Goal: Communication & Community: Answer question/provide support

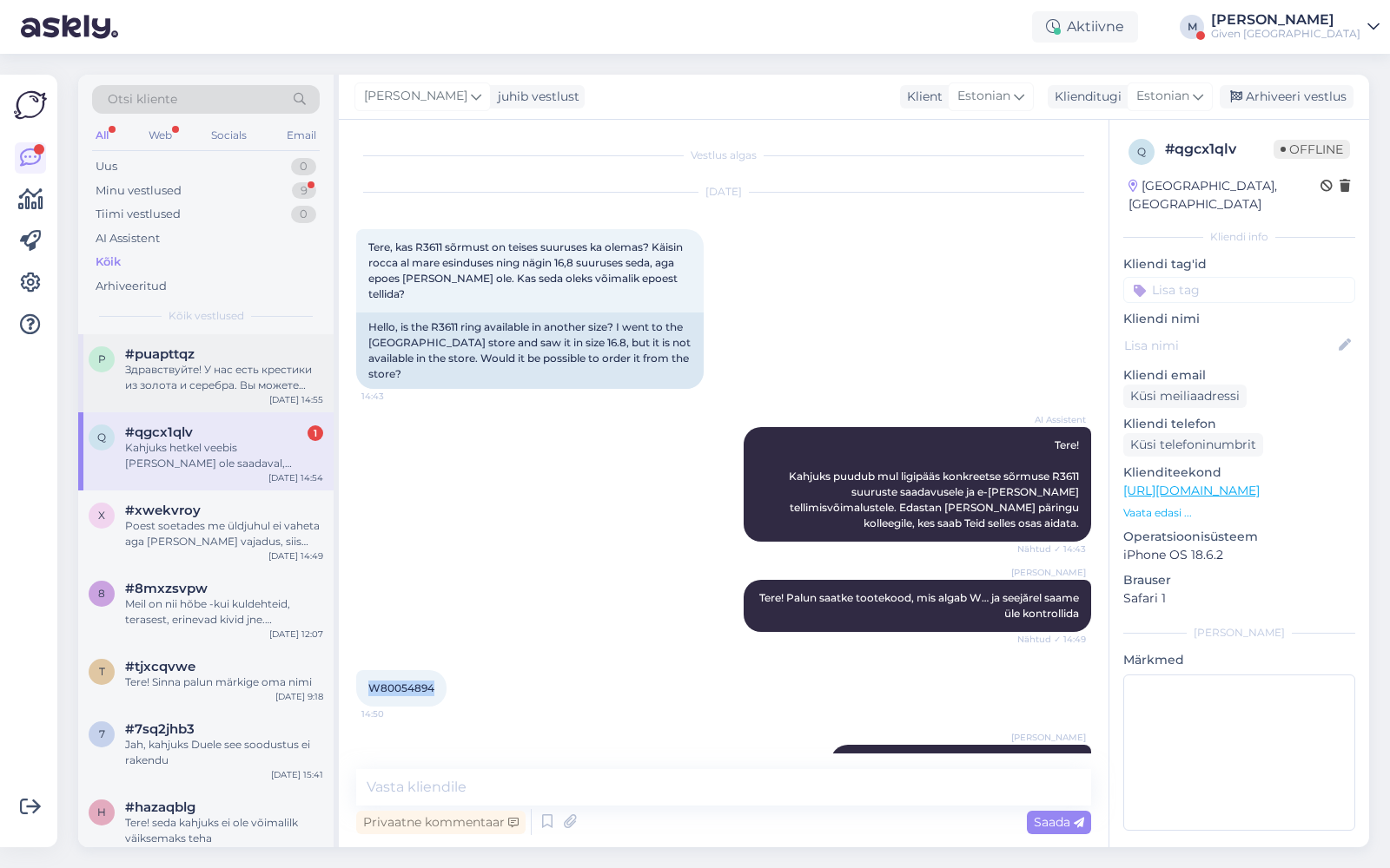
scroll to position [243, 0]
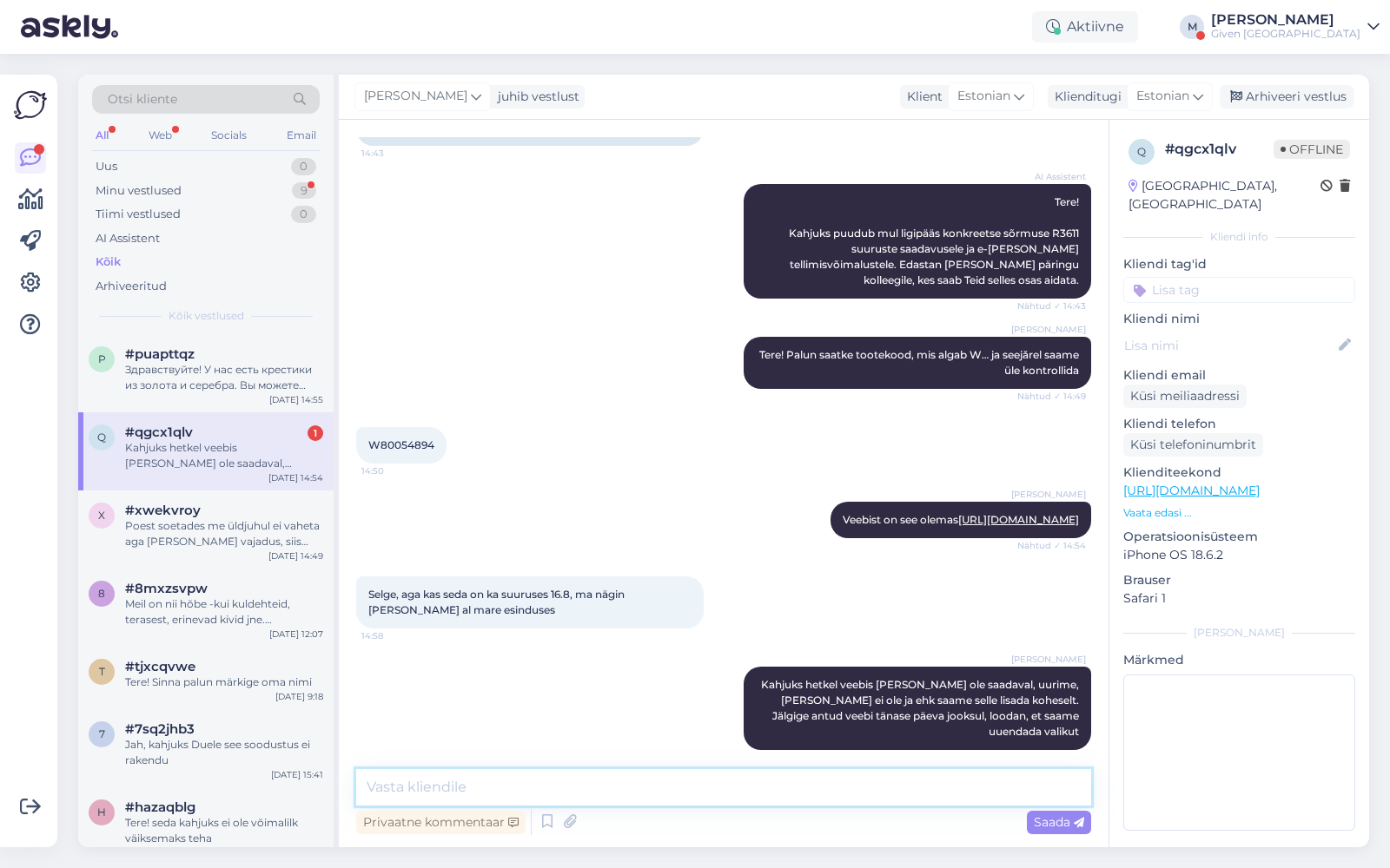
click at [564, 794] on textarea at bounding box center [724, 788] width 735 height 37
paste textarea "[URL][DOMAIN_NAME]"
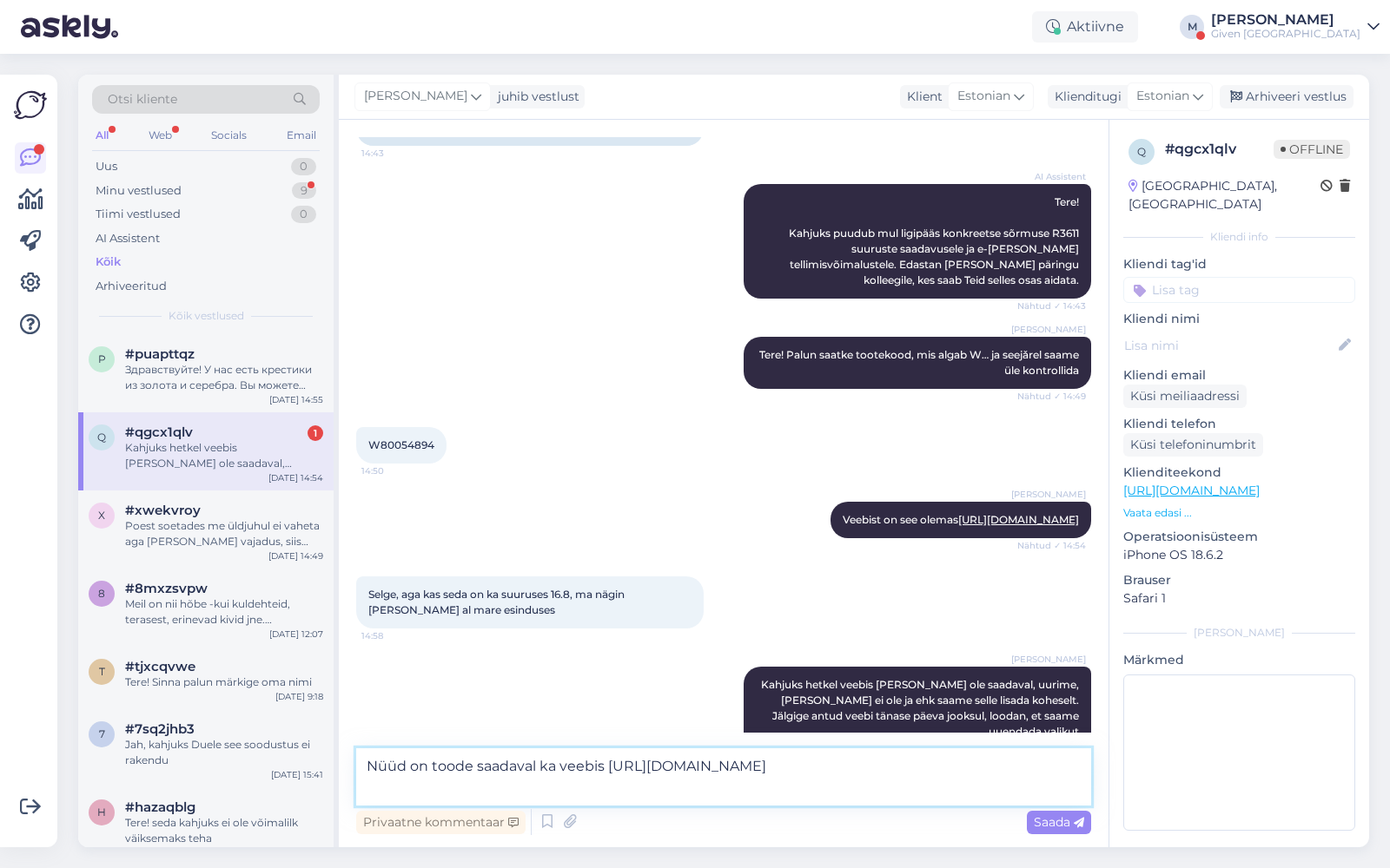
drag, startPoint x: 609, startPoint y: 764, endPoint x: 632, endPoint y: 791, distance: 35.5
click at [632, 791] on textarea "Nüüd on toode saadaval ka veebis [URL][DOMAIN_NAME]" at bounding box center [724, 777] width 735 height 57
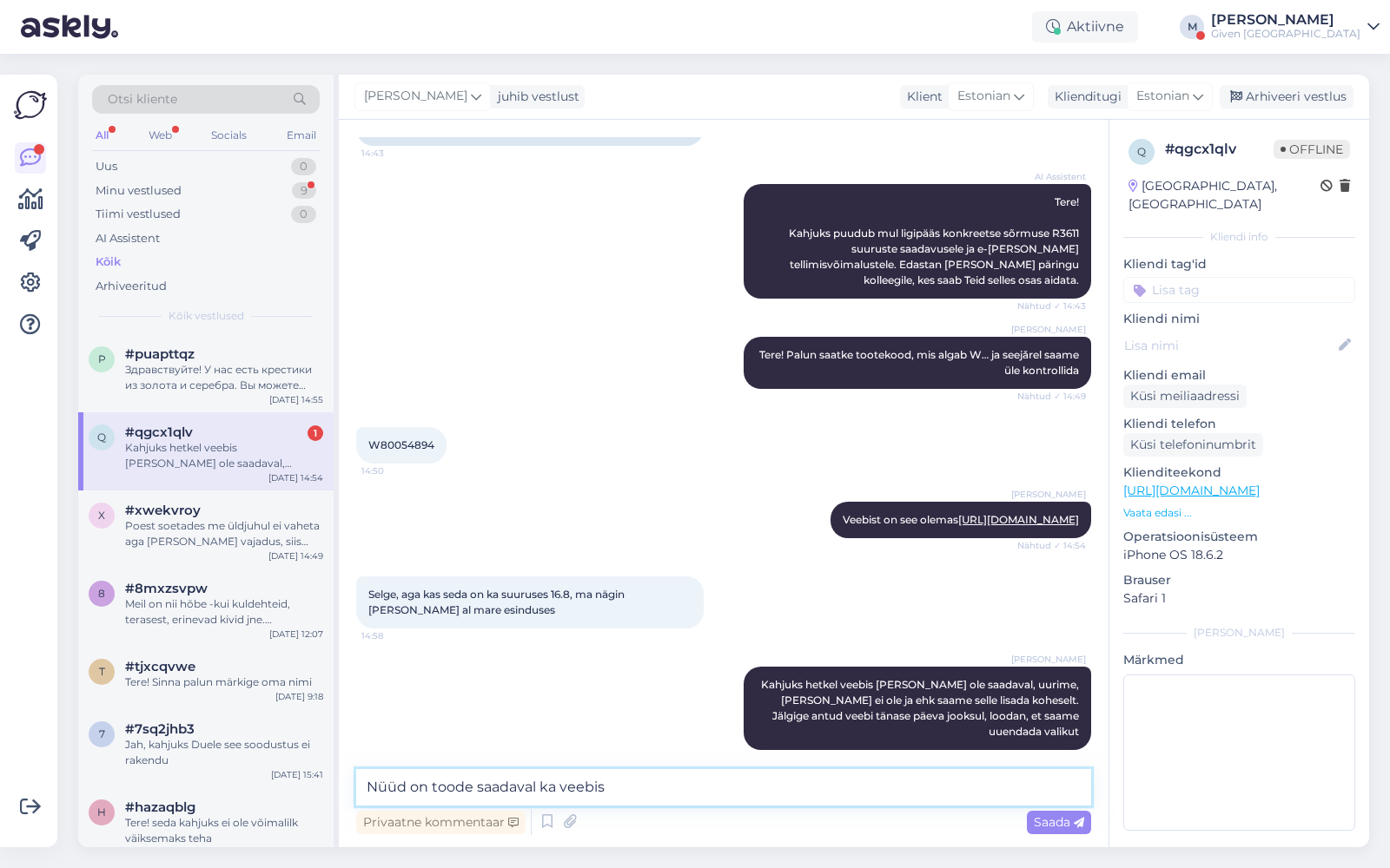
paste textarea "[URL][DOMAIN_NAME]"
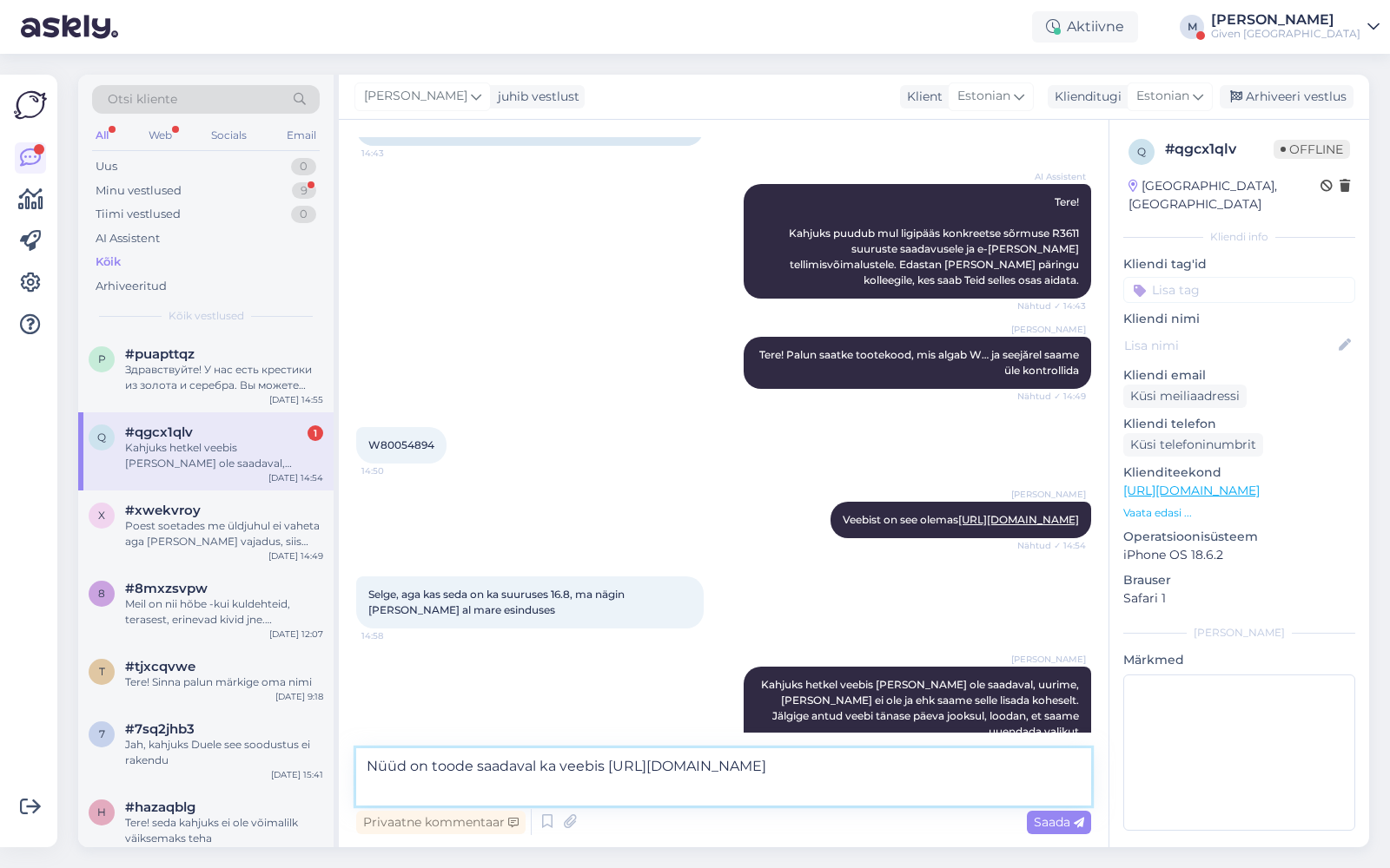
click at [477, 764] on textarea "Nüüd on toode saadaval ka veebis [URL][DOMAIN_NAME]" at bounding box center [724, 777] width 735 height 57
type textarea "Nüüd on toode 16.8 saadaval ka veebis [URL][DOMAIN_NAME]"
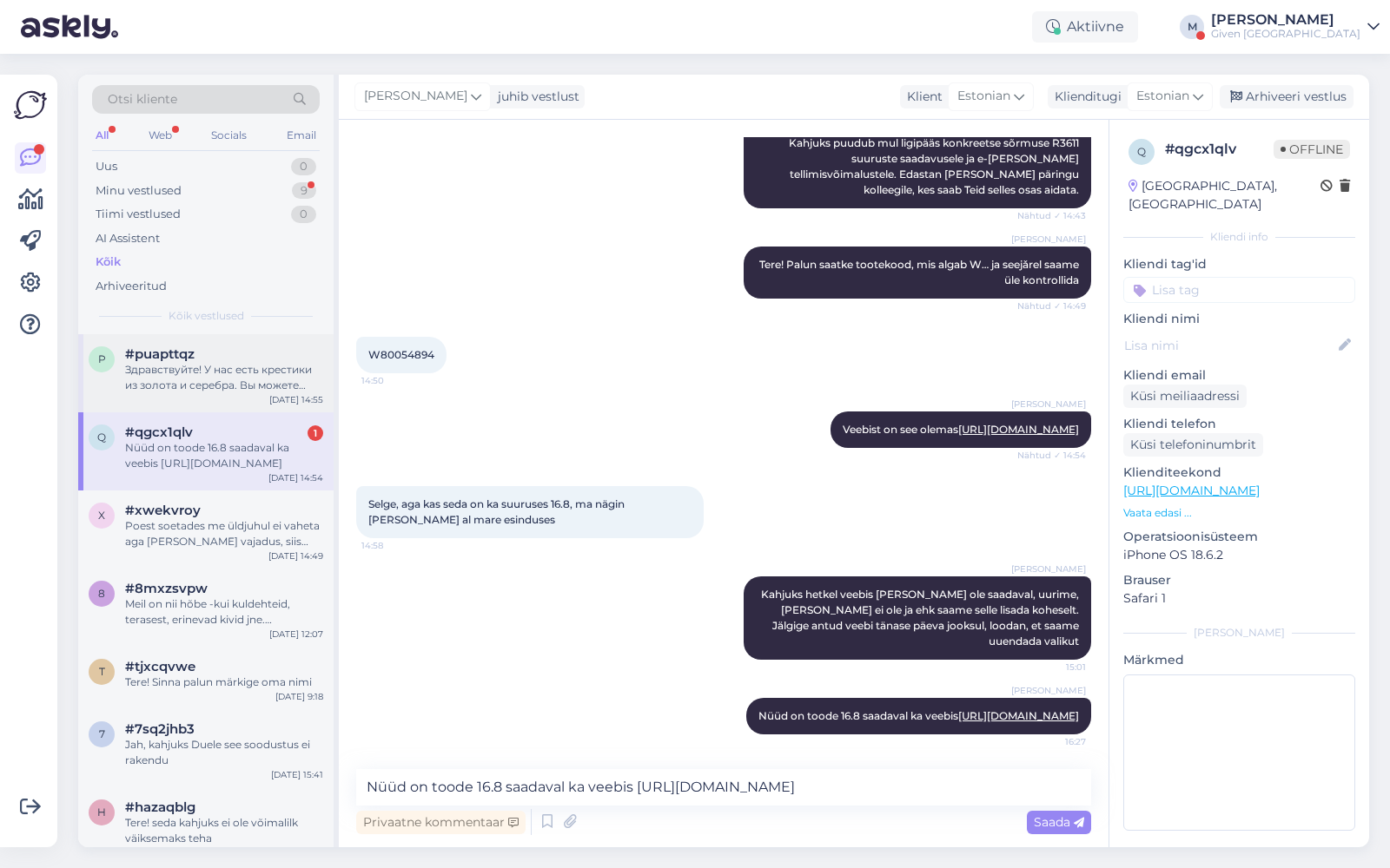
click at [179, 384] on div "Здравствуйте! У нас есть крестики из золота и серебра. Вы можете посмотреть наш…" at bounding box center [224, 378] width 198 height 32
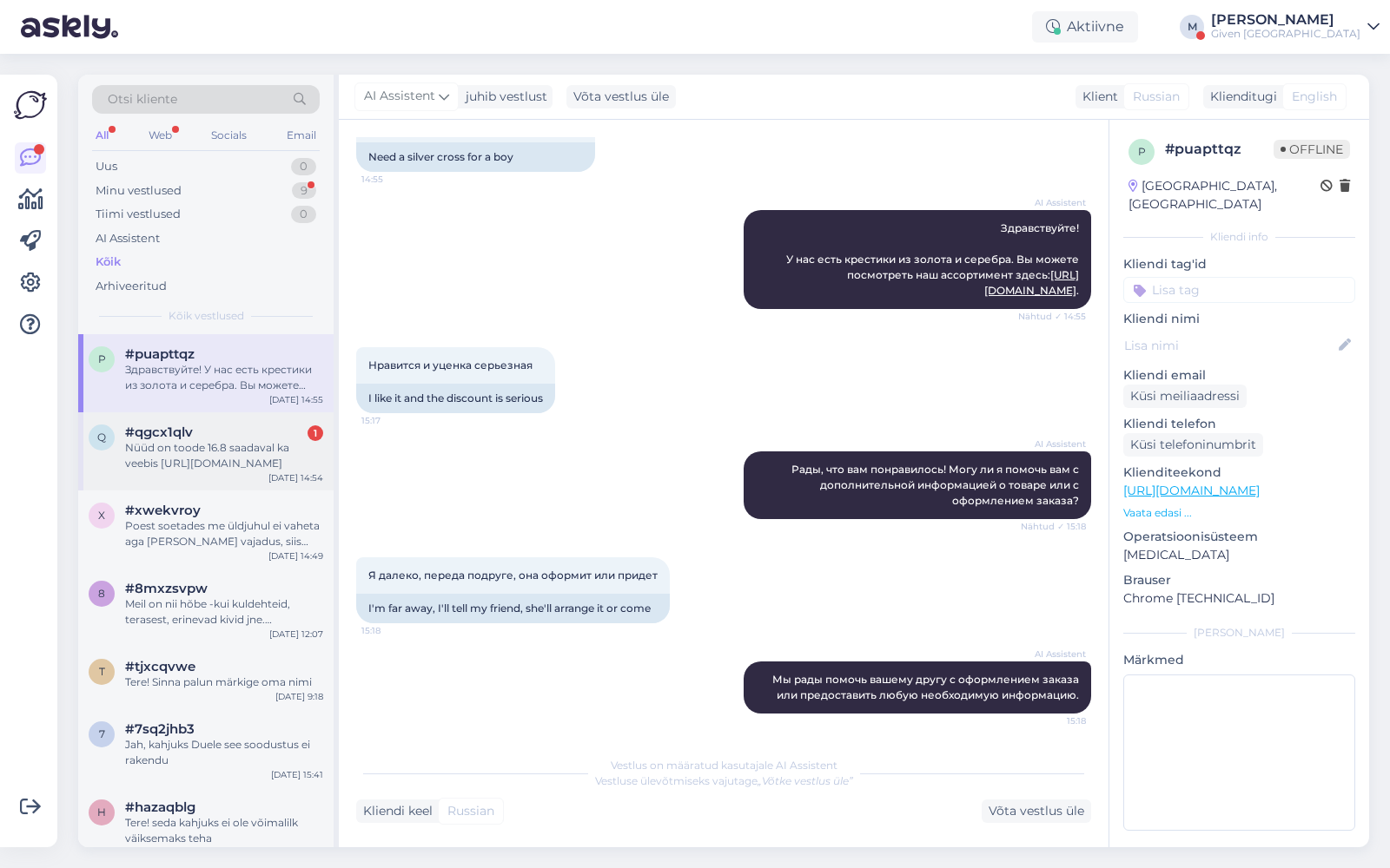
click at [196, 449] on div "Nüüd on toode 16.8 saadaval ka veebis [URL][DOMAIN_NAME]" at bounding box center [224, 456] width 198 height 32
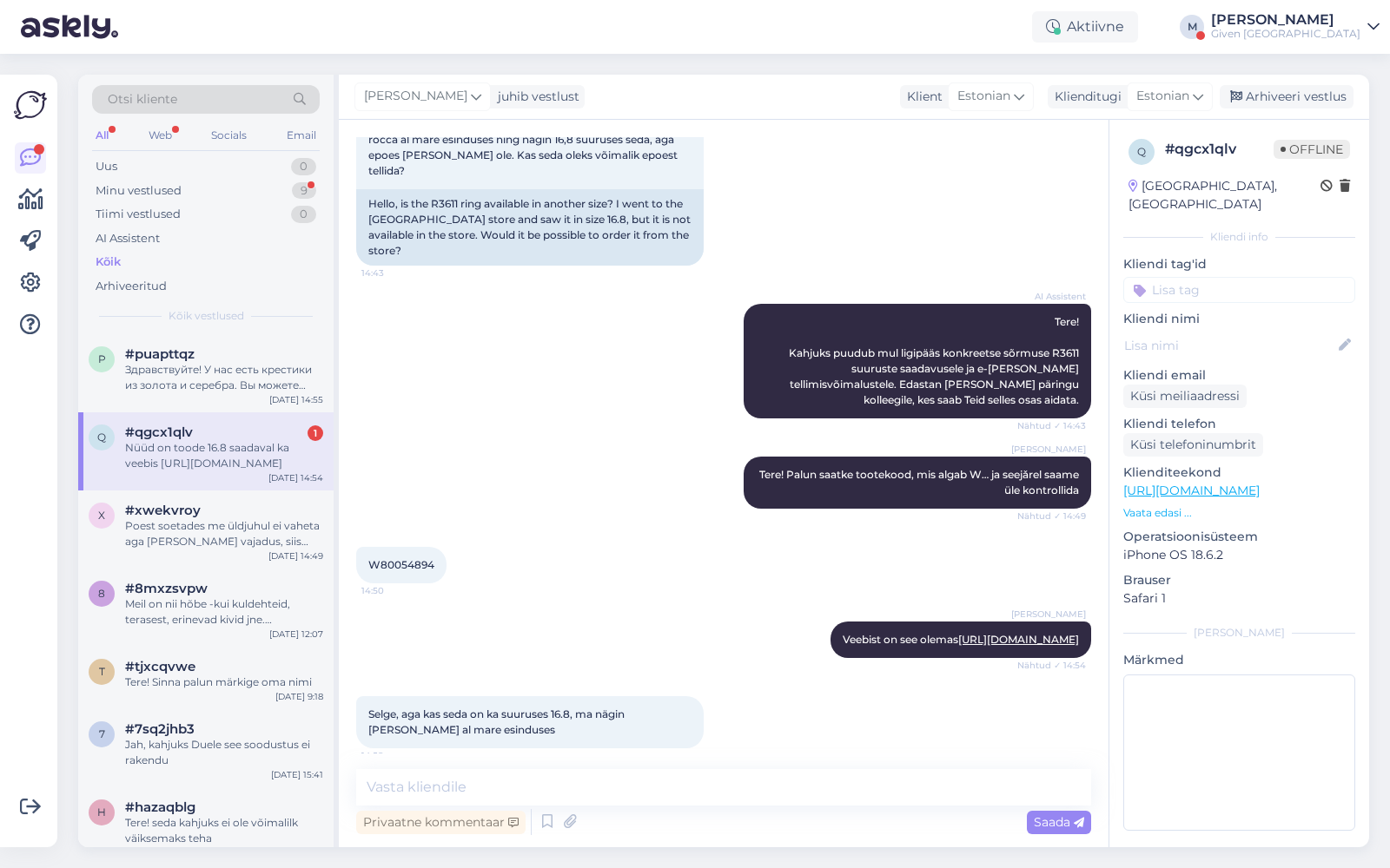
scroll to position [423, 0]
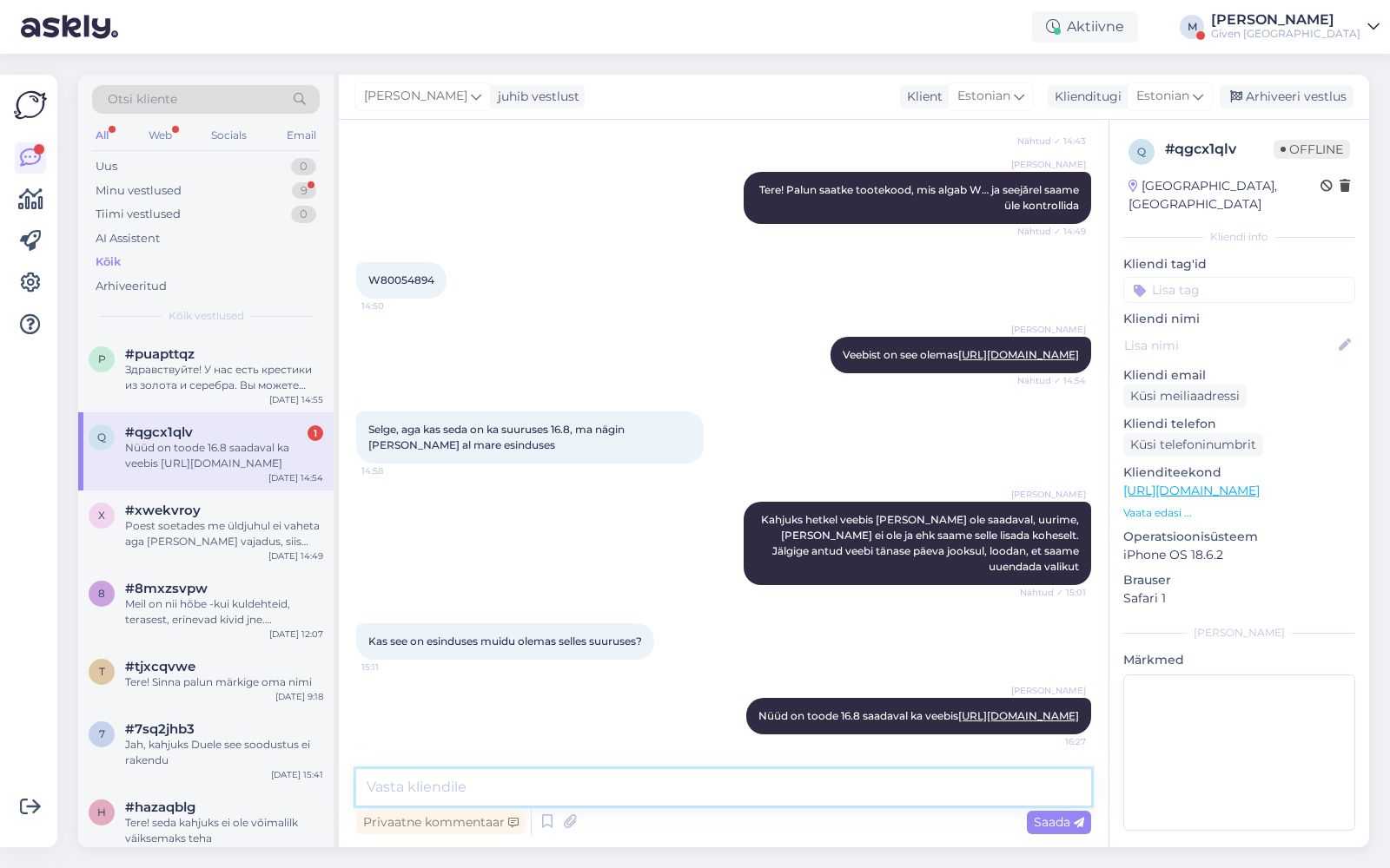
click at [543, 798] on textarea at bounding box center [724, 788] width 735 height 37
click at [232, 185] on div "Minu vestlused 9" at bounding box center [205, 191] width 227 height 25
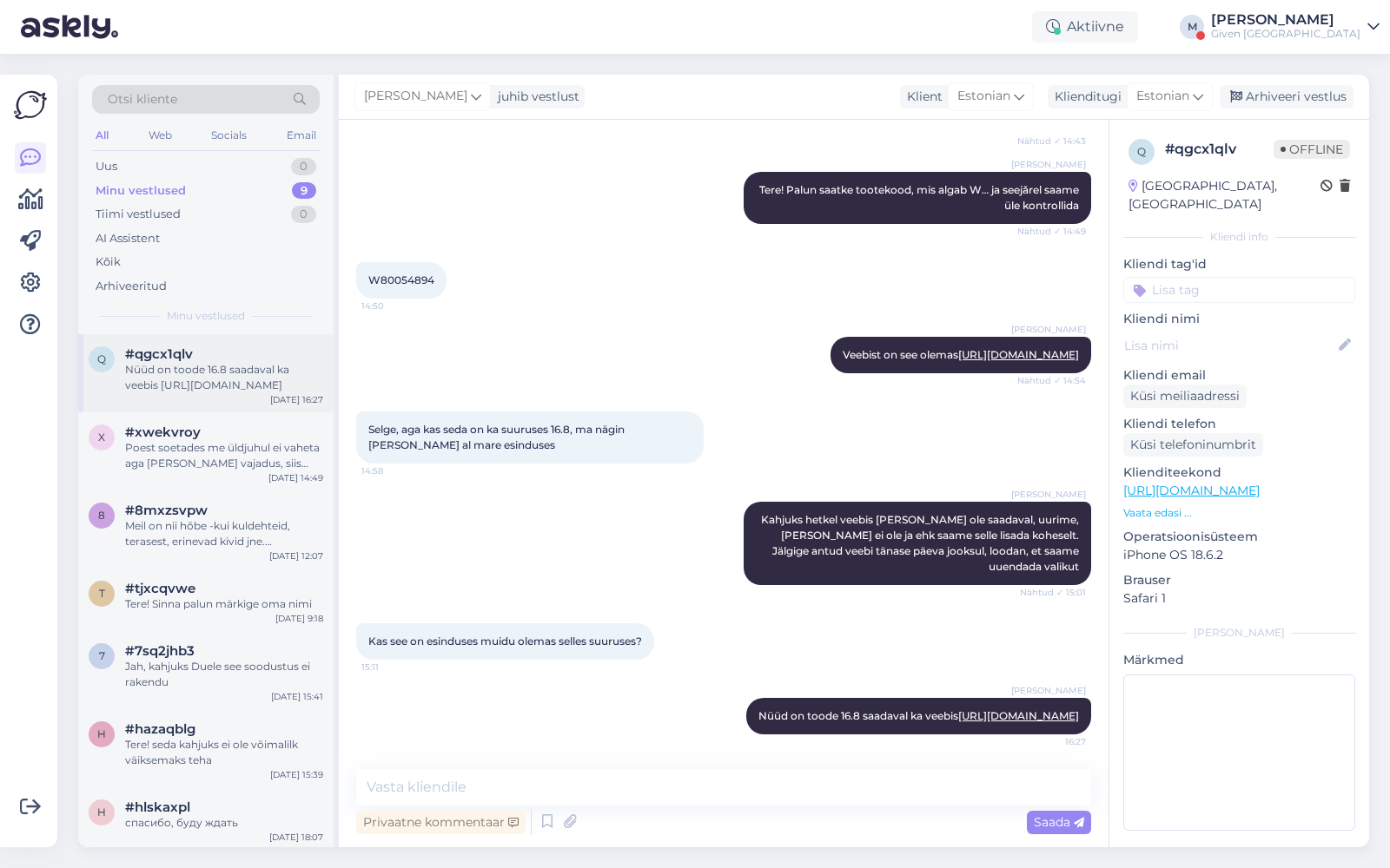
click at [195, 355] on div "#qgcx1qlv" at bounding box center [224, 355] width 198 height 16
click at [633, 779] on textarea at bounding box center [724, 788] width 735 height 37
type textarea "Esinduses on see ka nüüd saadaval, sellele oli tehtud laoliikumine ja seetõttu …"
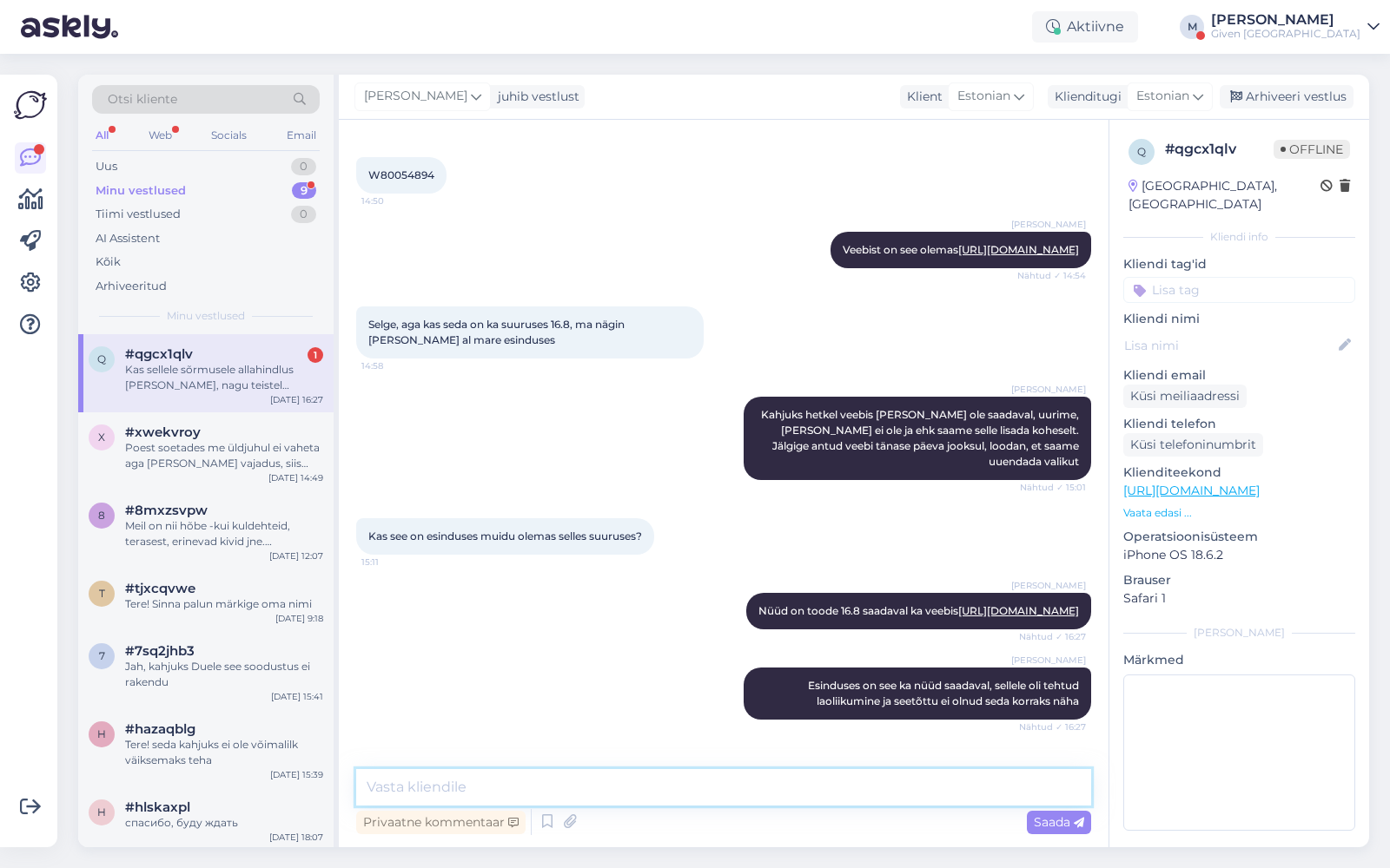
scroll to position [604, 0]
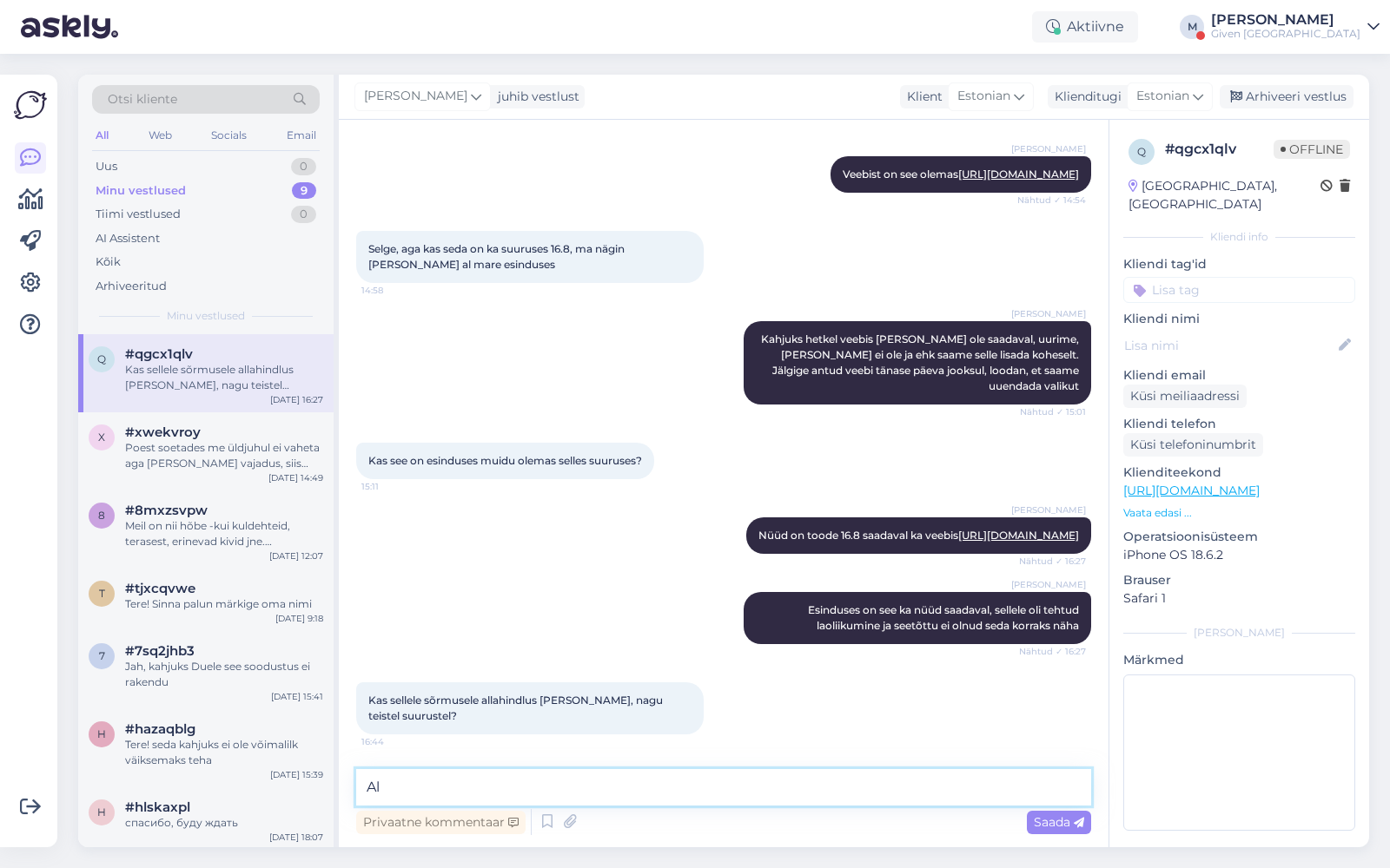
type textarea "A"
paste textarea "[DEMOGRAPHIC_DATA] rakendub püsikliendile"
click at [782, 784] on textarea "[DEMOGRAPHIC_DATA] rakendub püsikliendile. kas te olete profiilile siss eloginu…" at bounding box center [724, 788] width 735 height 37
click at [622, 786] on textarea "[DEMOGRAPHIC_DATA] rakendub püsikliendile. kas te olete profiilile sisse loginu…" at bounding box center [724, 788] width 735 height 37
type textarea "[DEMOGRAPHIC_DATA] rakendub püsikliendile. Kas te olete profiilile sisse loginu…"
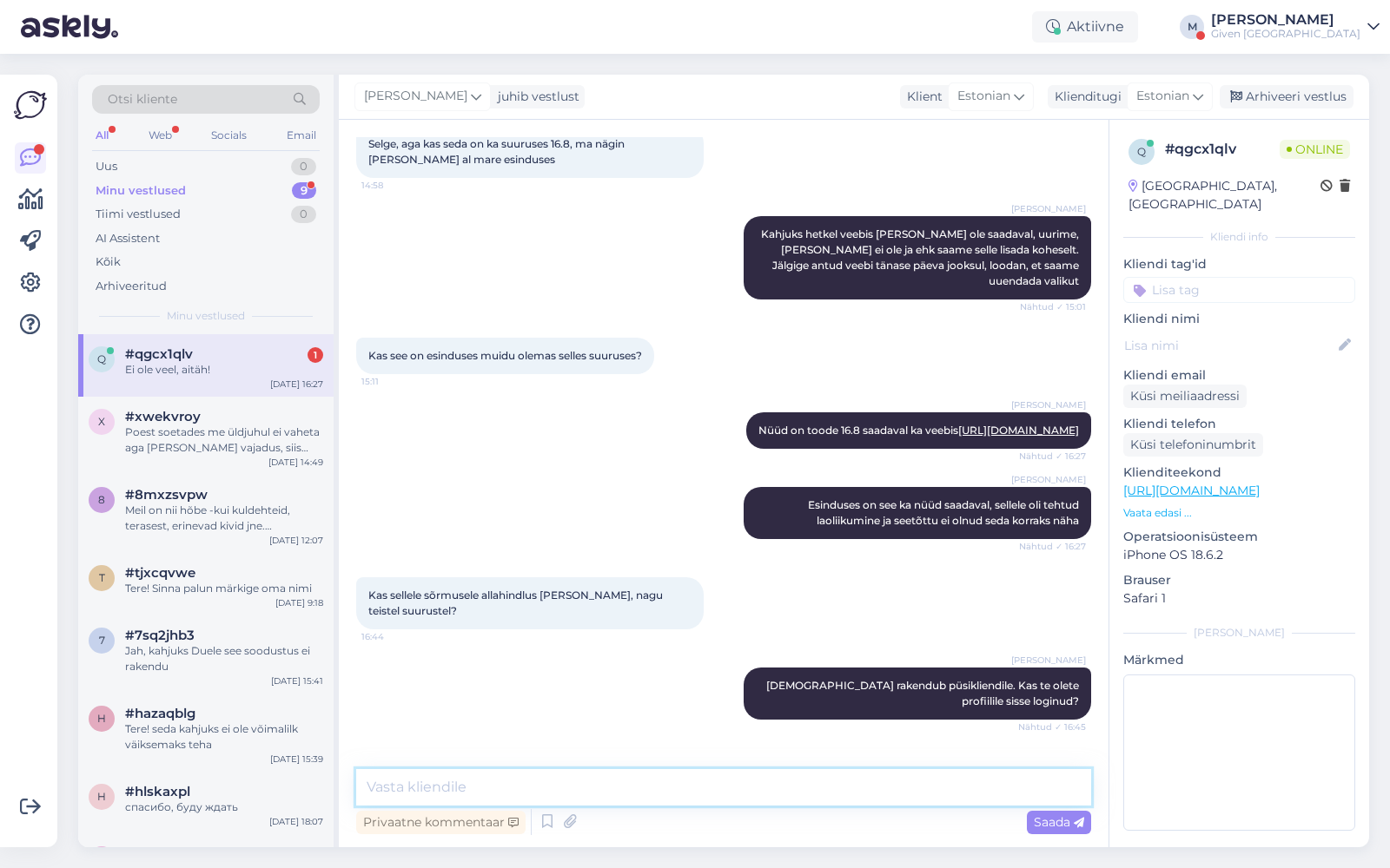
scroll to position [769, 0]
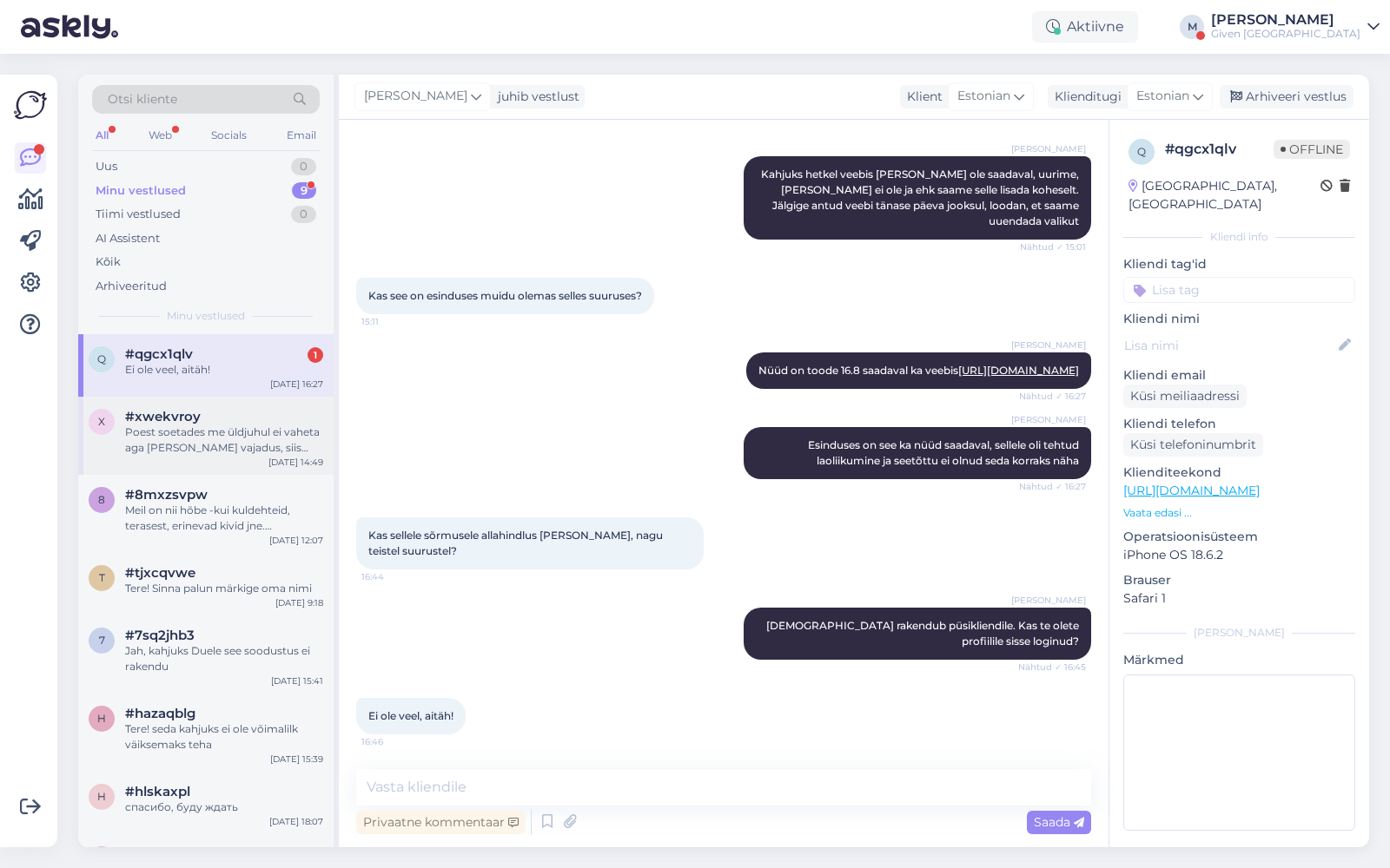
click at [210, 439] on div "Poest soetades me üldjuhul ei vaheta aga [PERSON_NAME] vajadus, siis andke meil…" at bounding box center [224, 441] width 198 height 32
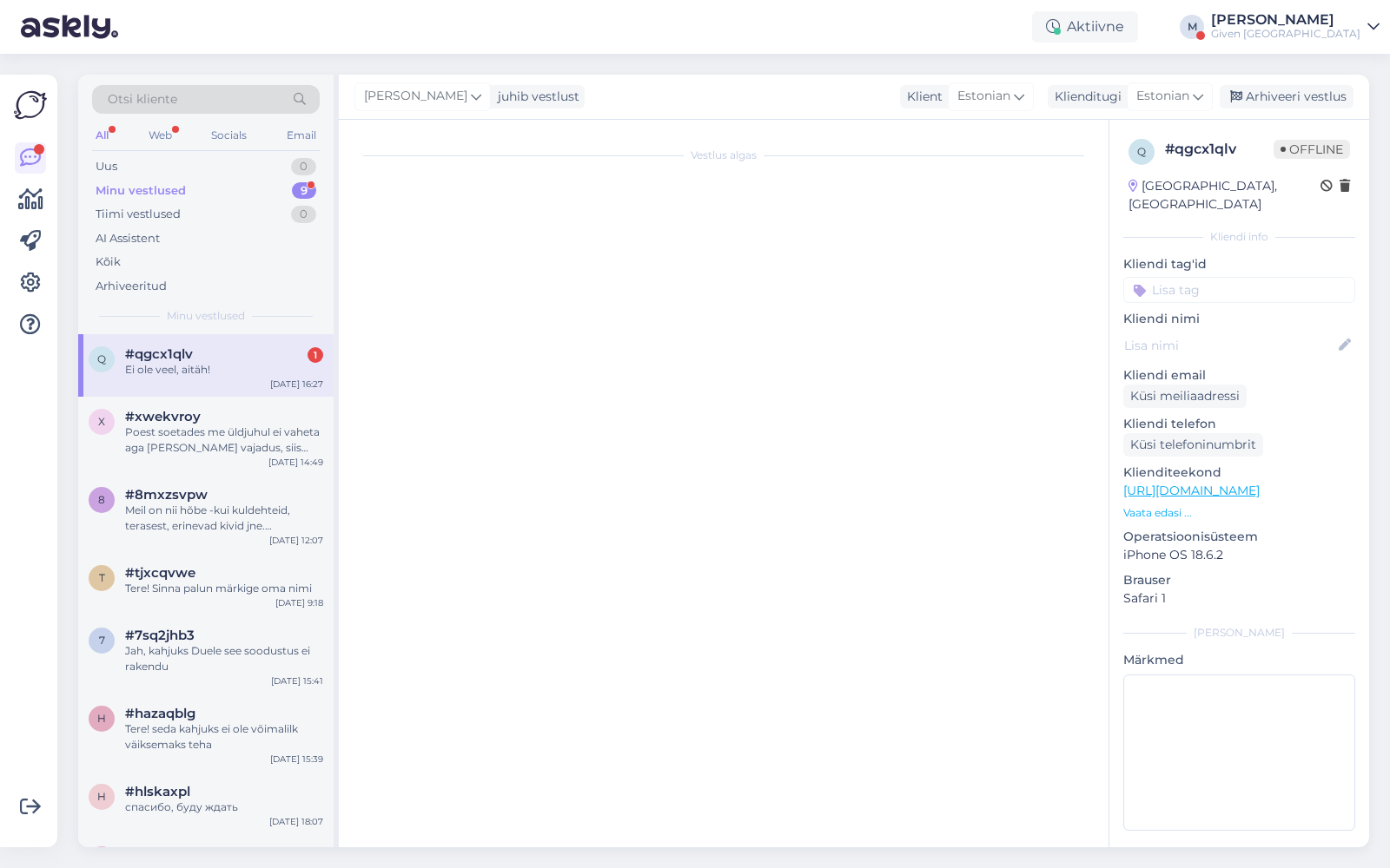
click at [220, 357] on div "#qgcx1qlv 1" at bounding box center [224, 355] width 198 height 16
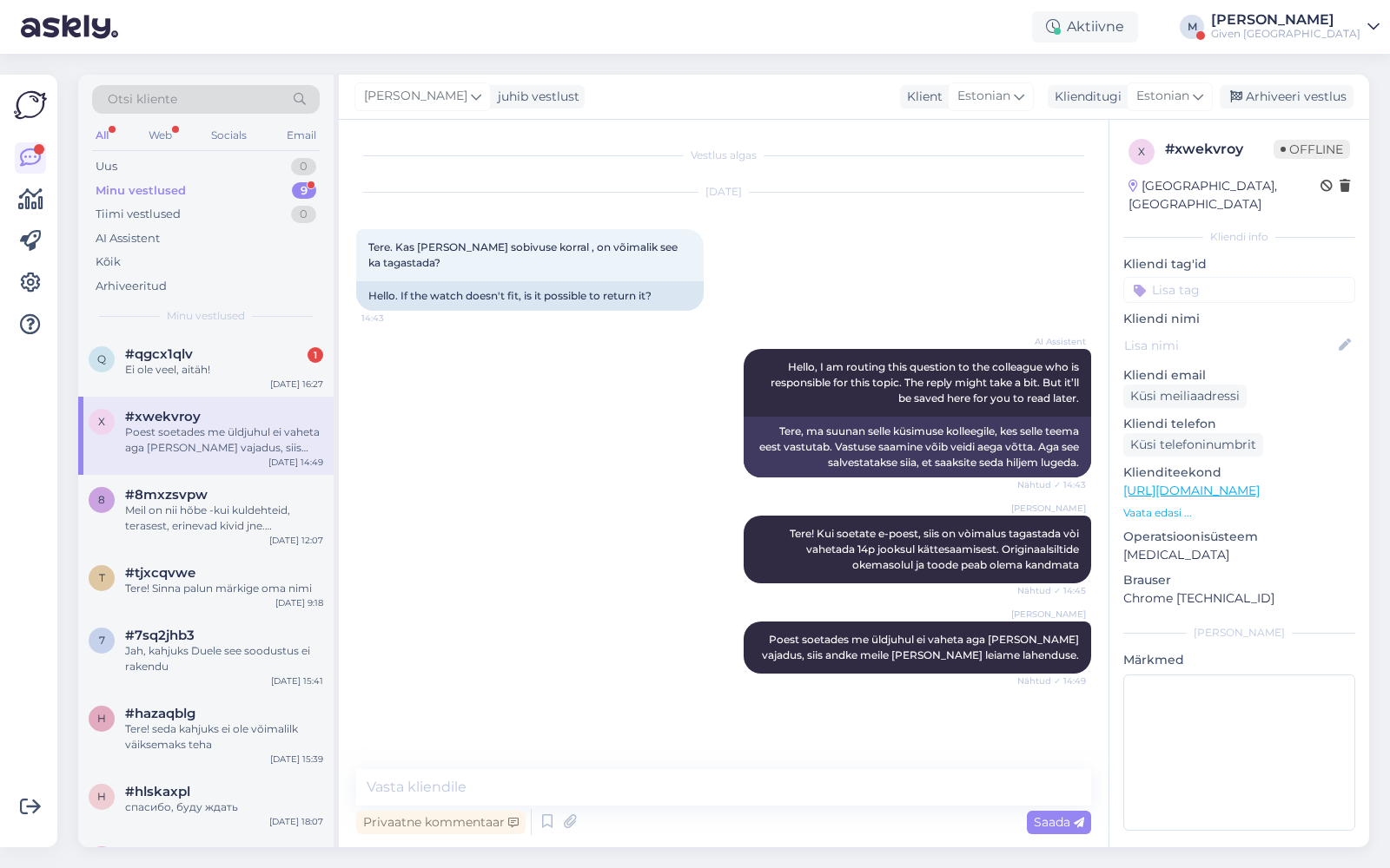
scroll to position [769, 0]
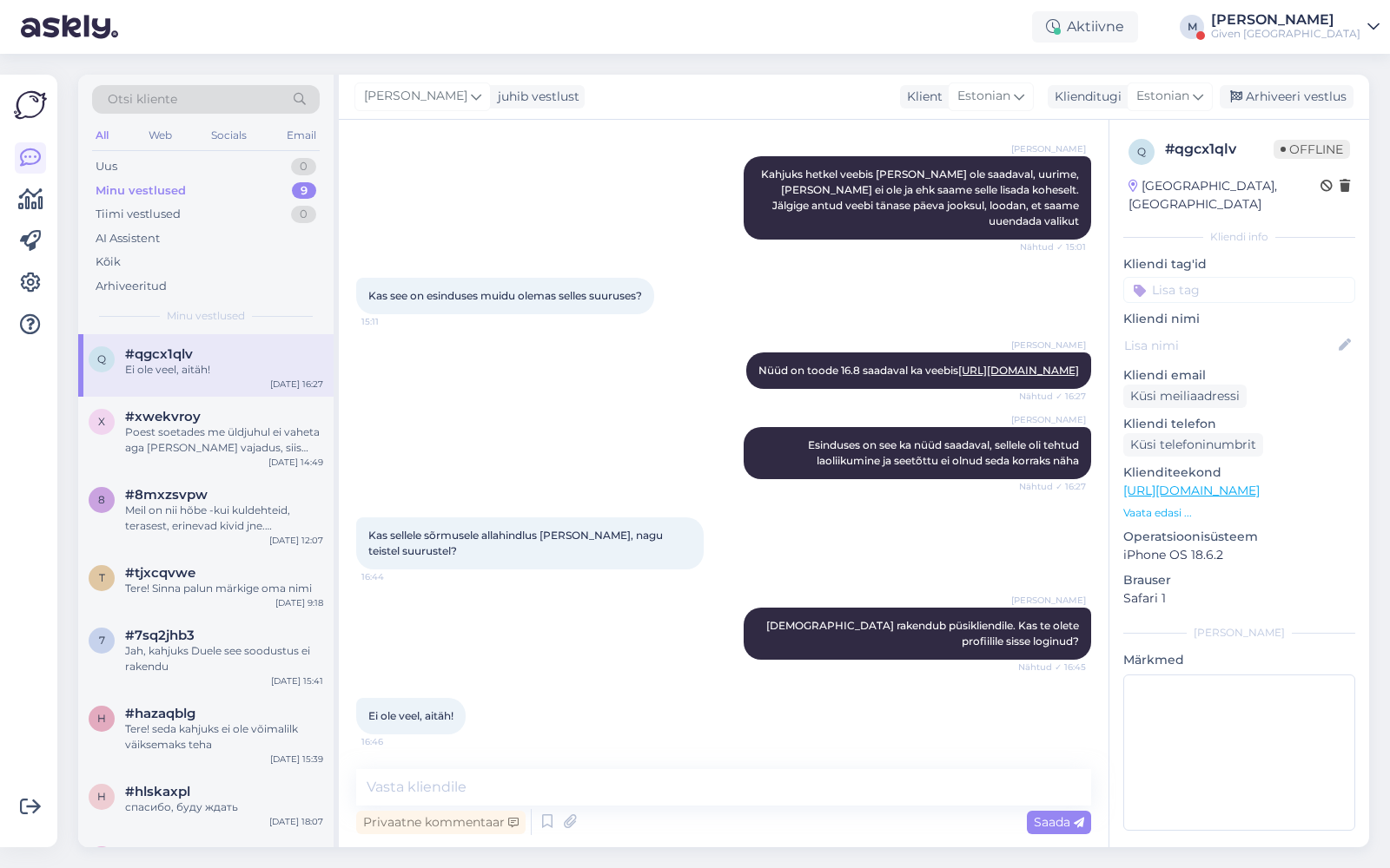
click at [224, 183] on div "Minu vestlused 9" at bounding box center [205, 191] width 227 height 25
click at [155, 263] on div "Kõik" at bounding box center [205, 262] width 227 height 25
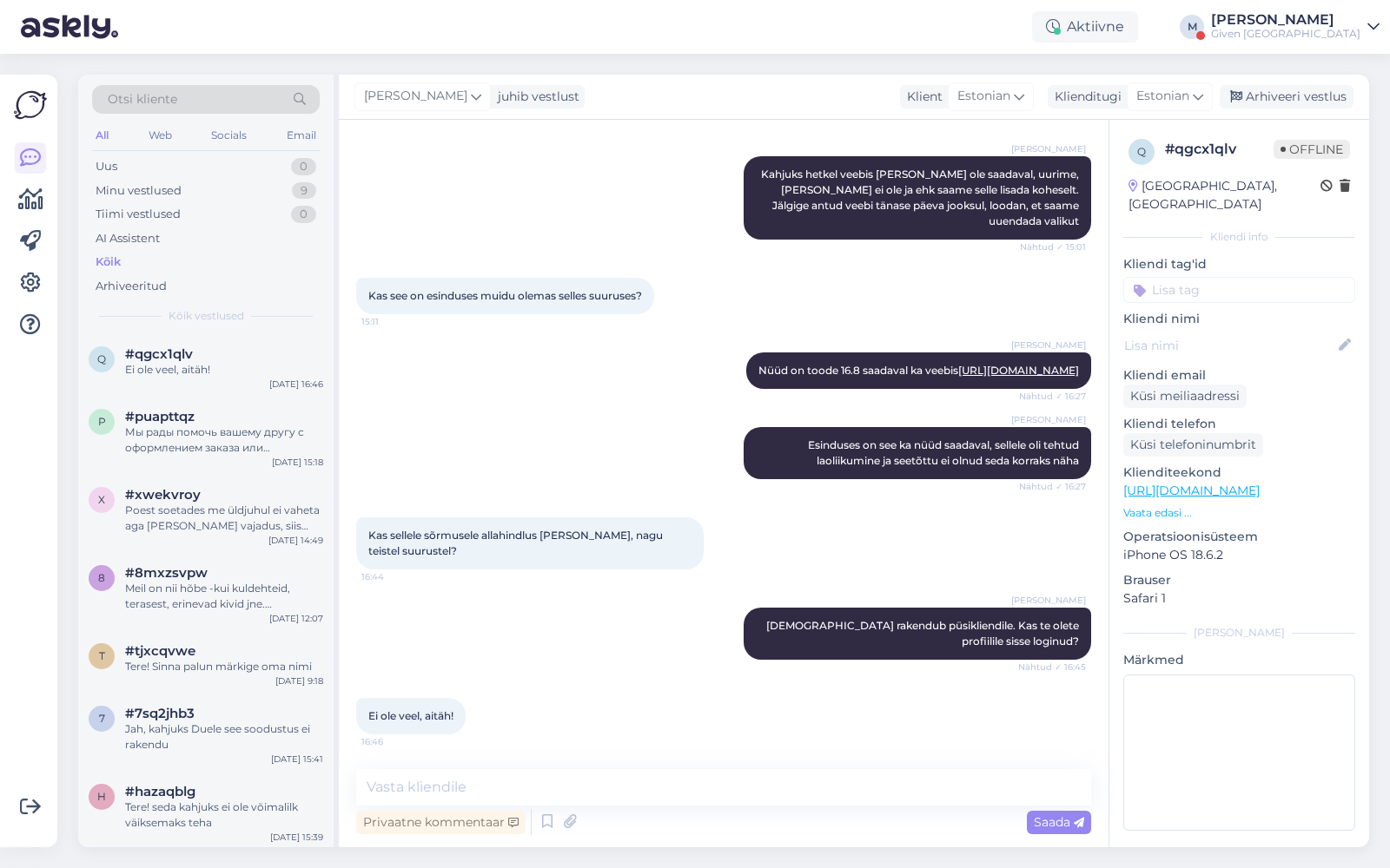
click at [1335, 44] on div "Aktiivne M [PERSON_NAME] [GEOGRAPHIC_DATA]" at bounding box center [695, 26] width 1390 height 54
click at [1343, 32] on div "Given [GEOGRAPHIC_DATA]" at bounding box center [1286, 34] width 149 height 14
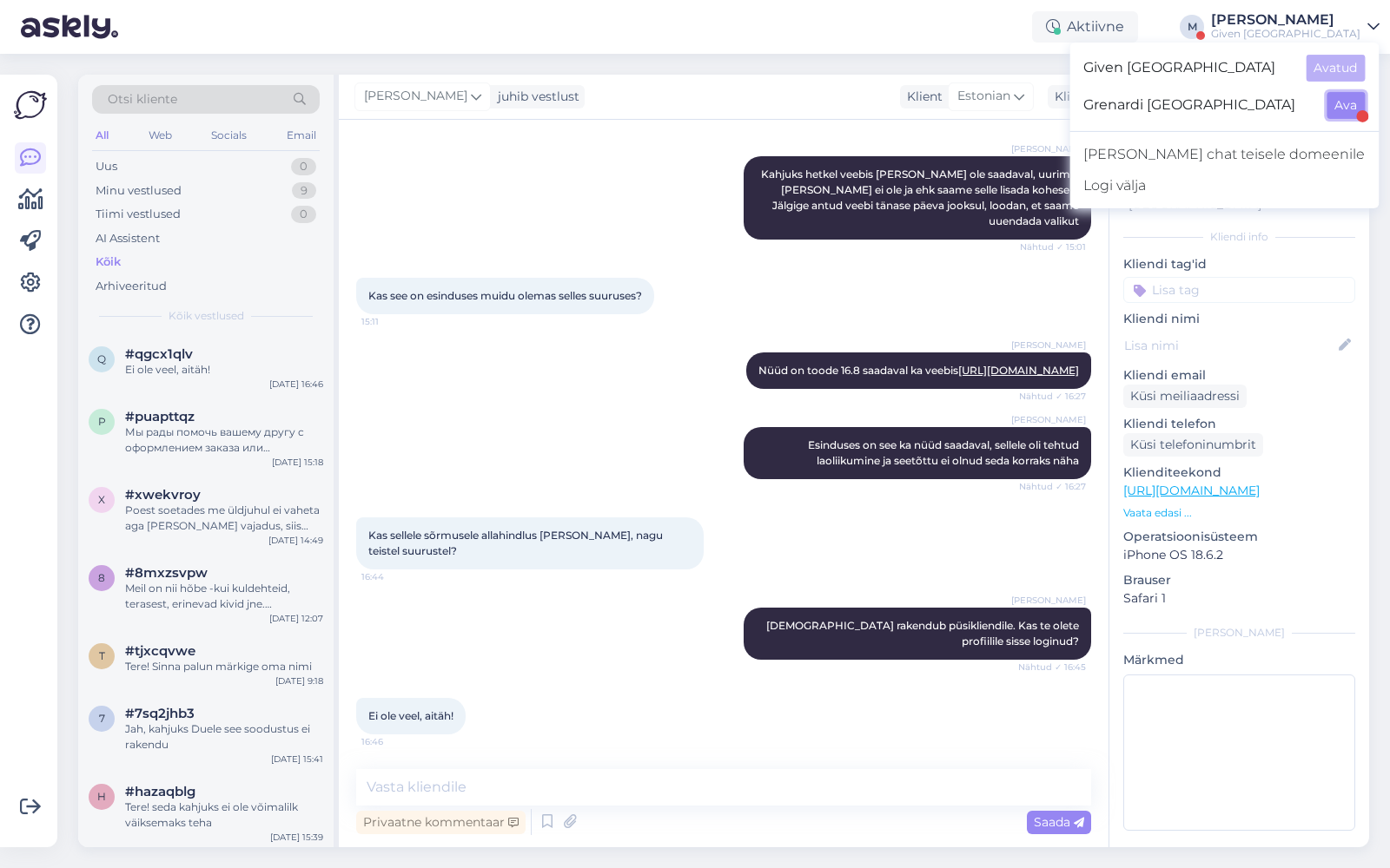
click at [1341, 102] on button "Ava" at bounding box center [1346, 105] width 39 height 27
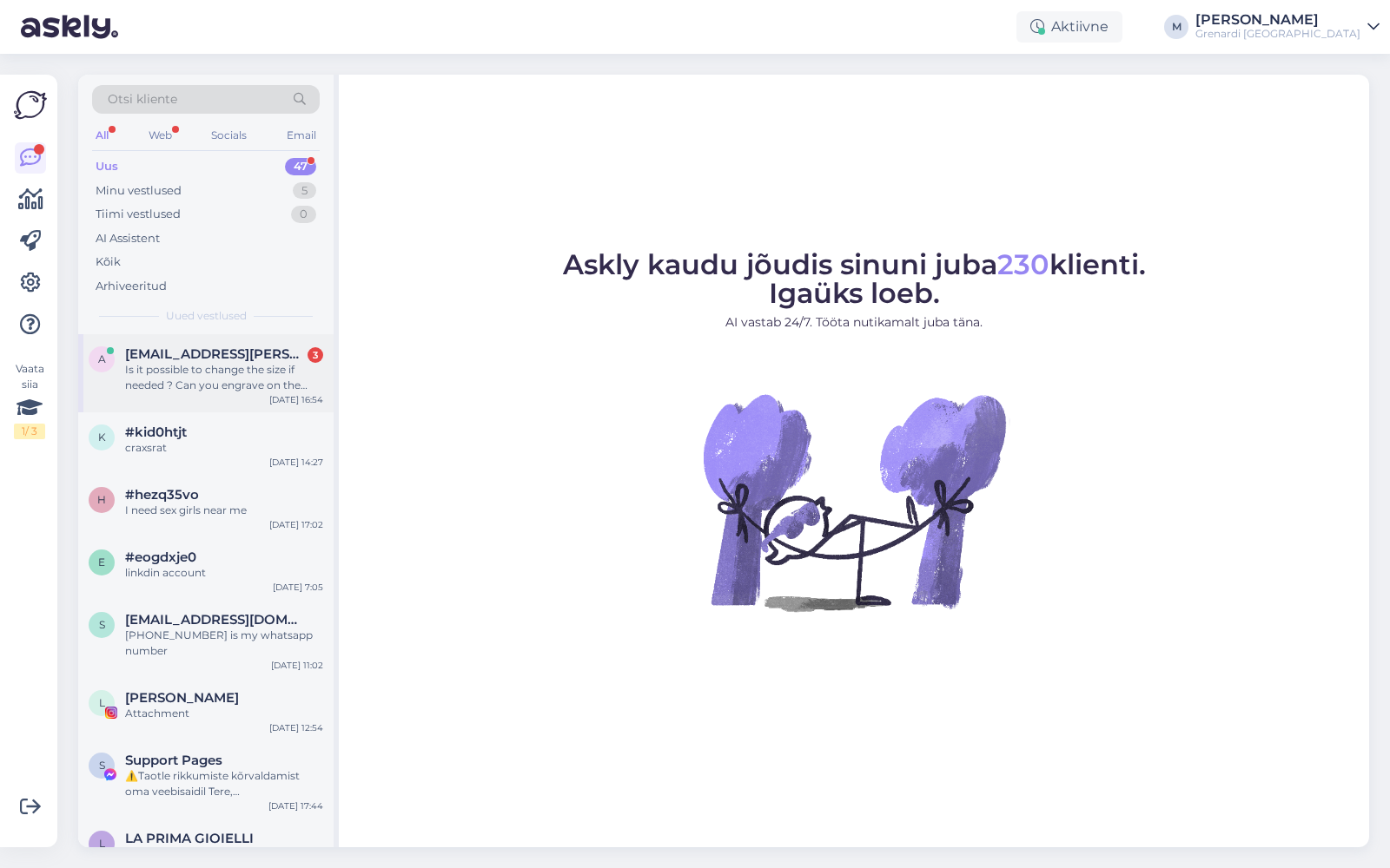
click at [224, 347] on span "[EMAIL_ADDRESS][PERSON_NAME][DOMAIN_NAME]" at bounding box center [215, 355] width 181 height 16
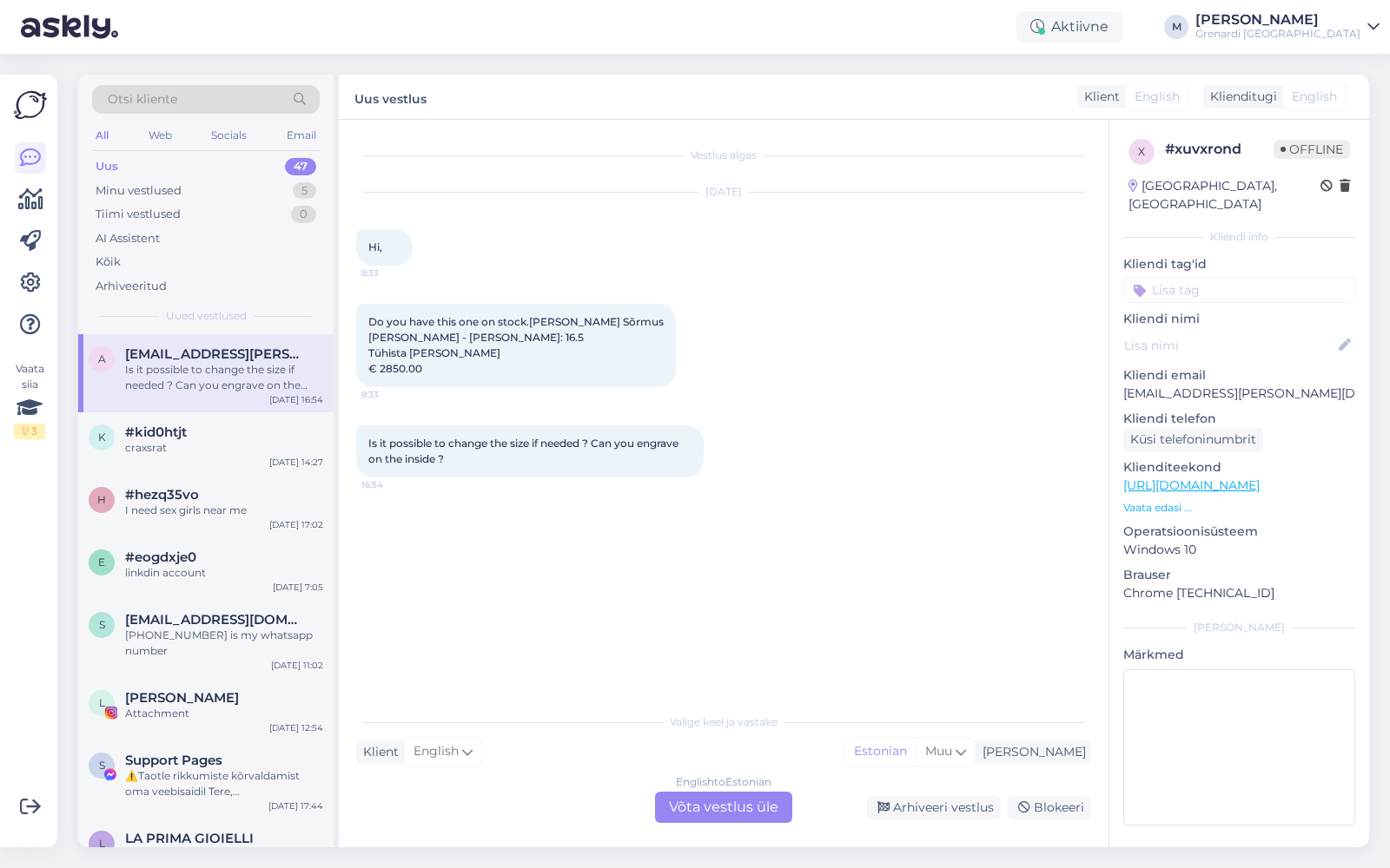
click at [718, 816] on div "English to Estonian Võta vestlus üle" at bounding box center [724, 807] width 137 height 32
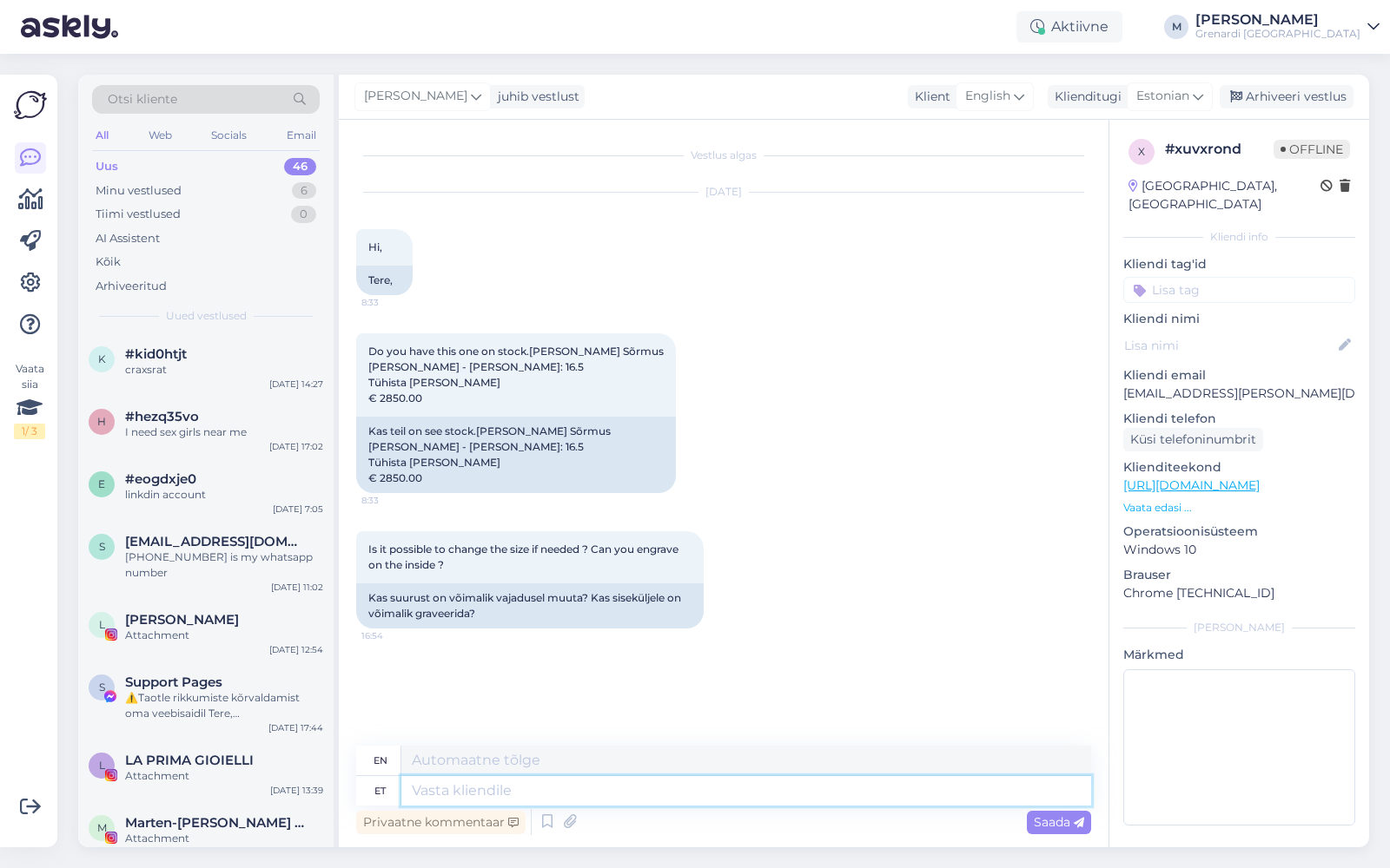
click at [560, 790] on textarea at bounding box center [746, 792] width 690 height 30
type textarea "Tere!"
type textarea "Hello!"
type textarea "Tere!"
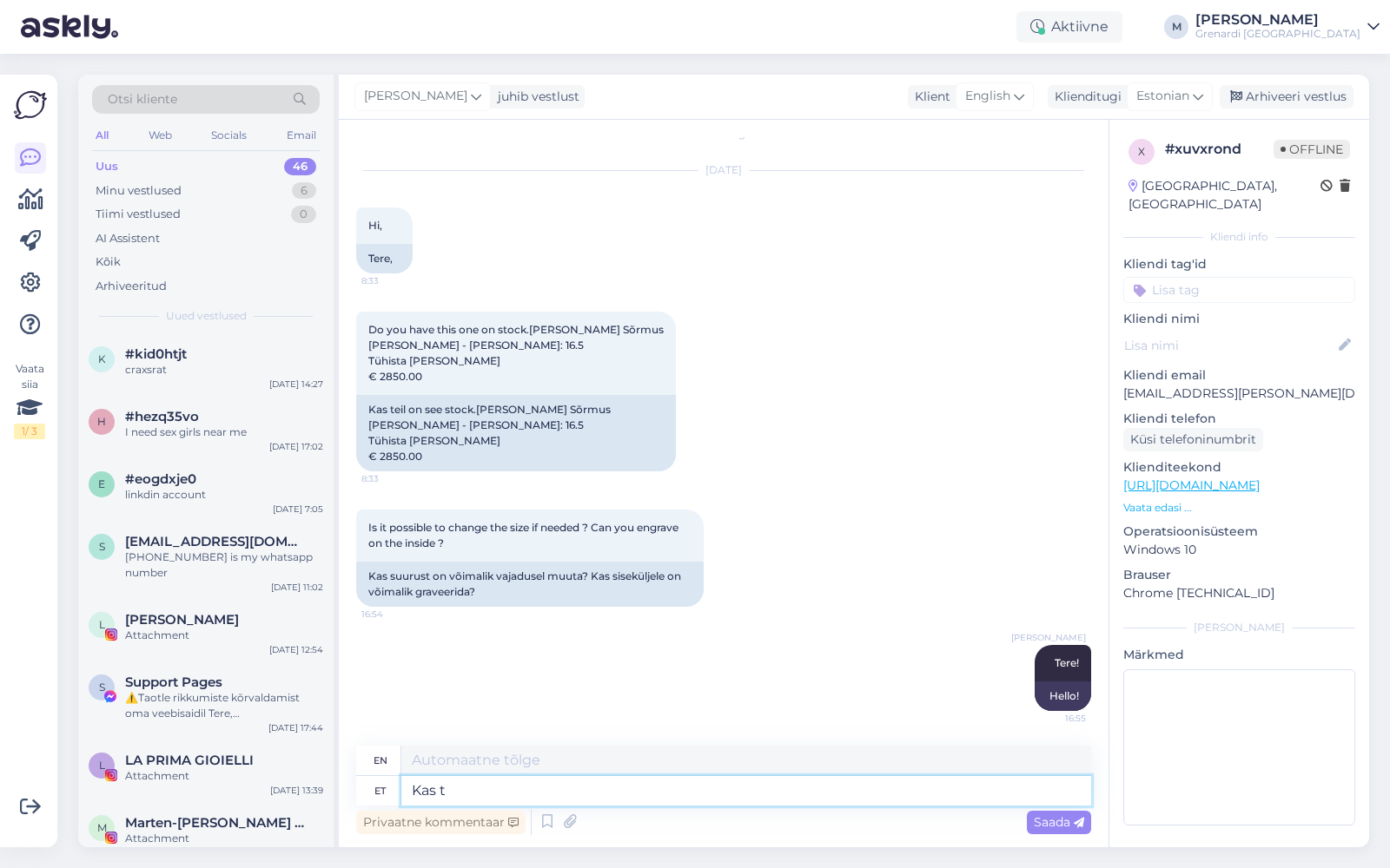
type textarea "Kas te"
type textarea "Is"
type textarea "Kas teil o"
type textarea "Do you have"
type textarea "Kas teil on jagada"
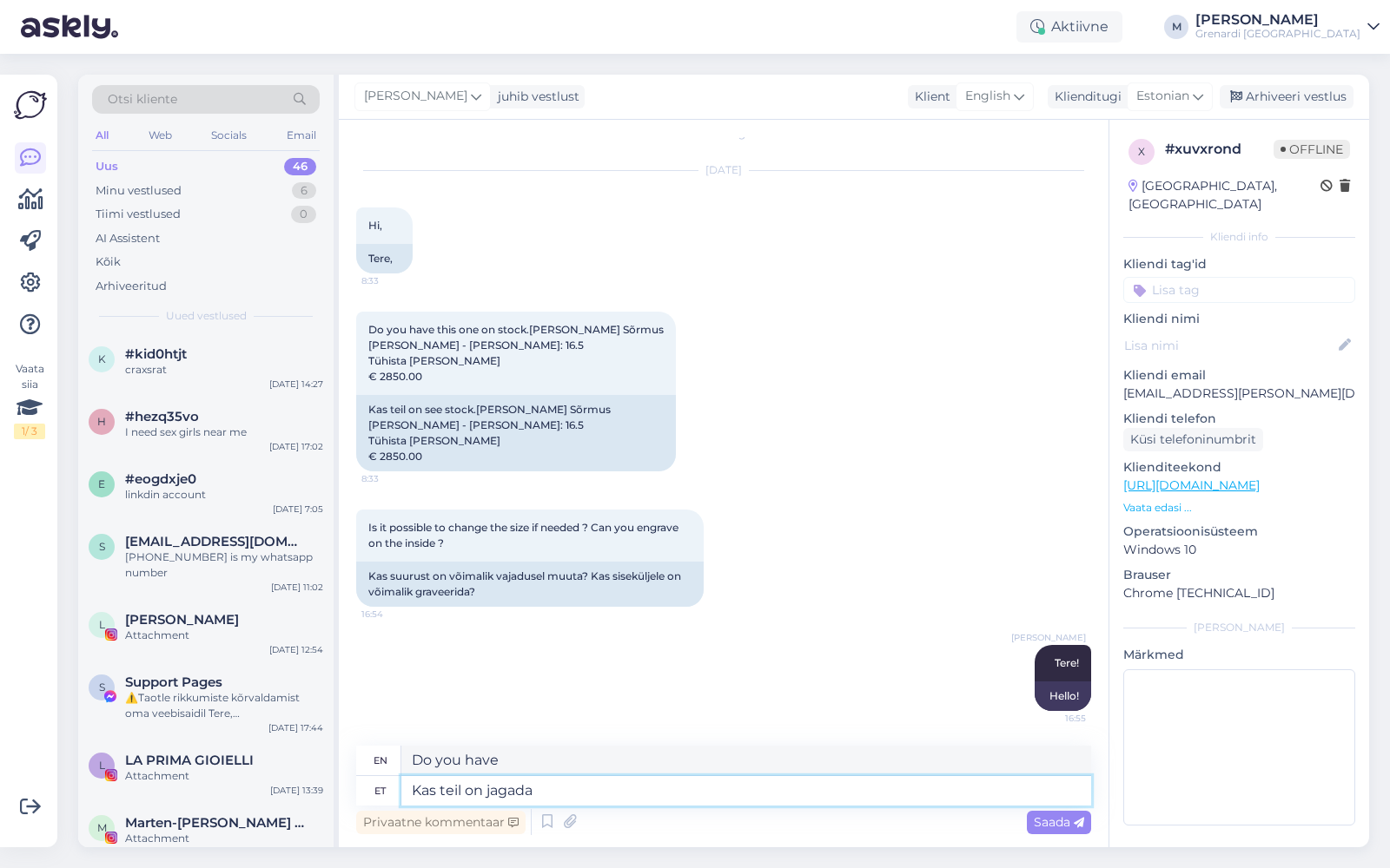
type textarea "Do you have any to share?"
type textarea "Kas teil on jagada tootekoodi"
type textarea "Do you have a product code to share?"
type textarea "Kas teil on jagada tootekoodi antu"
type textarea "Do you have the product code to share?"
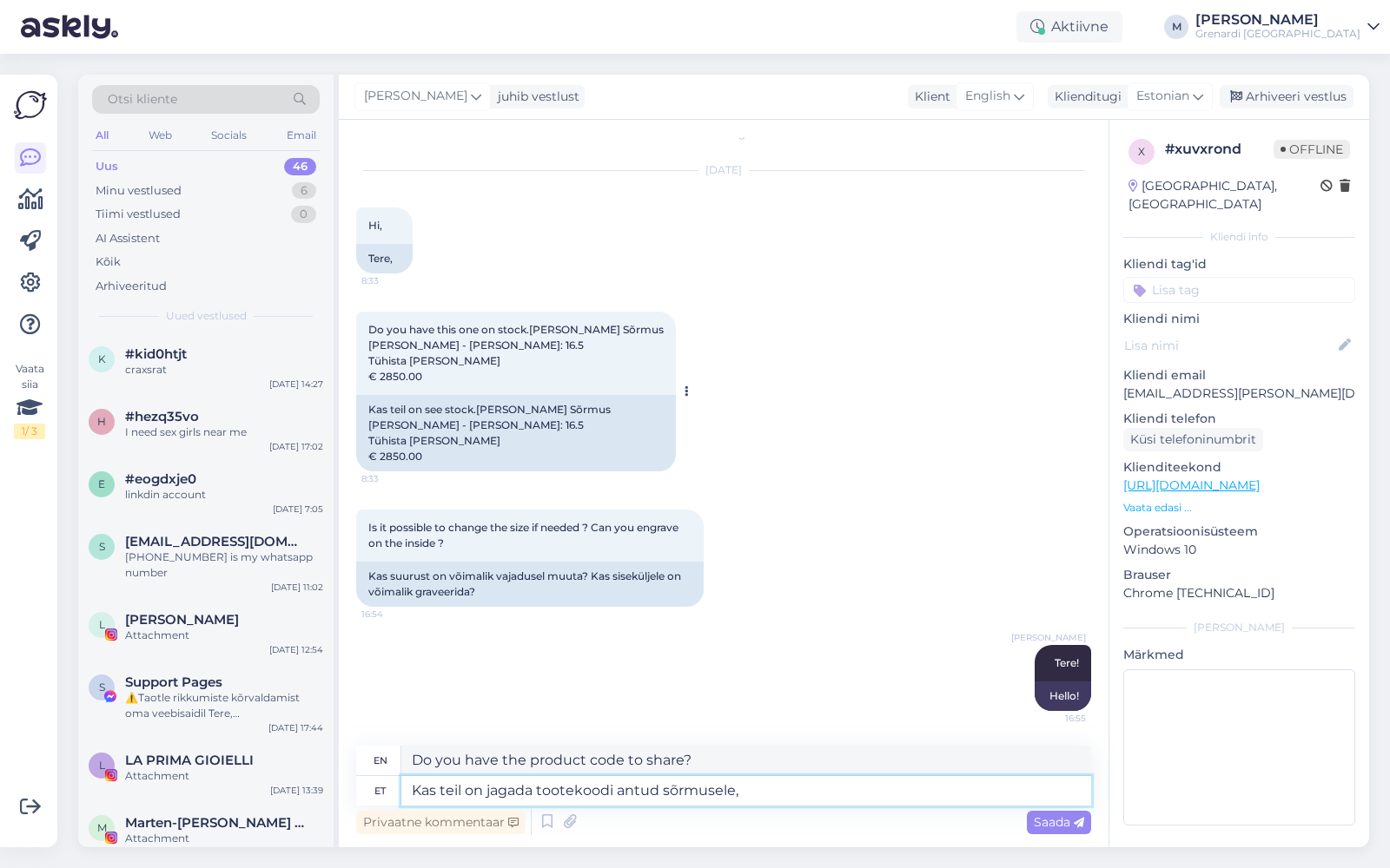
type textarea "Kas teil on jagada tootekoodi antud sõrmusele, e"
type textarea "Do you have the product code for this ring?"
type textarea "Kas teil on jagada tootekoodi antud sõrmusele, et mi"
type textarea "Do you have the product code for this ring to share?"
type textarea "Kas teil on jagada tootekoodi antud sõrmusele, et millise"
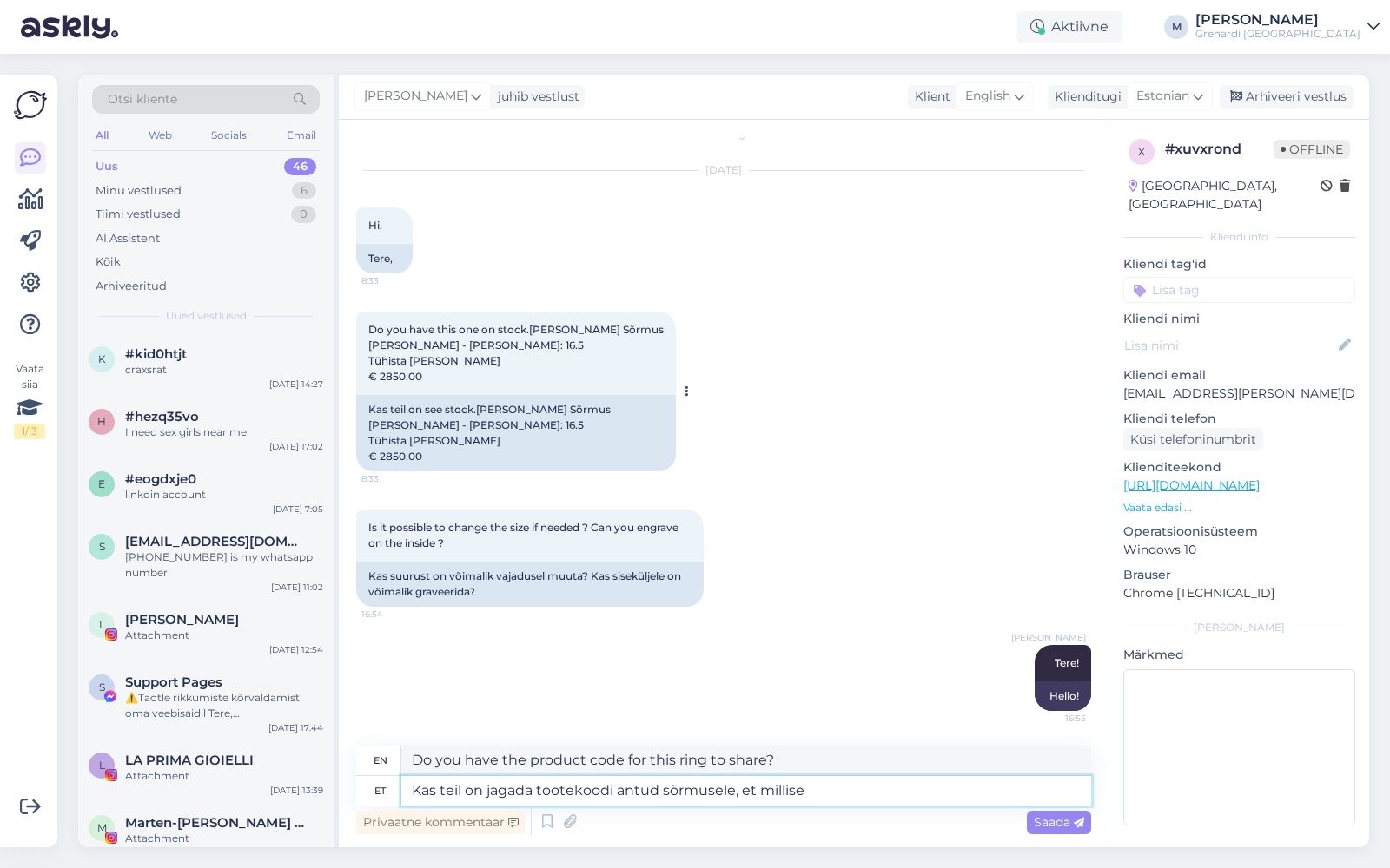
type textarea "Can you share the product code for this ring so I can tell which one it is?"
type textarea "Kas teil on jagada tootekoodi antud sõrmusele, et millise sõrmusega t"
type textarea "Can you share the product code for this ring so that I can see which ring it is?"
type textarea "Kas teil on jagada tootekoodi antud sõrmusele, et millise sõrmusega täpselt on"
type textarea "Can you share the product code for this ring so I can tell you exactly which ri…"
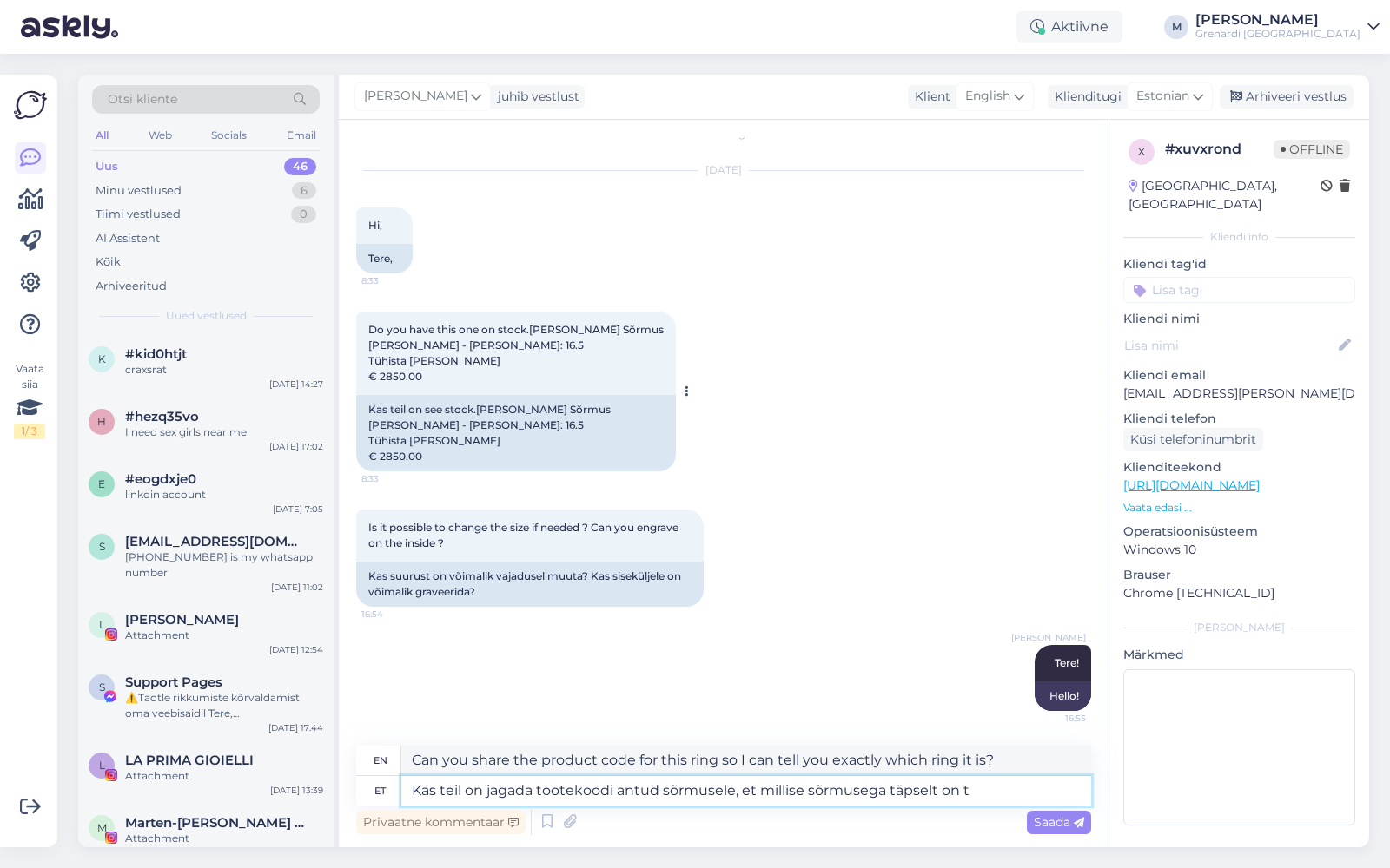
type textarea "Kas teil on jagada tootekoodi antud sõrmusele, et millise sõrmusega täpselt on …"
type textarea "Can you share the product code for this ring so that I can tell you exactly whi…"
type textarea "Kas teil on jagada tootekoodi antud sõrmusele, et millise sõrmusega täpselt on …"
type textarea "Can you share the product code for this ring so I can tell you exactly which ri…"
click at [669, 781] on textarea "Kas teil on jagada tootekoodi antud sõrmusele, et millise sõrmusega täpselt on …" at bounding box center [746, 792] width 690 height 30
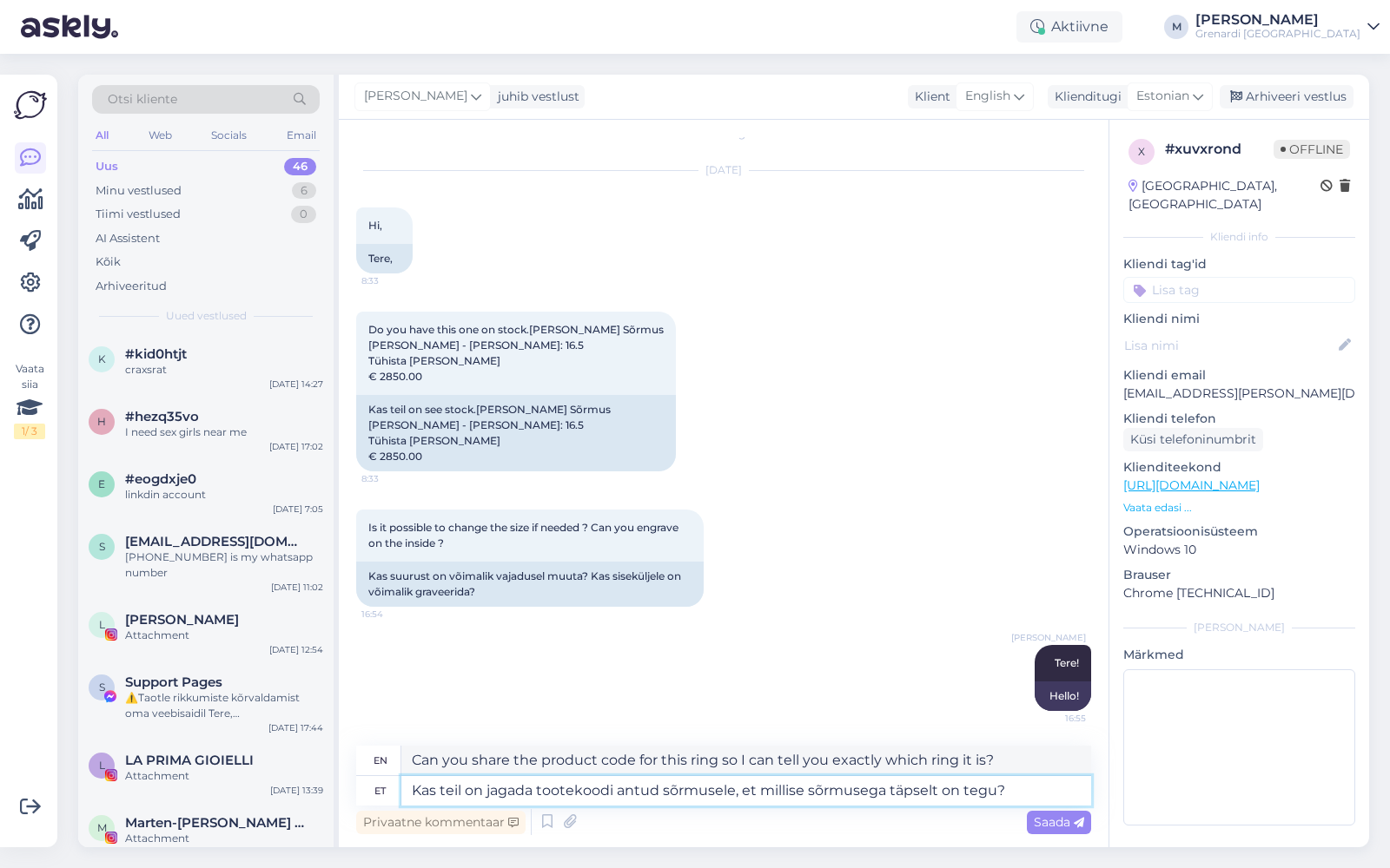
click at [669, 781] on textarea "Kas teil on jagada tootekoodi antud sõrmusele, et millise sõrmusega täpselt on …" at bounding box center [746, 792] width 690 height 30
type textarea "Kas"
type textarea "Is"
type textarea "Kas te"
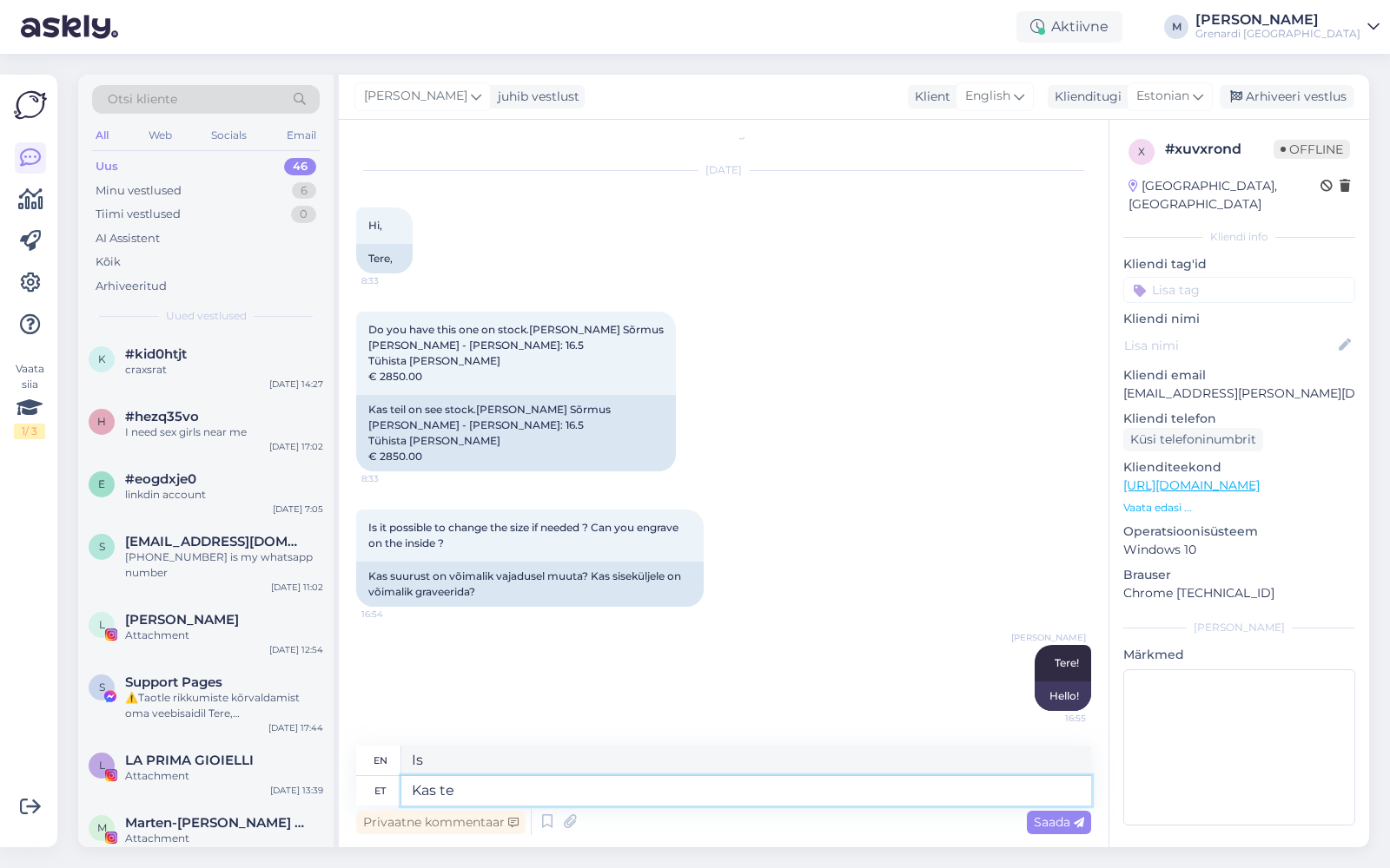
type textarea "Are you"
type textarea "Kas te mõtlete se"
type textarea "Do you think"
type textarea "Kas te mõtlete seda"
type textarea "Do you mean that?"
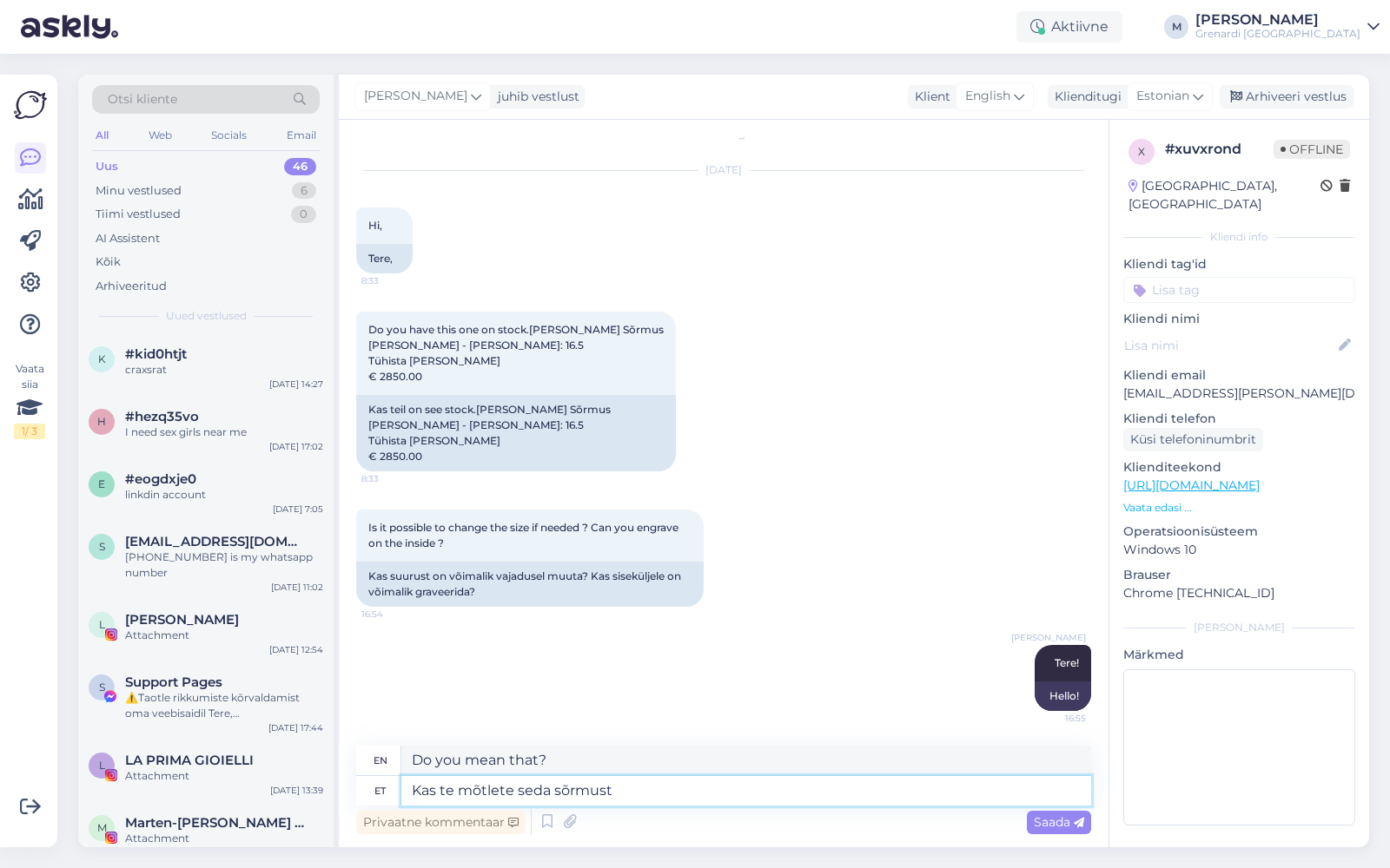
type textarea "Kas te mõtlete seda sõrmust"
type textarea "Do you mean this ring?"
paste textarea "[URL][DOMAIN_NAME]"
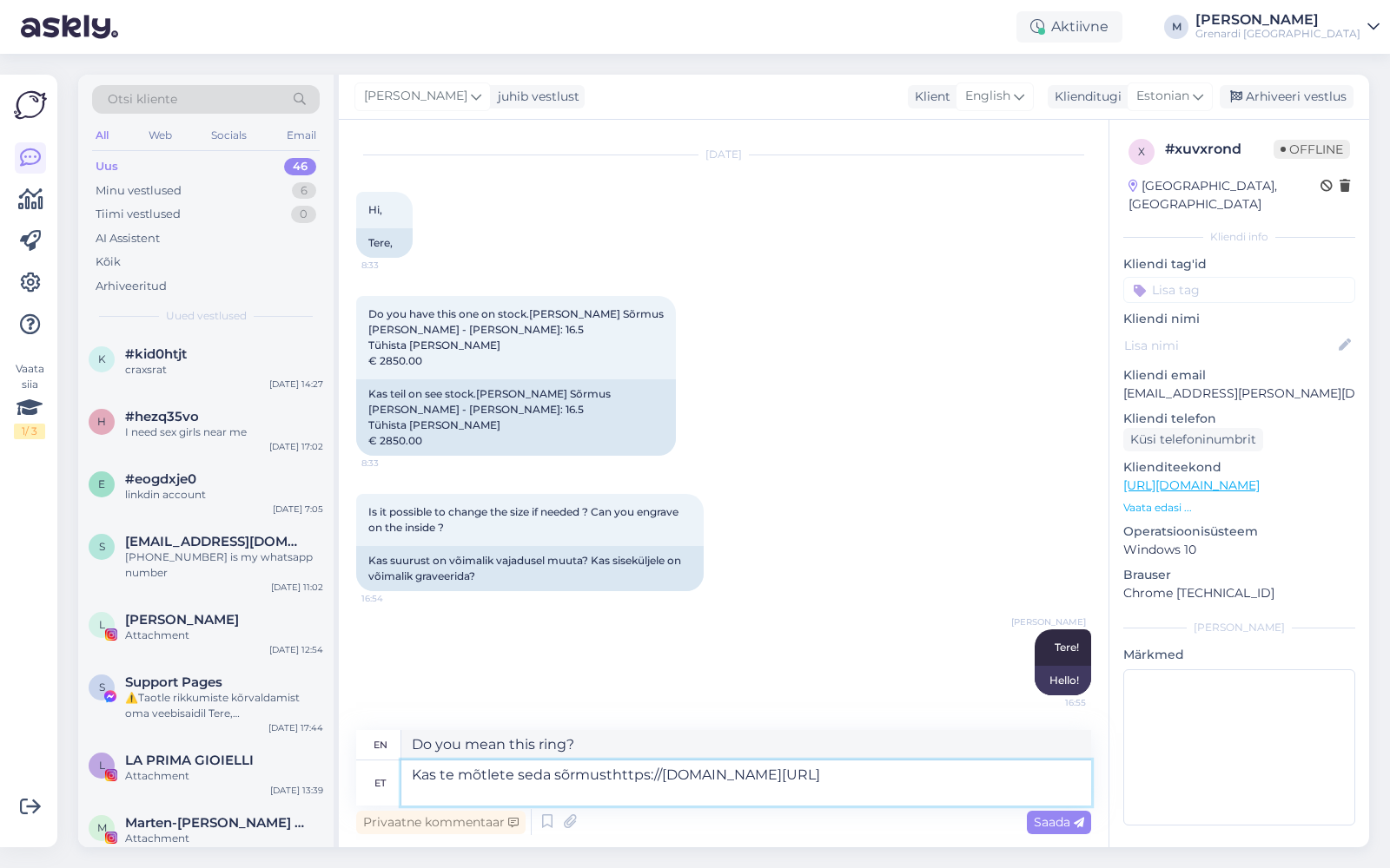
type textarea "Kas te mõtlete seda sõrmusthttps://[DOMAIN_NAME][URL]"
type textarea "Are you thinking about this rmusthttps://[DOMAIN_NAME][URL]"
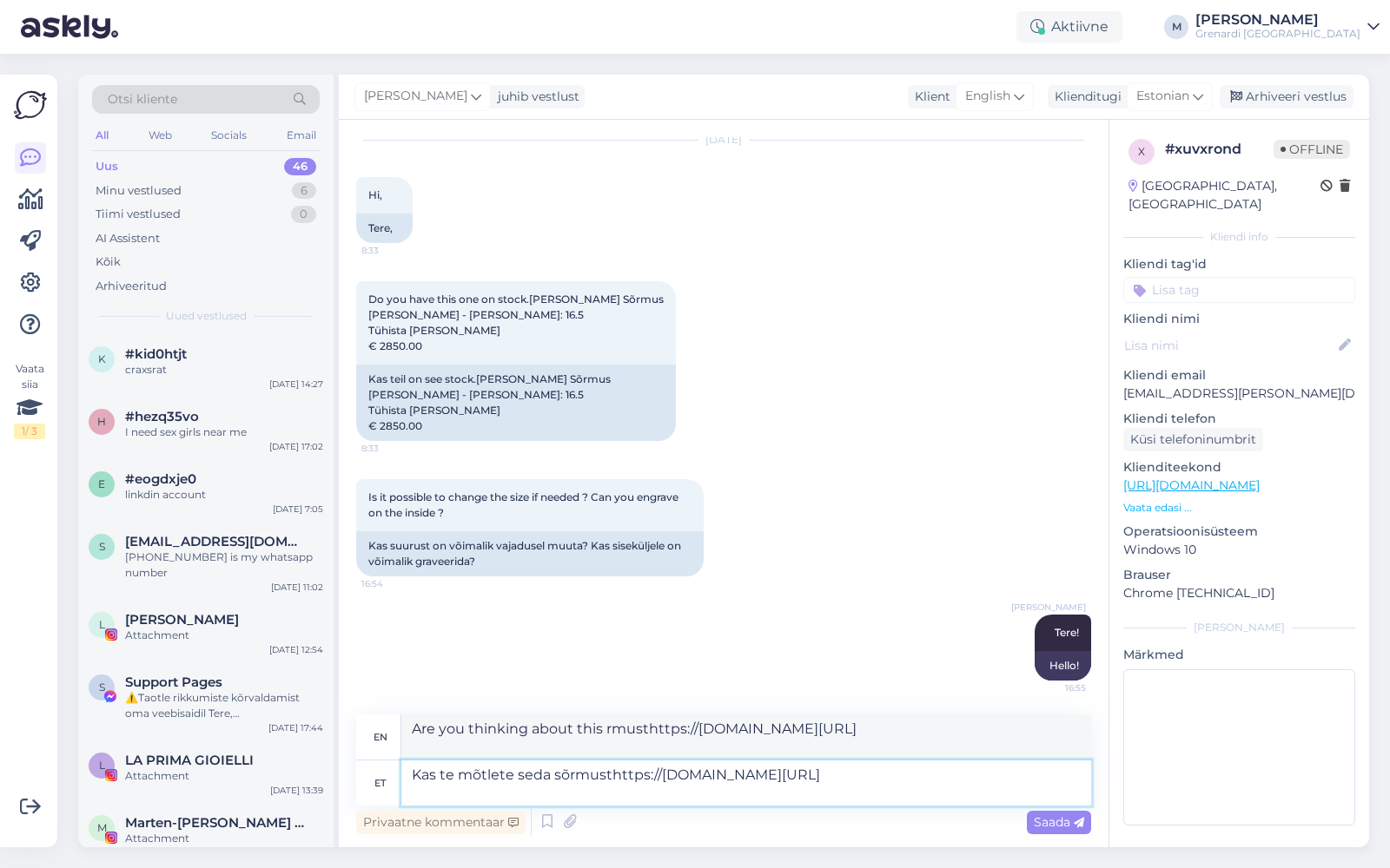
type textarea "Kas te mõtlete seda sõrmusthttps://[DOMAIN_NAME][URL] ?"
type textarea "Are you thinking about this rmusthttps://[DOMAIN_NAME][URL] ?"
type textarea "Kas te mõtlete seda sõrmusthttps://[DOMAIN_NAME][URL] ?"
click at [1062, 827] on span "Saada" at bounding box center [1058, 822] width 50 height 16
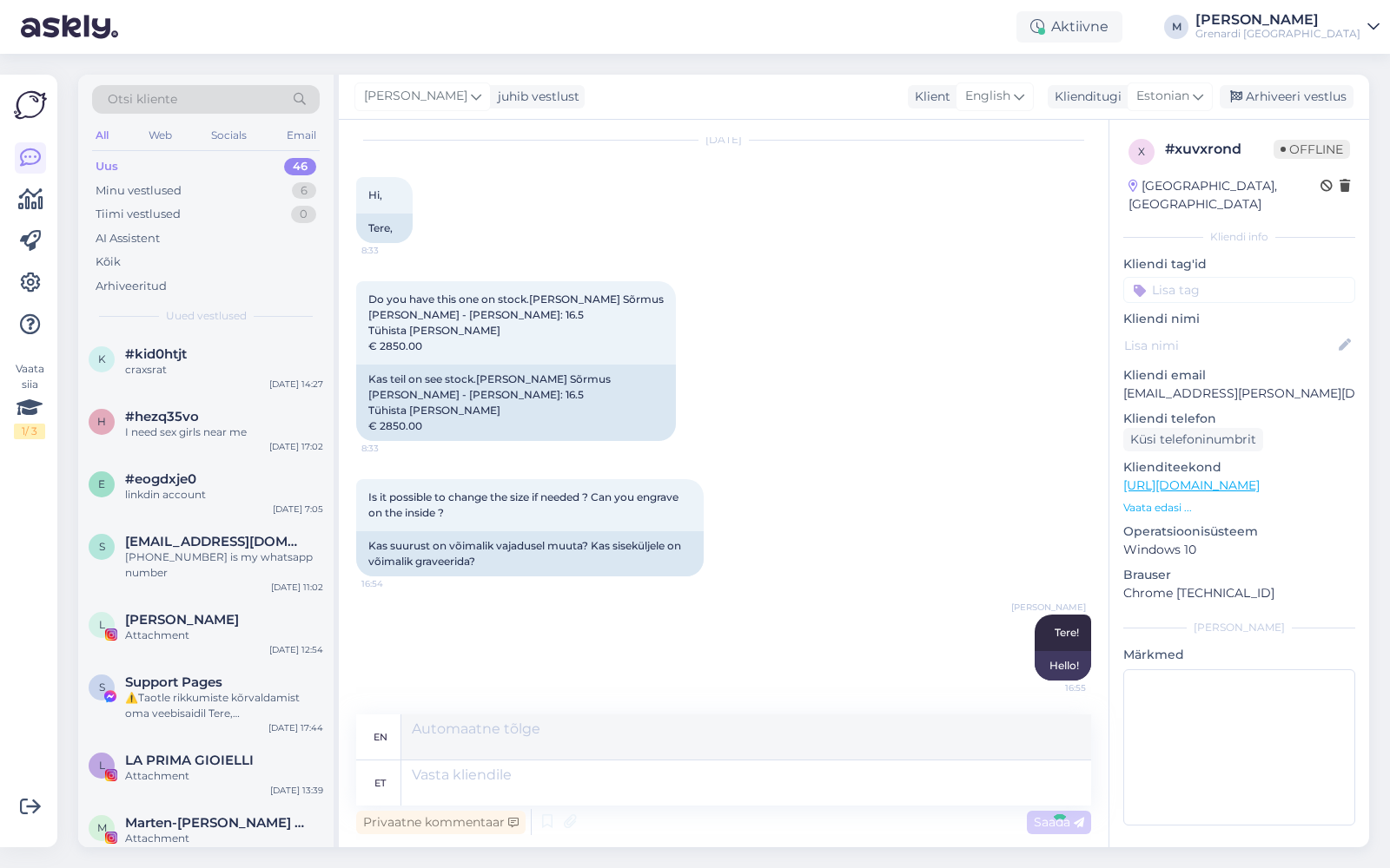
scroll to position [219, 0]
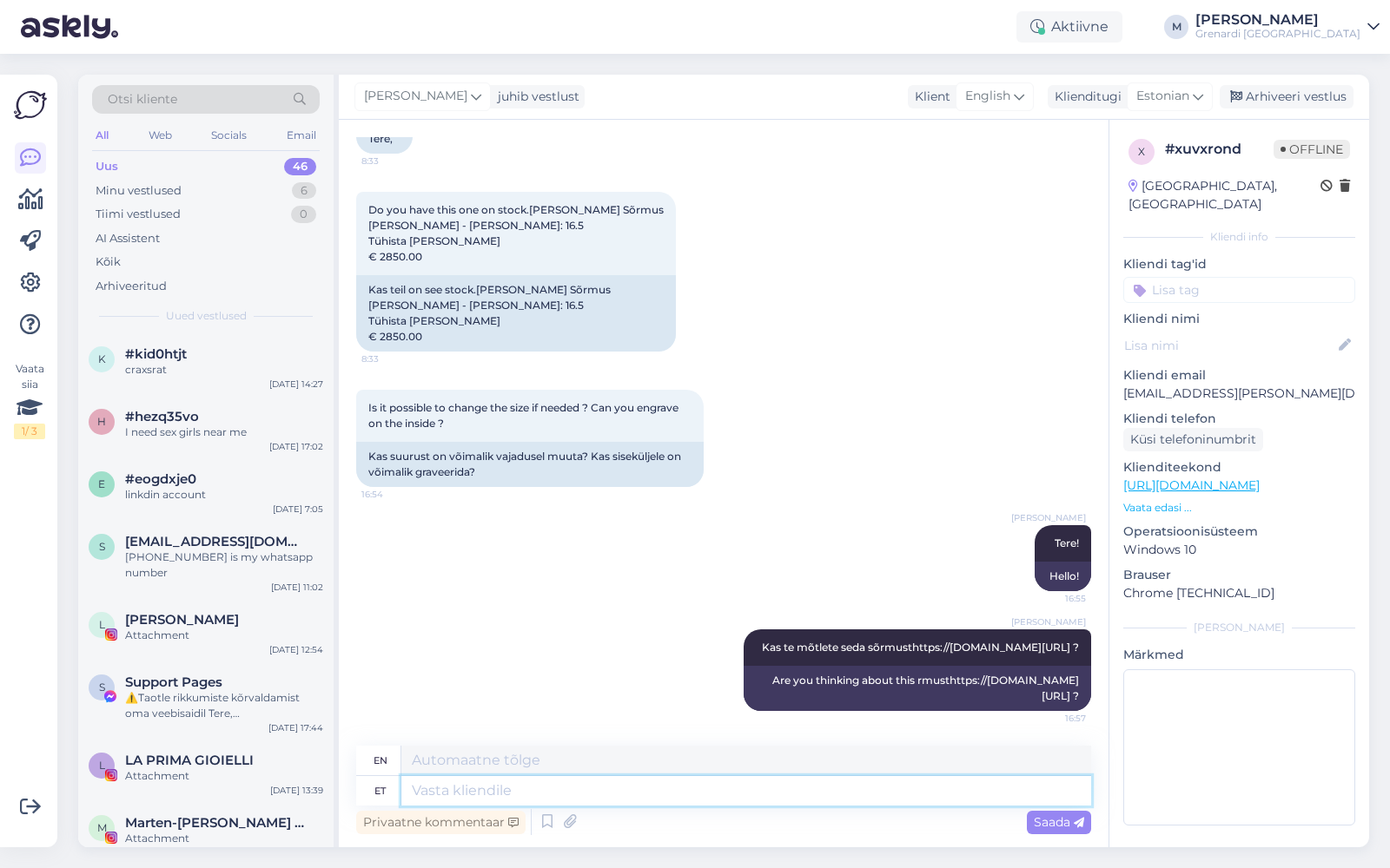
click at [629, 804] on textarea at bounding box center [746, 792] width 690 height 30
type textarea "See"
type textarea "This"
type textarea "See konkreetne on"
type textarea "This particular"
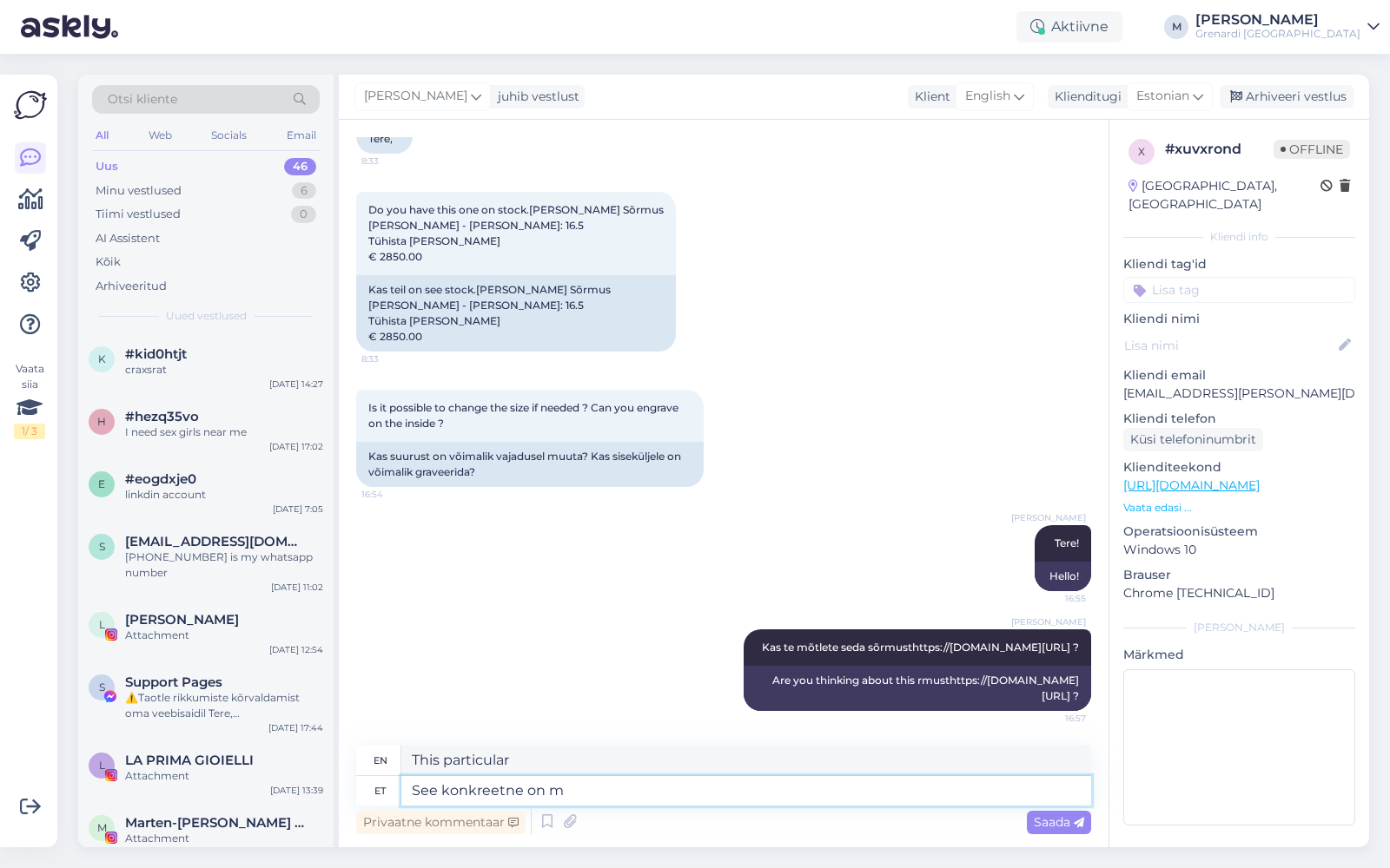
type textarea "See konkreetne on me"
type textarea "This specific one is"
type textarea "See konkreetne on meil o"
type textarea "We have this specific one."
type textarea "See konkreetne on meil olemas Viru k"
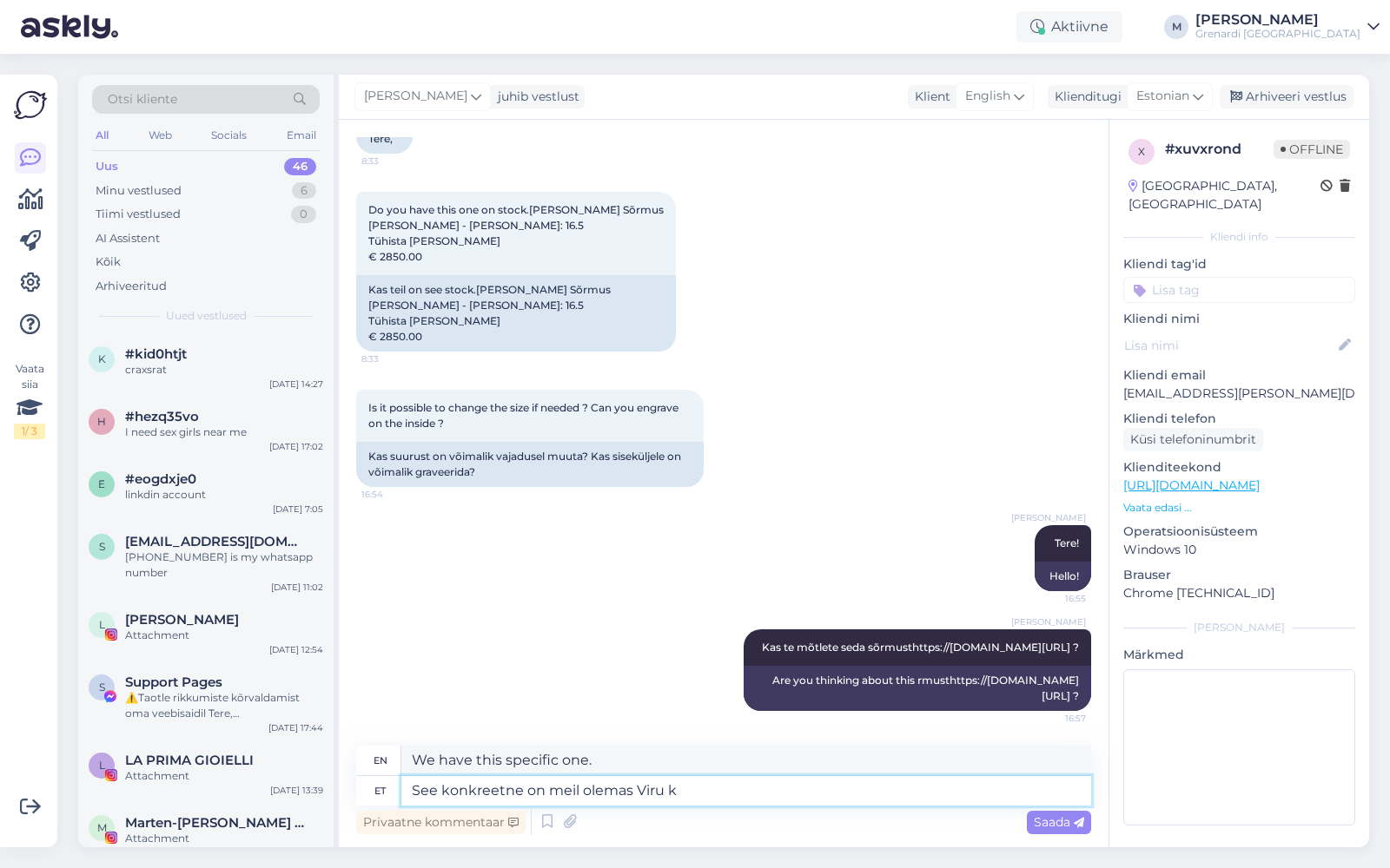
type textarea "We have this particular one in [GEOGRAPHIC_DATA]"
type textarea "See konkreetne on meil olemas Viru keskuse G"
type textarea "We have this particular one at [GEOGRAPHIC_DATA]."
type textarea "See konkreetne on meil olemas Viru keskuse salongis"
type textarea "We have this particular one in the [GEOGRAPHIC_DATA] salon."
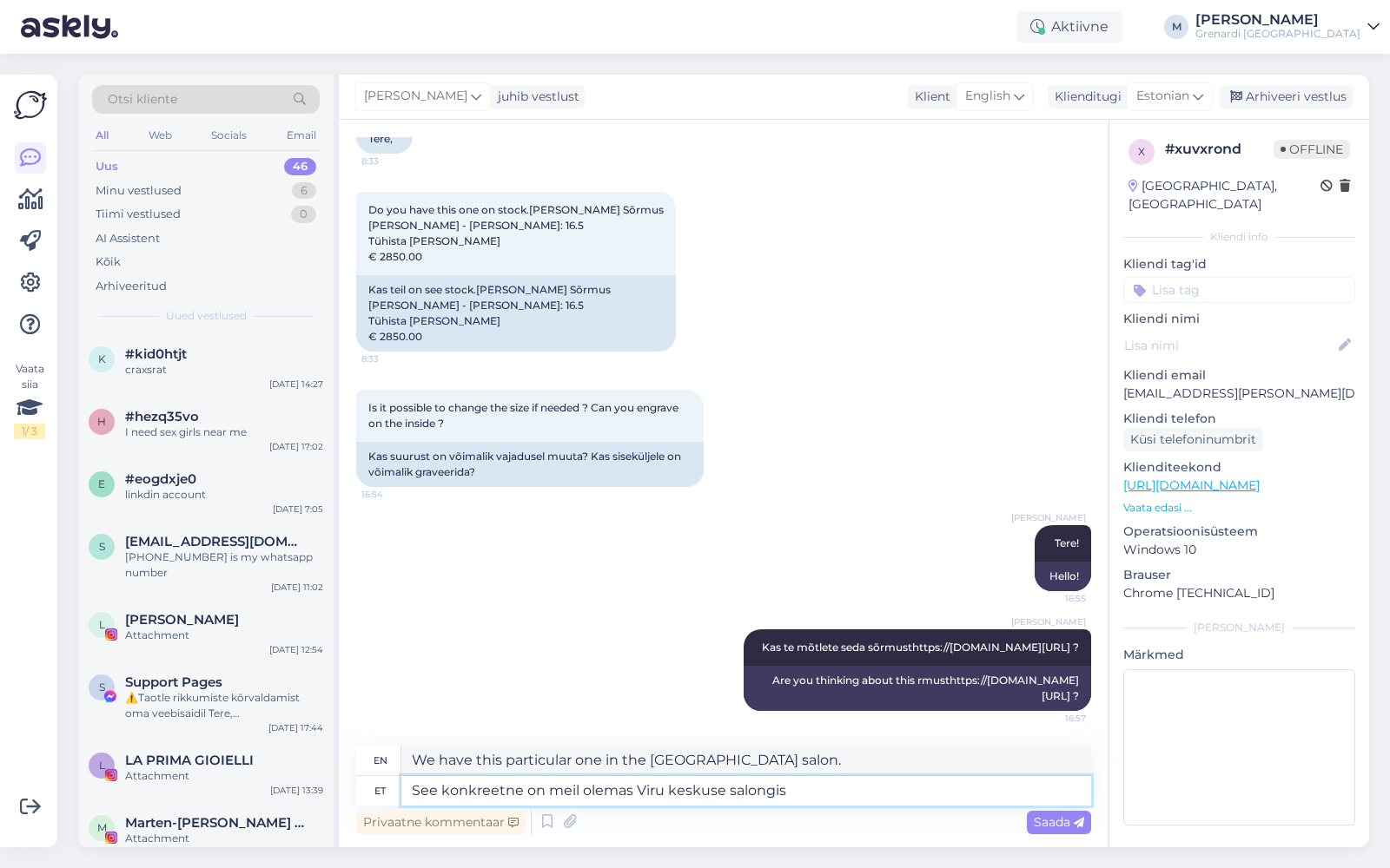
click at [522, 791] on textarea "See konkreetne on meil olemas Viru keskuse salongis" at bounding box center [746, 792] width 690 height 30
type textarea "See konkreetne, suurus 16.5, on meil olemas Viru keskuse salongis"
type textarea "We have this particular one, size 16.5, in the [GEOGRAPHIC_DATA] salon."
type textarea "See konkreetne, suurus 16.5, on meil olemas Viru keskuse salongis"
click at [1046, 820] on span "Saada" at bounding box center [1058, 822] width 50 height 16
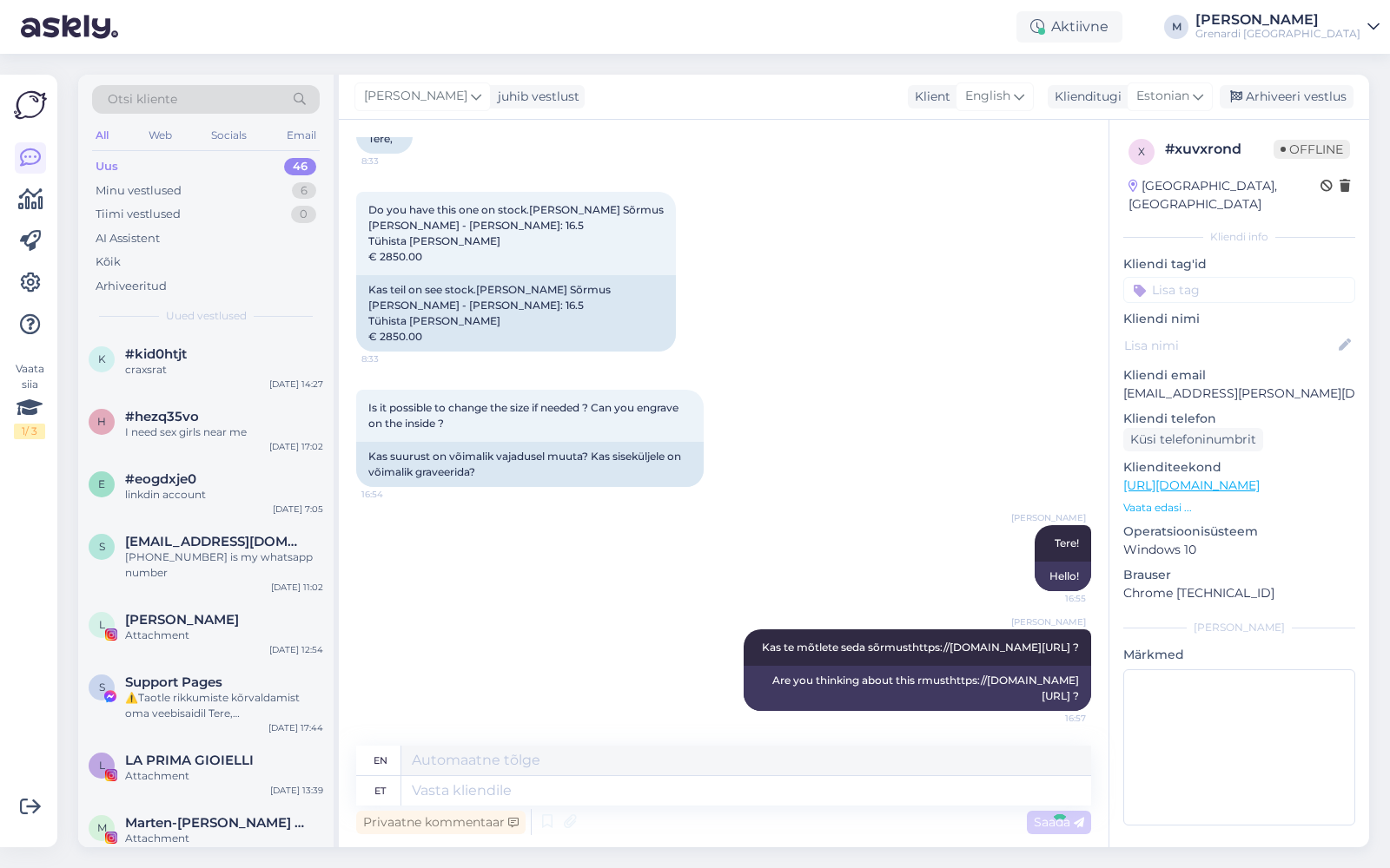
scroll to position [339, 0]
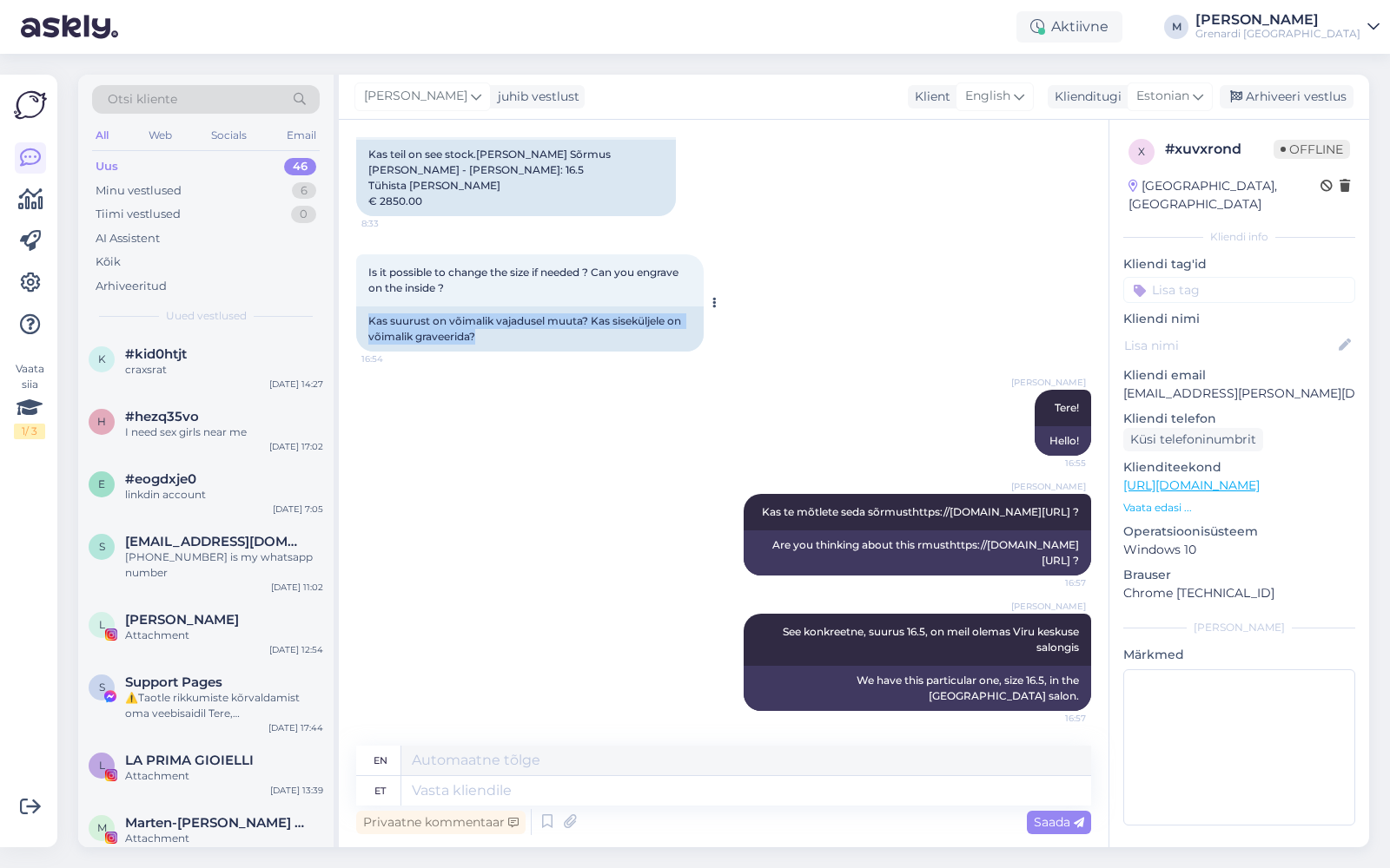
drag, startPoint x: 368, startPoint y: 288, endPoint x: 501, endPoint y: 306, distance: 134.2
click at [501, 306] on div "Kas suurust on võimalik vajadusel muuta? Kas siseküljele on võimalik graveerida?" at bounding box center [530, 328] width 348 height 45
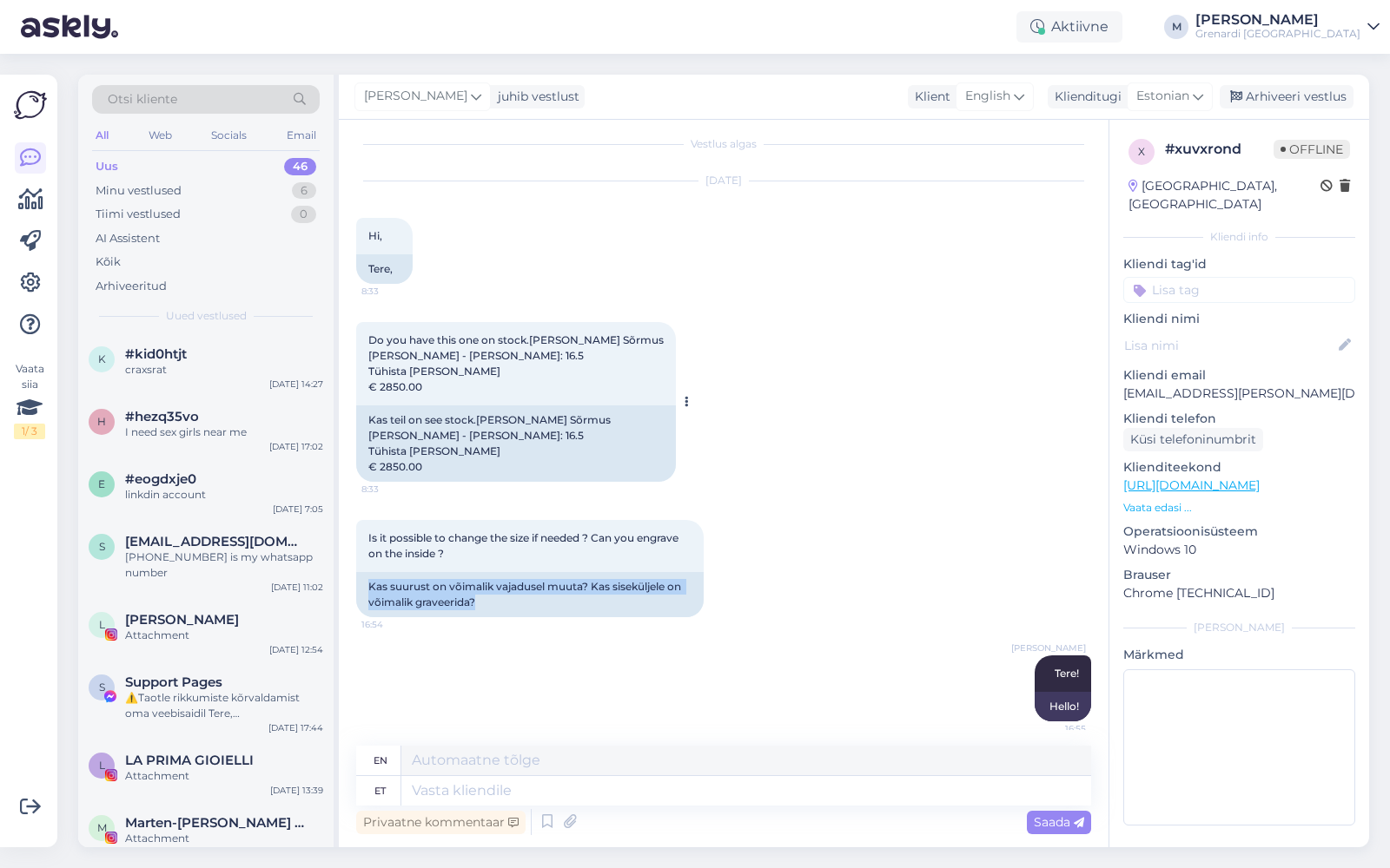
scroll to position [0, 0]
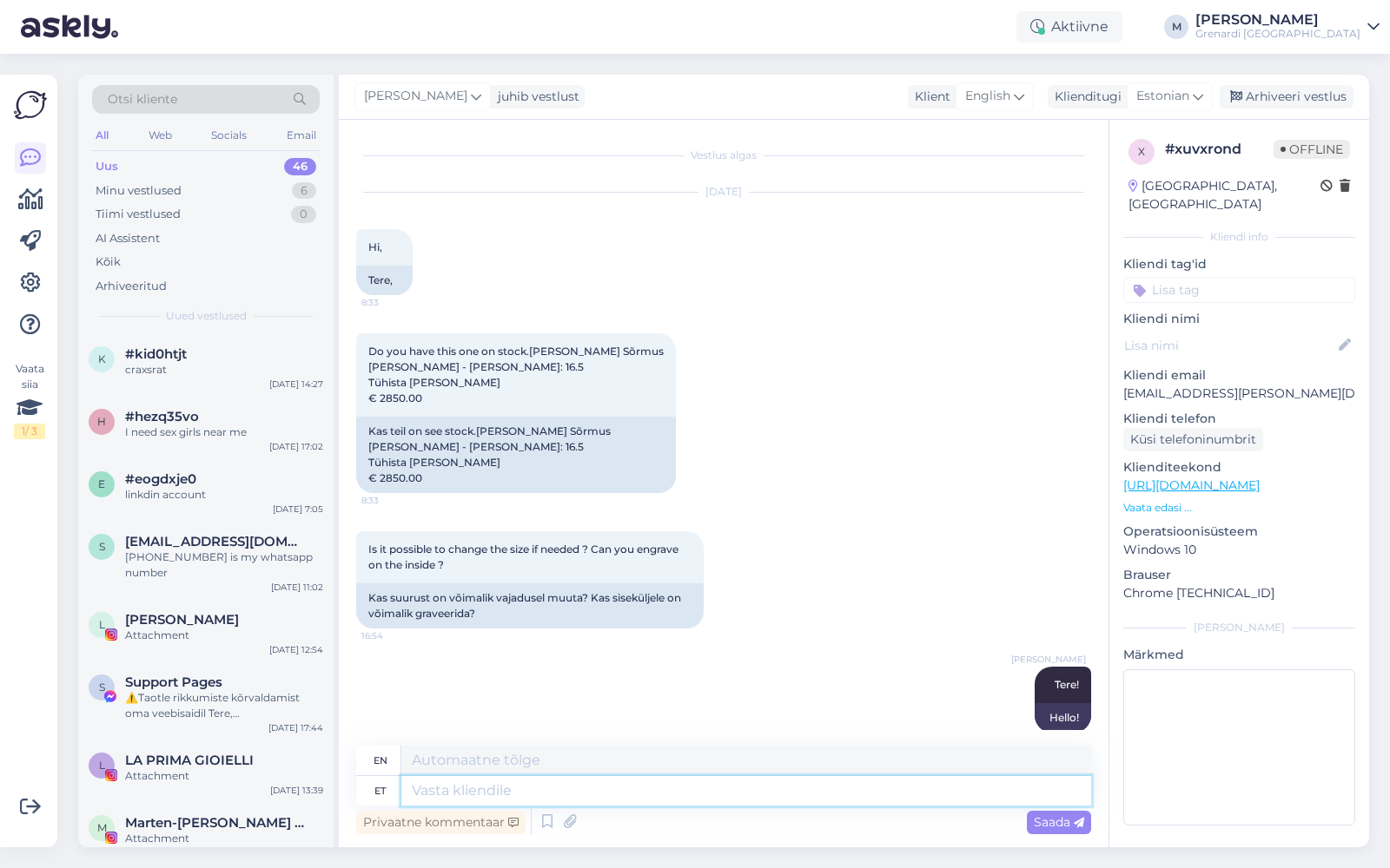
click at [570, 788] on textarea at bounding box center [746, 792] width 690 height 30
type textarea "Kas"
type textarea "Is"
type textarea "Kas sõrmuse s"
type textarea "Is the ring"
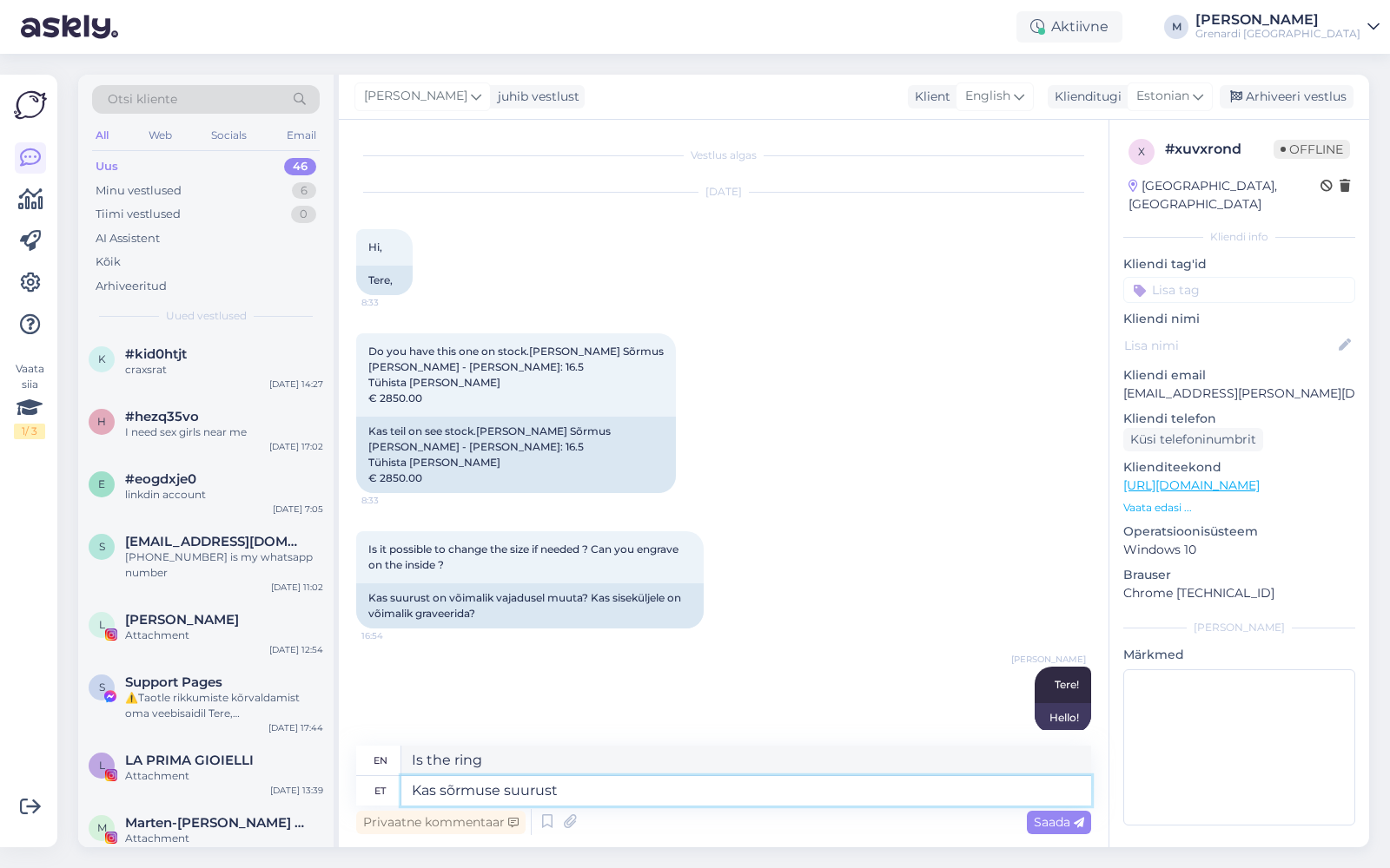
type textarea "Kas sõrmuse suurust"
type textarea "Is the ring size"
type textarea "Kas sõrmuse suuruse all m"
type textarea "Is it under the ring size?"
type textarea "Kas sõrmuse suuruse"
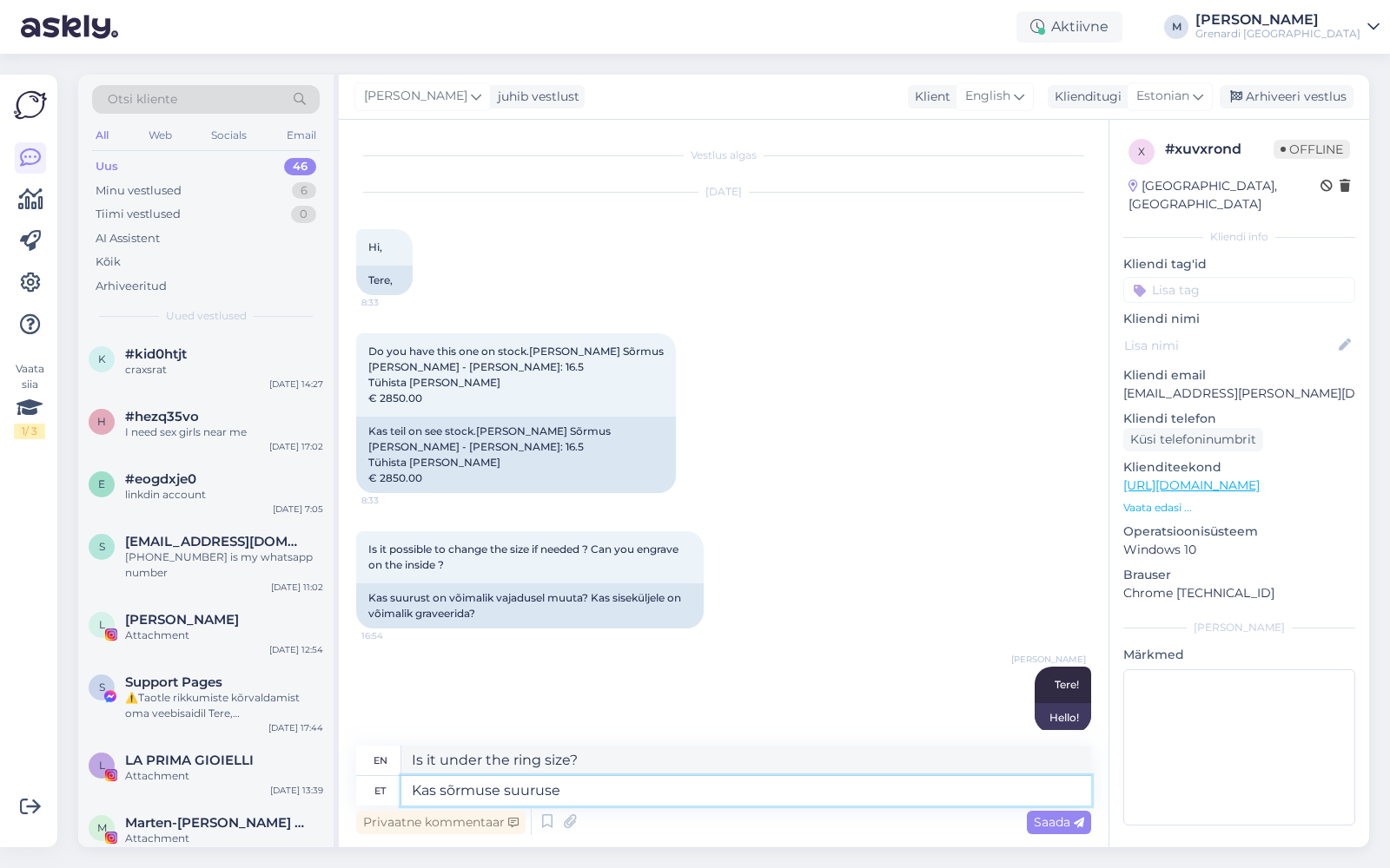
type textarea "Is the ring size"
type textarea "Kas sõrmuse suuruse muutmise osa"
type textarea "Is it possible to change the ring size?"
type textarea "Kas sõrmuse suuruse muutmise osas m"
type textarea "Is it about changing the ring size?"
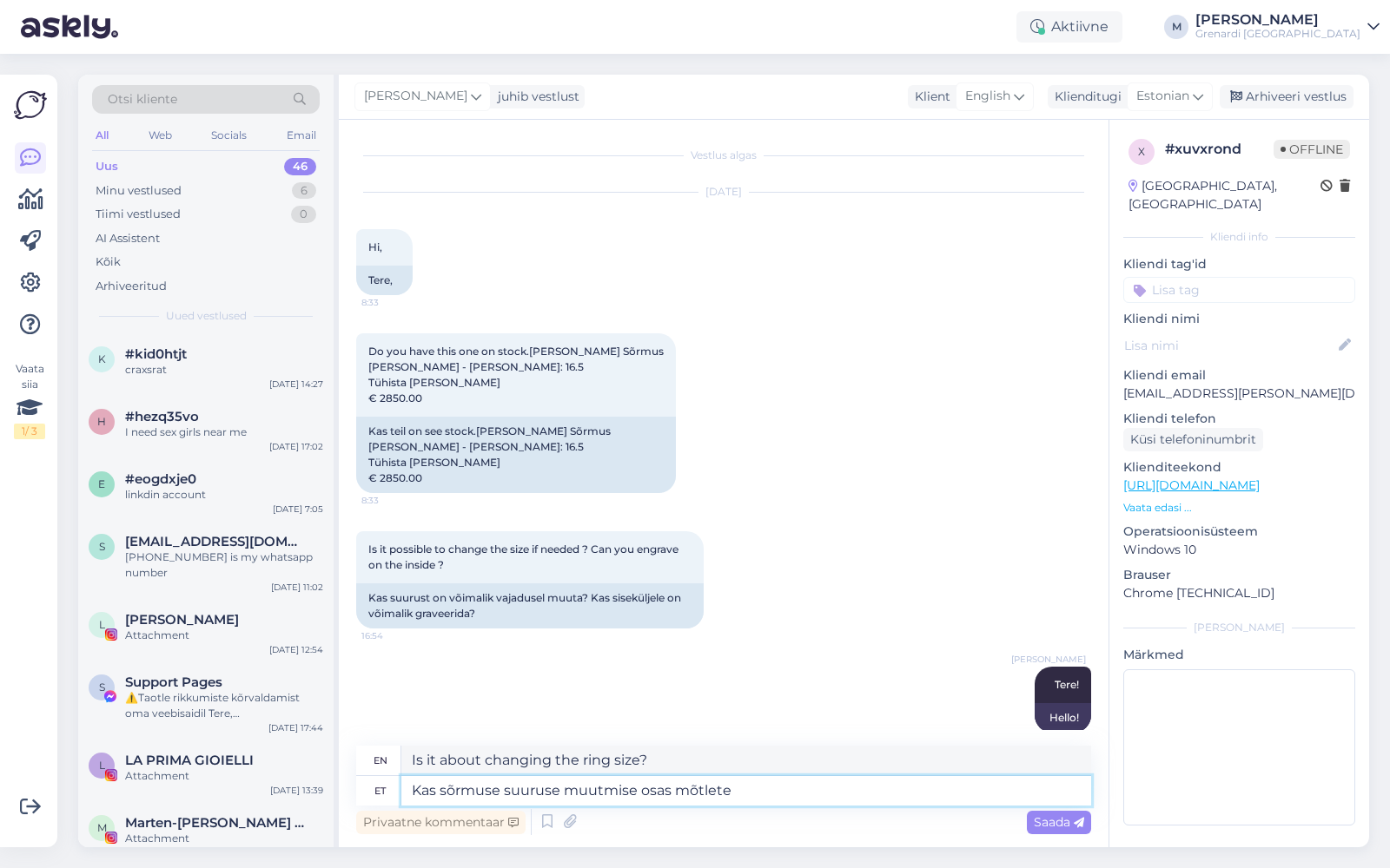
type textarea "Kas sõrmuse suuruse muutmise osas mõtlete"
type textarea "Are you thinking about changing your ring size?"
type textarea "Kas sõrmuse suuruse muutmise osas mõtlete suuremaks"
type textarea "Are you thinking about changing your ring size to a bigger size?"
type textarea "Kas sõrmuse suuruse muutmise osas mõtlete suuremaks?"
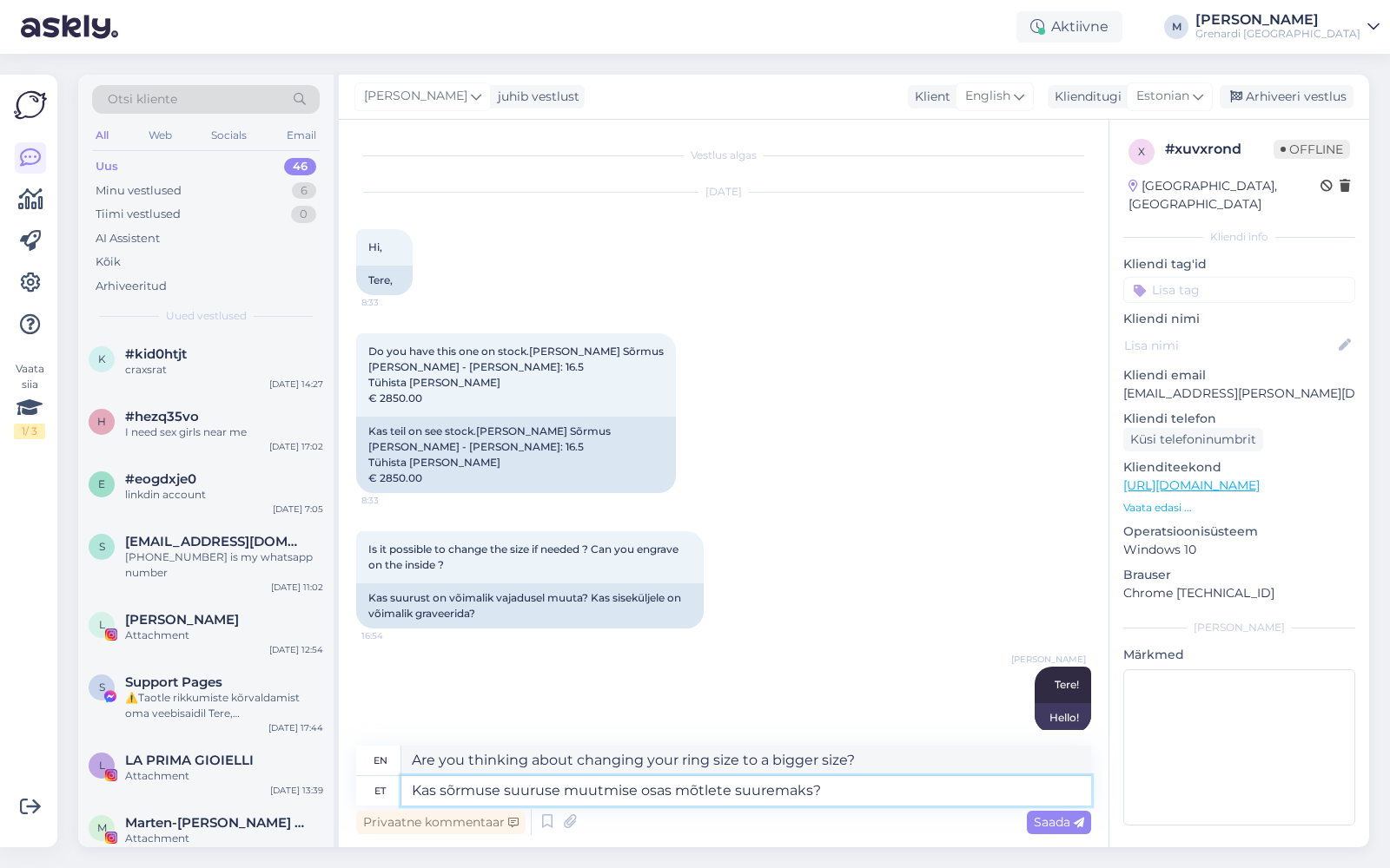
type textarea "When it comes to resizing your ring, are you thinking bigger?"
type textarea "Kas sõrmuse suuruse muutmise osas mõtlete"
type textarea "Are you thinking about changing your ring size?"
type textarea "Kas sõrmuse suuruse muutmise osas mõtlete väiksemaks v"
type textarea "Are you thinking about changing your ring size to a smaller size?"
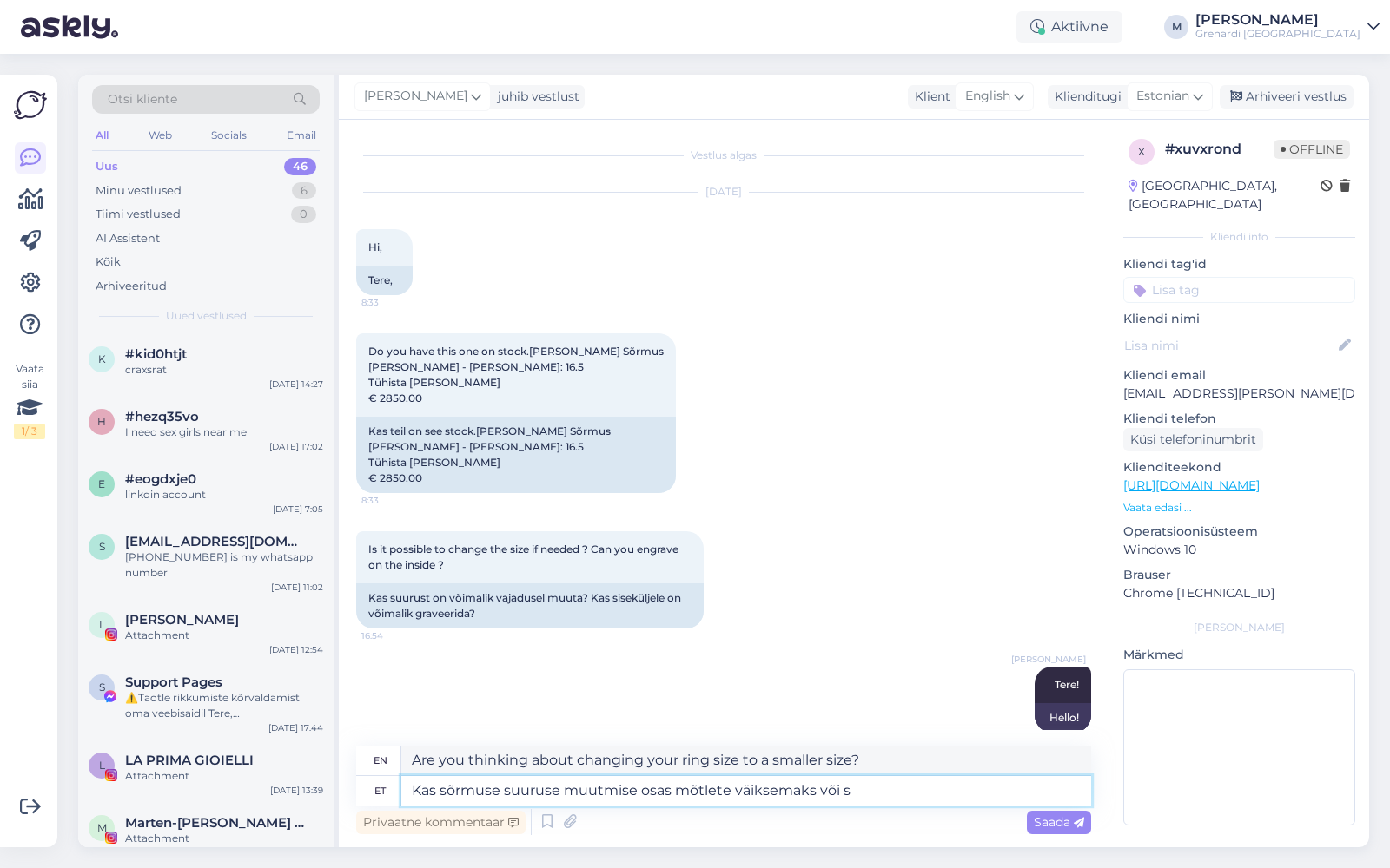
type textarea "Kas sõrmuse suuruse muutmise osas mõtlete väiksemaks või su"
type textarea "When it comes to changing your ring size, are you thinking smaller or"
type textarea "Kas sõrmuse suuruse muutmise osas mõtlete väiksemaks või suuremaks?"
type textarea "When it comes to changing your ring size, are you thinking smaller or larger?"
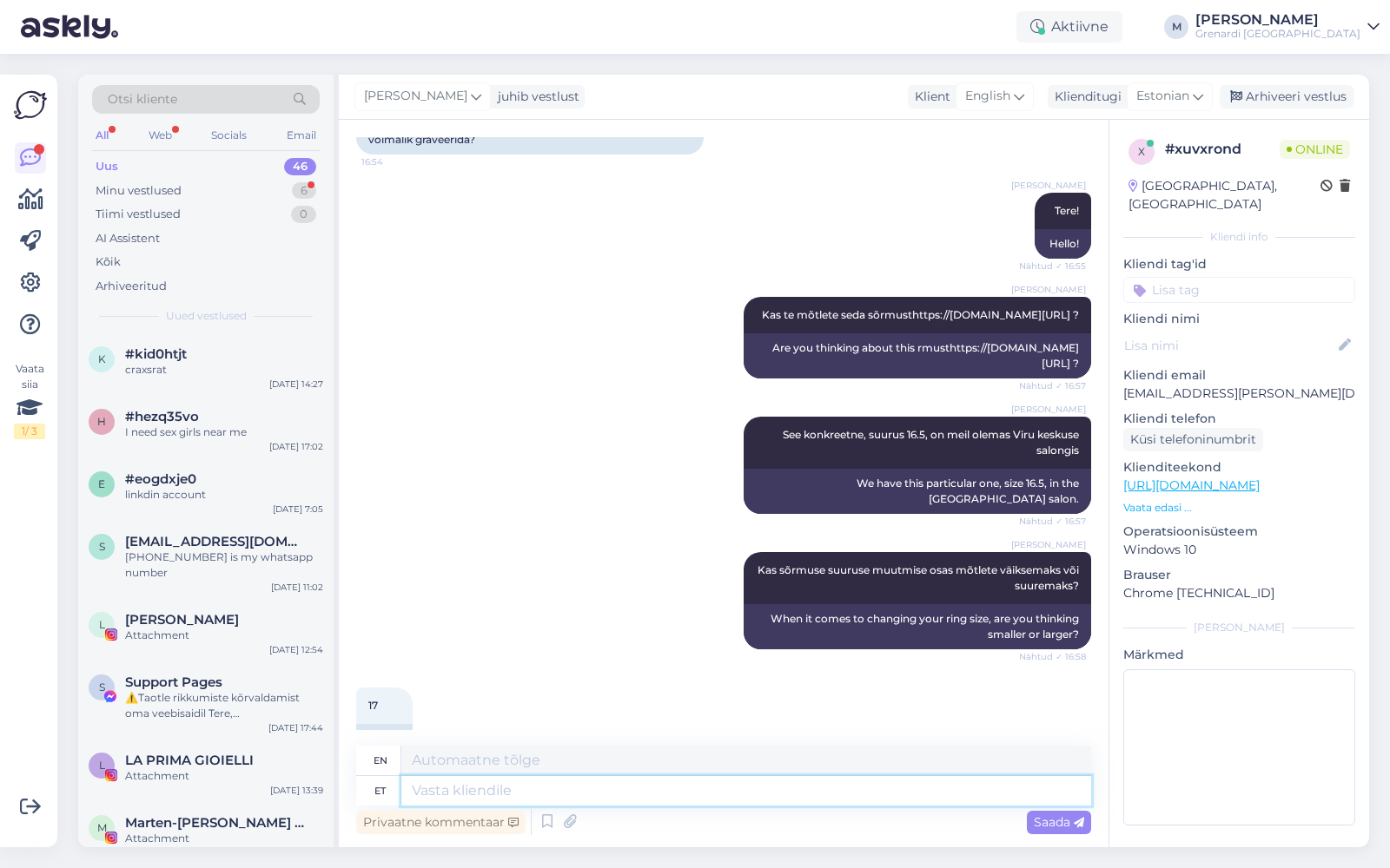
scroll to position [578, 0]
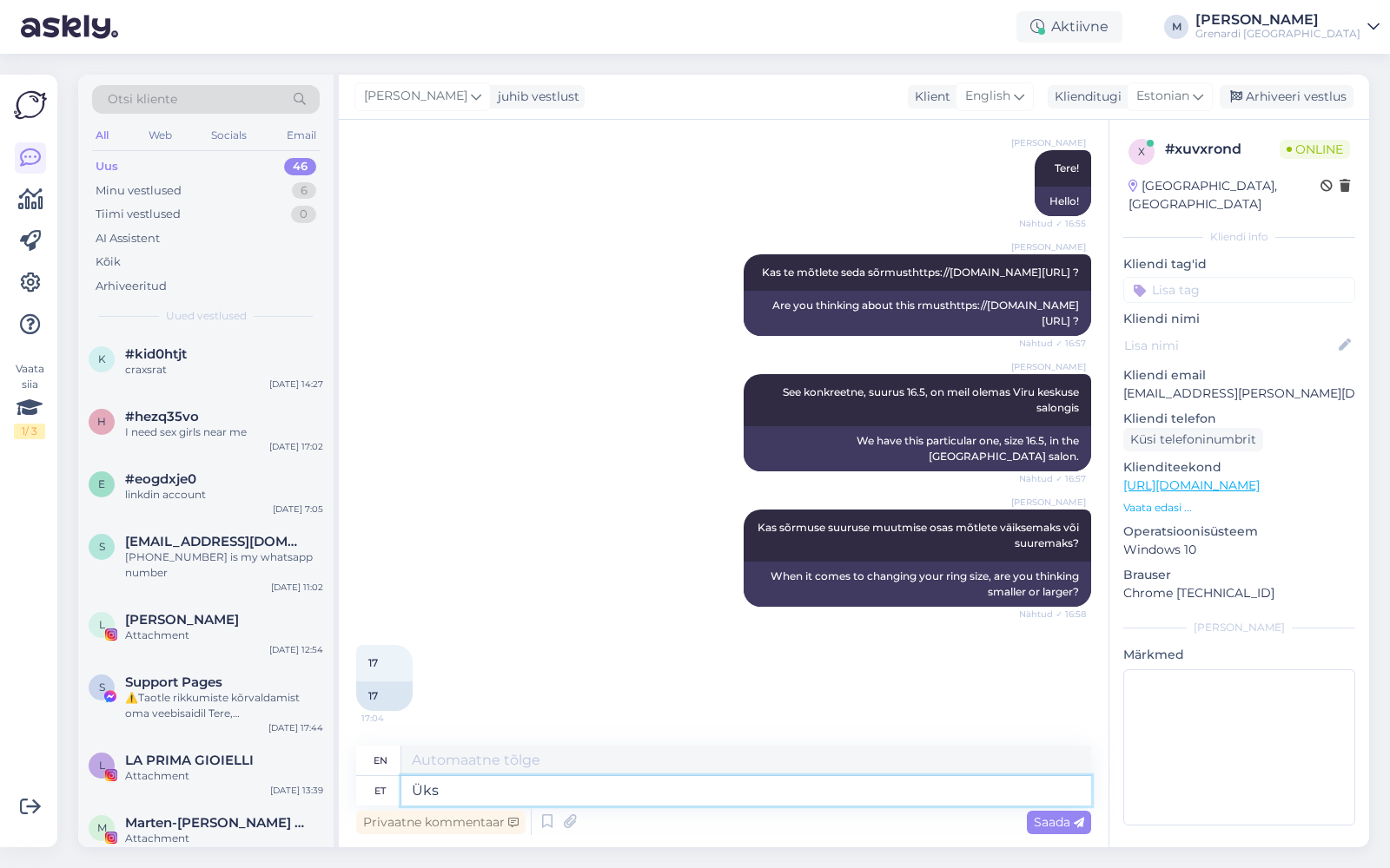
type textarea "Üks"
type textarea "One"
type textarea "Üks hetk, k"
type textarea "One moment,"
type textarea "Üks hetk,"
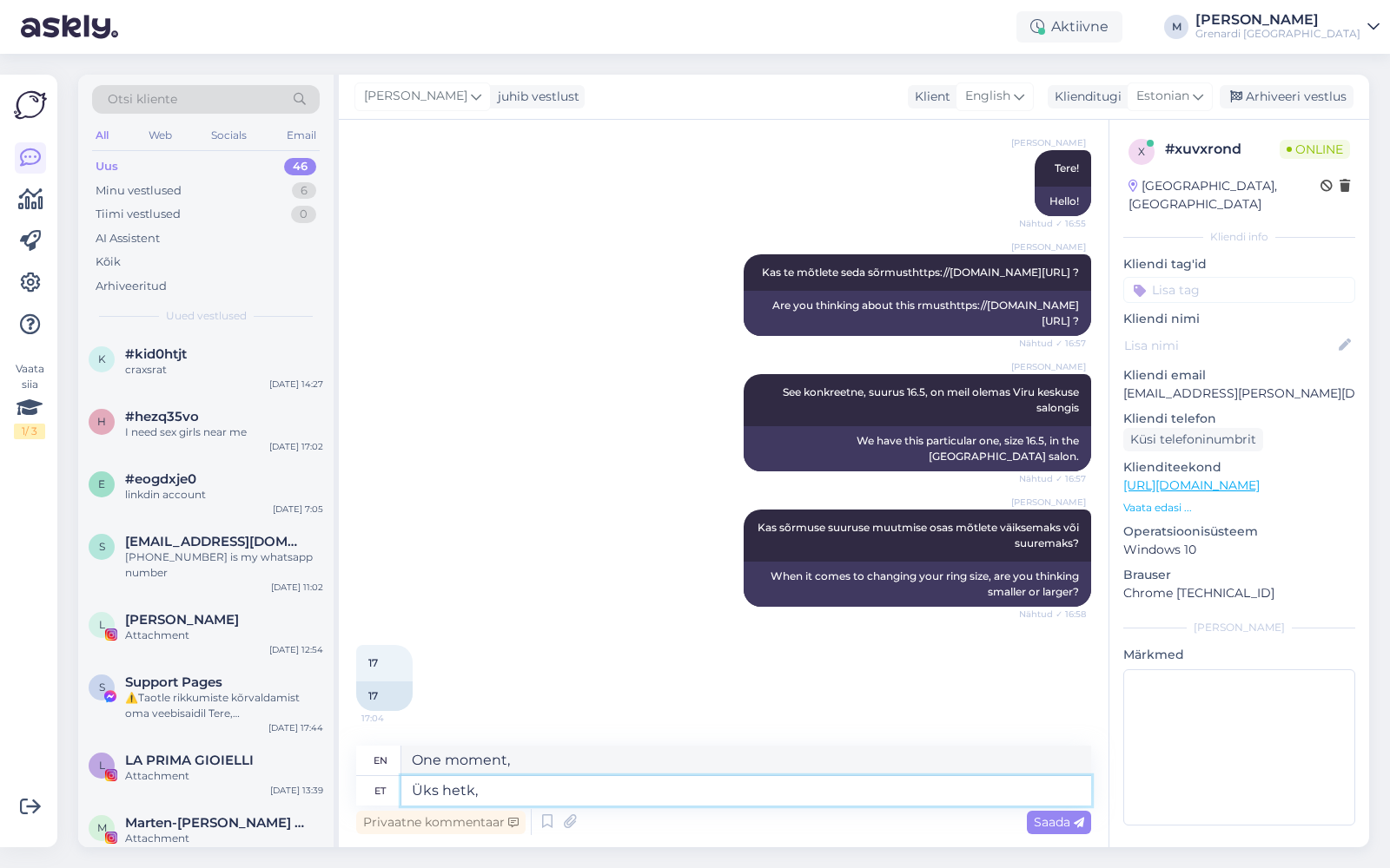
drag, startPoint x: 554, startPoint y: 787, endPoint x: 407, endPoint y: 784, distance: 147.0
click at [407, 784] on textarea "Üks hetk," at bounding box center [746, 792] width 690 height 30
type textarea "Antud s"
type textarea "Given"
type textarea "[PERSON_NAME] sõrmust"
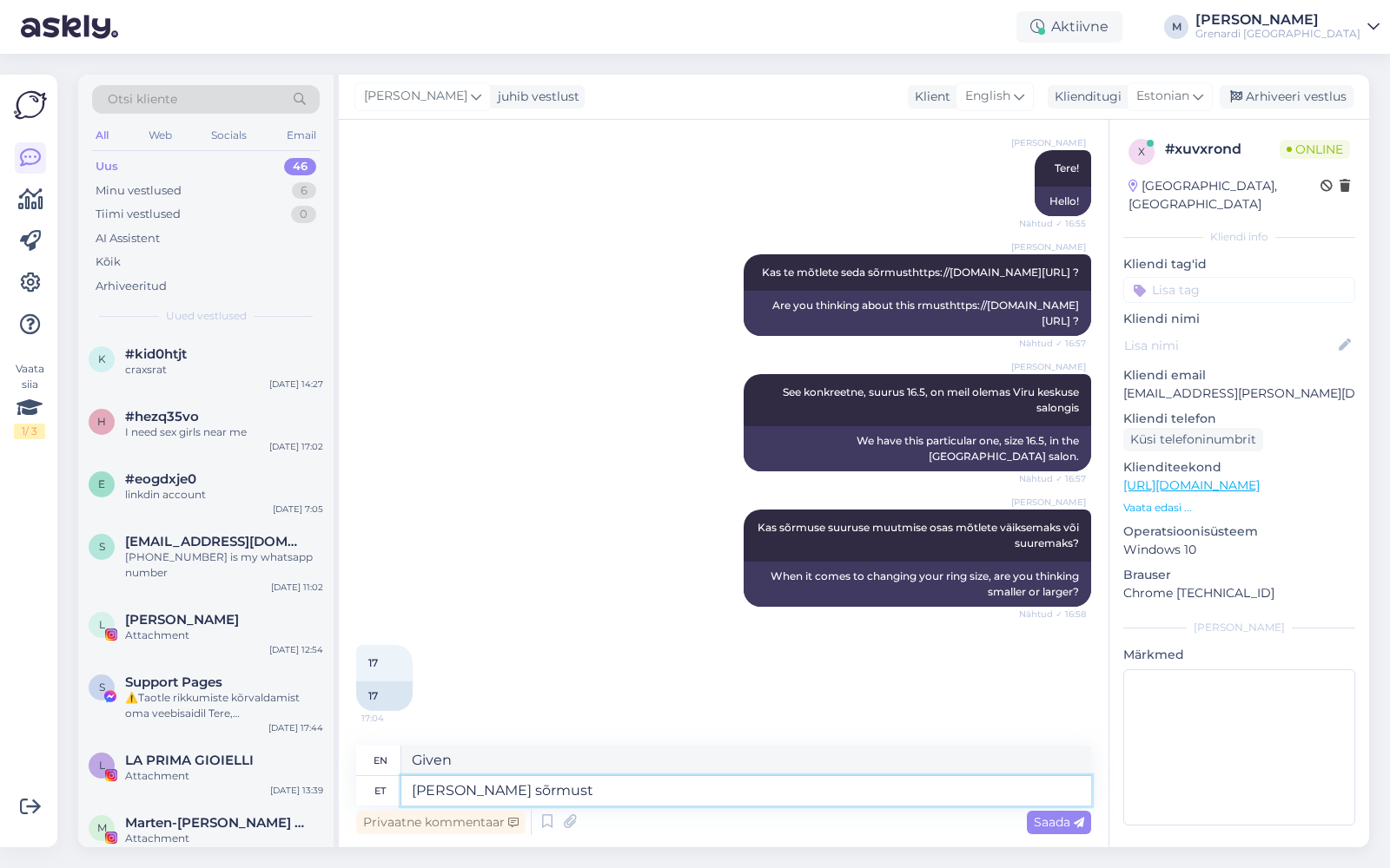
type textarea "Given ring"
type textarea "[PERSON_NAME] sõrmust saab m"
type textarea "This ring can be"
type textarea "[PERSON_NAME] sõrmust saab muuta a"
type textarea "This ring can be changed."
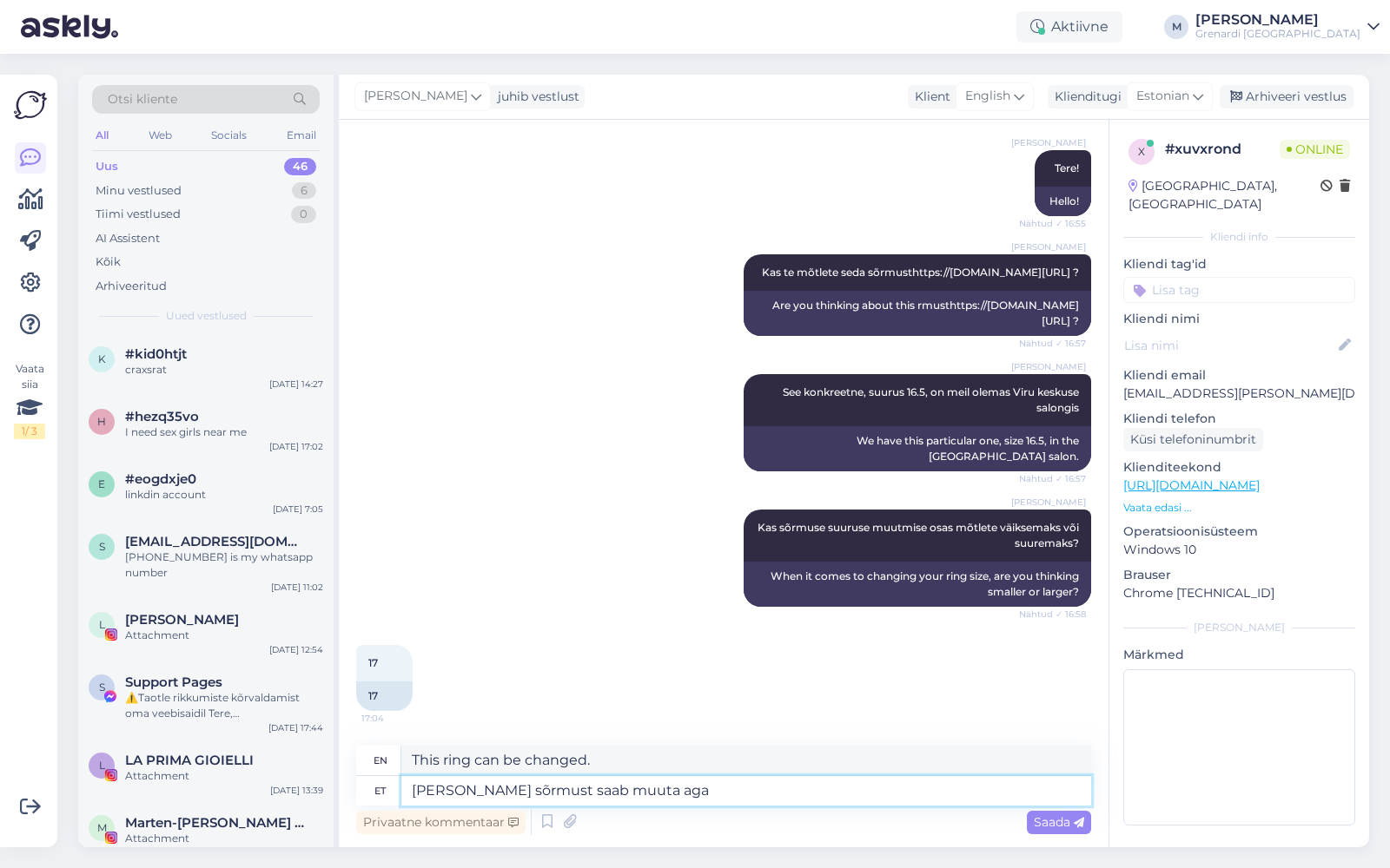
type textarea "[PERSON_NAME] sõrmust saab muuta aga"
type textarea "This ring can be changed, but"
type textarea "[PERSON_NAME] sõrmust saab muuta aga töö am"
type textarea "This ring can be changed but the work"
type textarea "[PERSON_NAME] sõrmust saab muuta aga töö maksab"
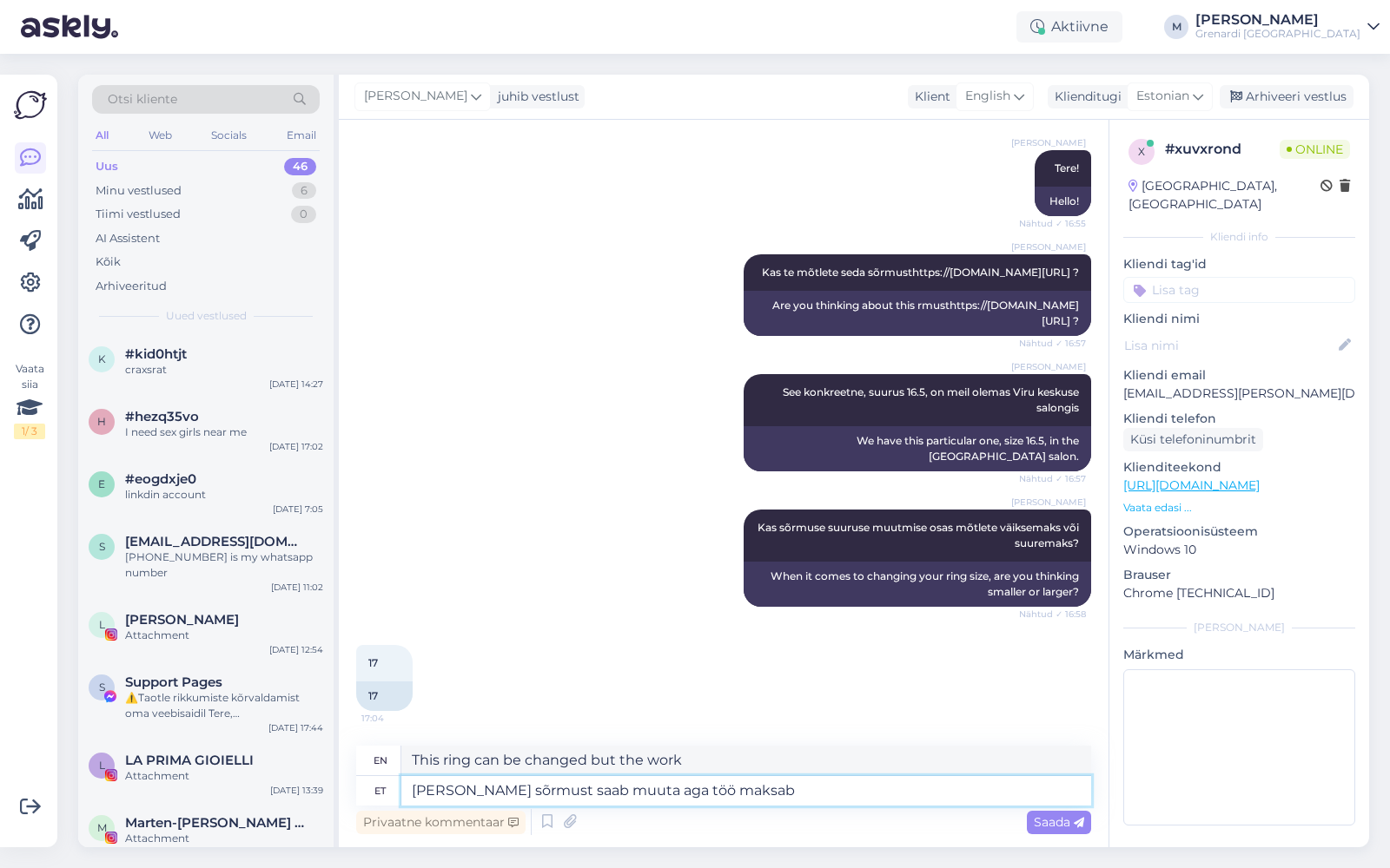
type textarea "This ring can be altered, but the work is expensive."
type textarea "[PERSON_NAME] sõrmust saab muuta aga töö maksab umbes"
type textarea "This ring can be altered, but the work will cost approximately"
type textarea "[PERSON_NAME] sõrmust saab muuta aga töö maksab umbes 18+0"
type textarea "This ring can be altered, but the work costs around 18+0"
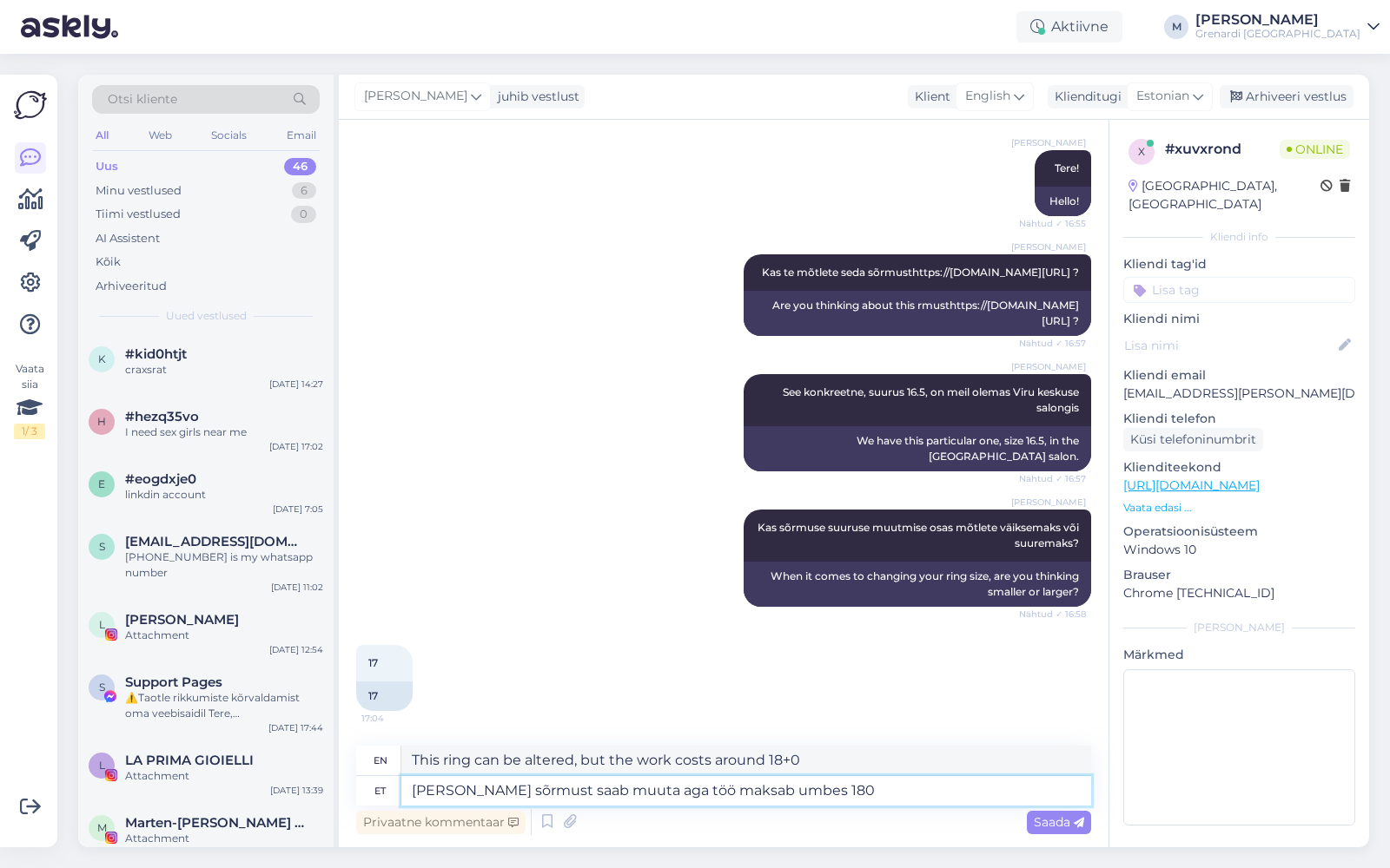
type textarea "[PERSON_NAME] sõrmust saab muuta aga töö maksab umbes 180 e"
type textarea "This ring can be altered, but the work costs around 180"
type textarea "[PERSON_NAME] sõrmust saab muuta aga töö maksab umbes 180 eur"
type textarea "This ring can be altered, but the work will cost around 180 euros."
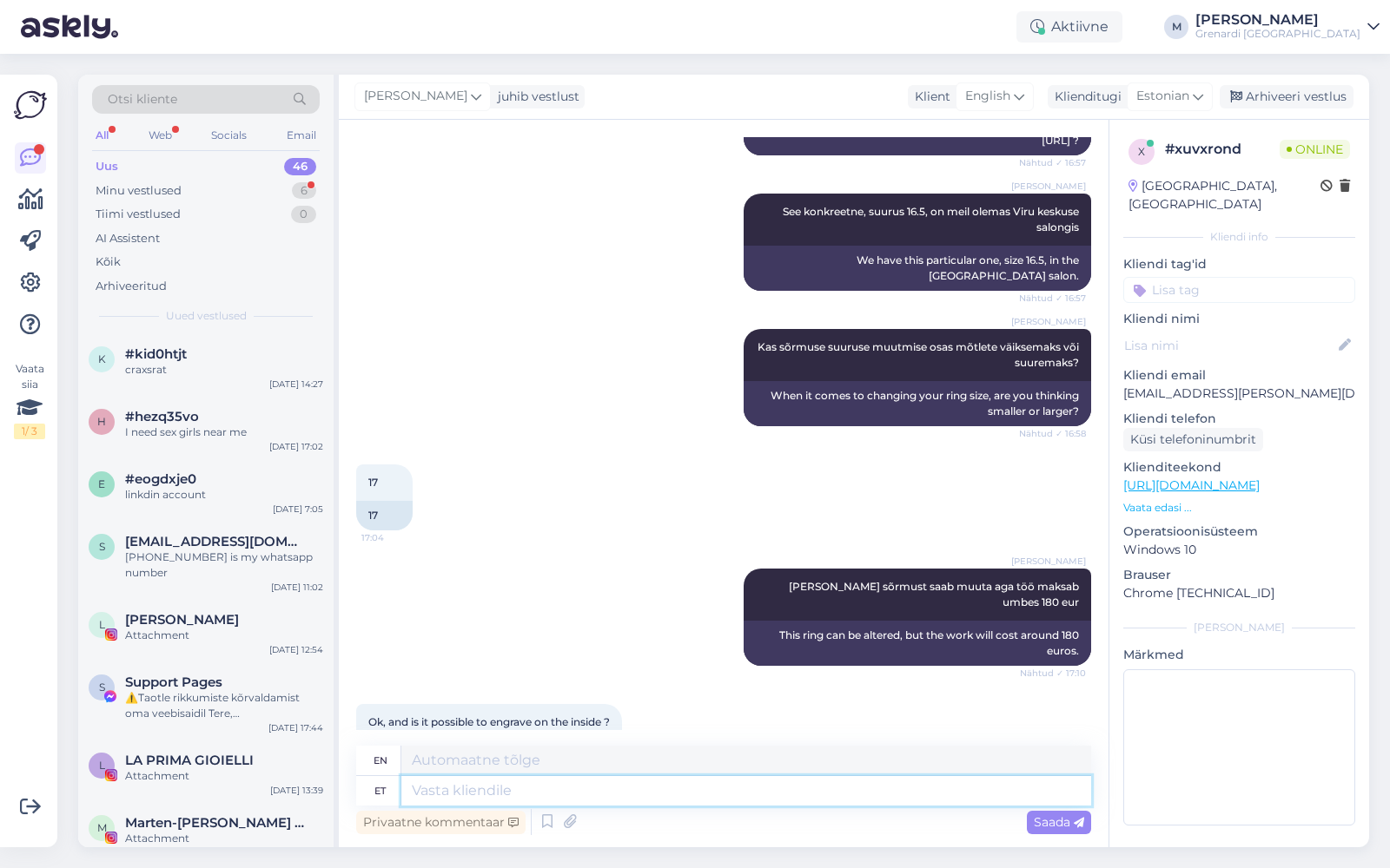
scroll to position [802, 0]
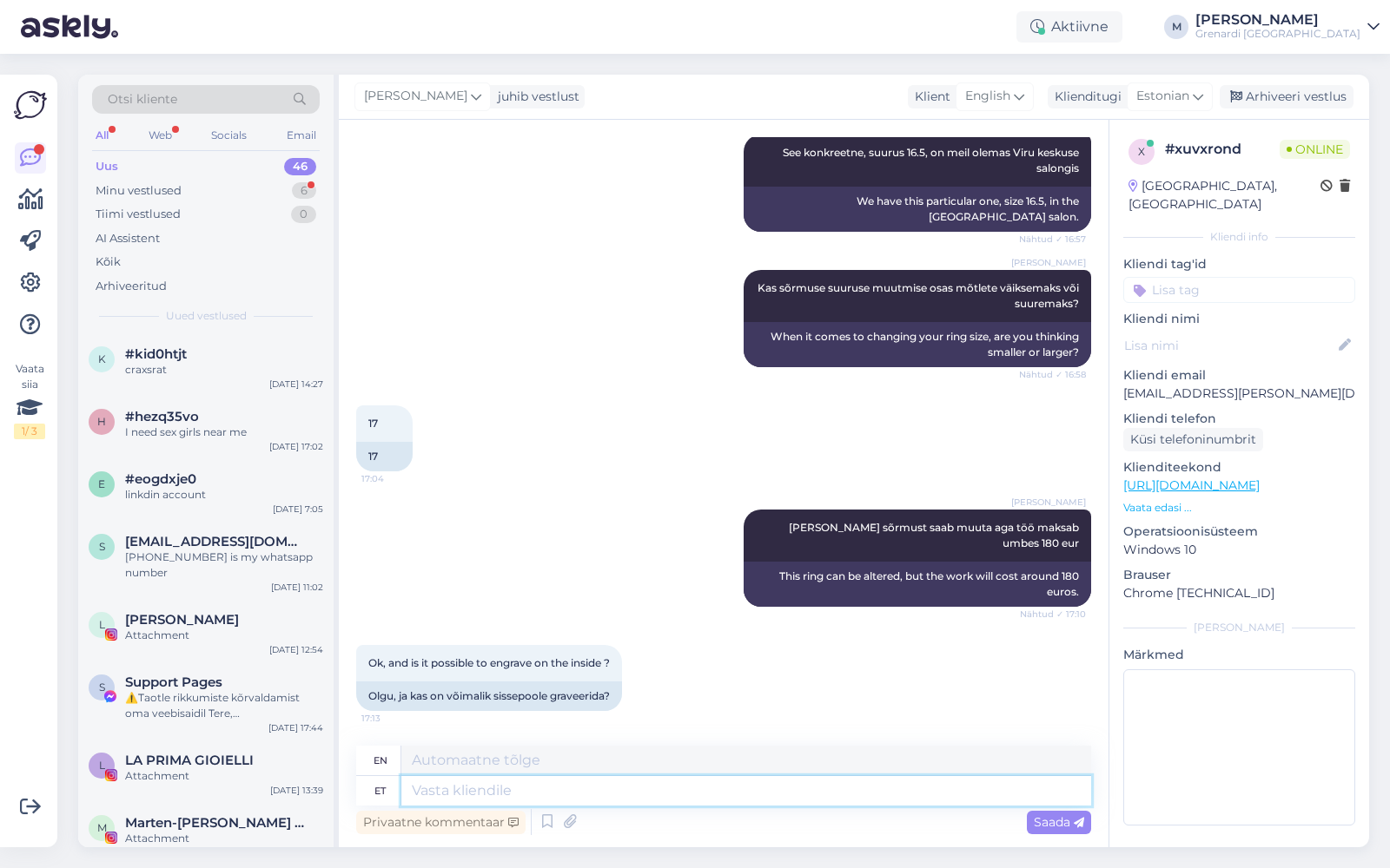
click at [607, 789] on textarea at bounding box center [746, 792] width 690 height 30
type textarea "Jah, g"
type textarea "Yes,"
type textarea "Jah, graveerida o"
type textarea "Yes, engrave"
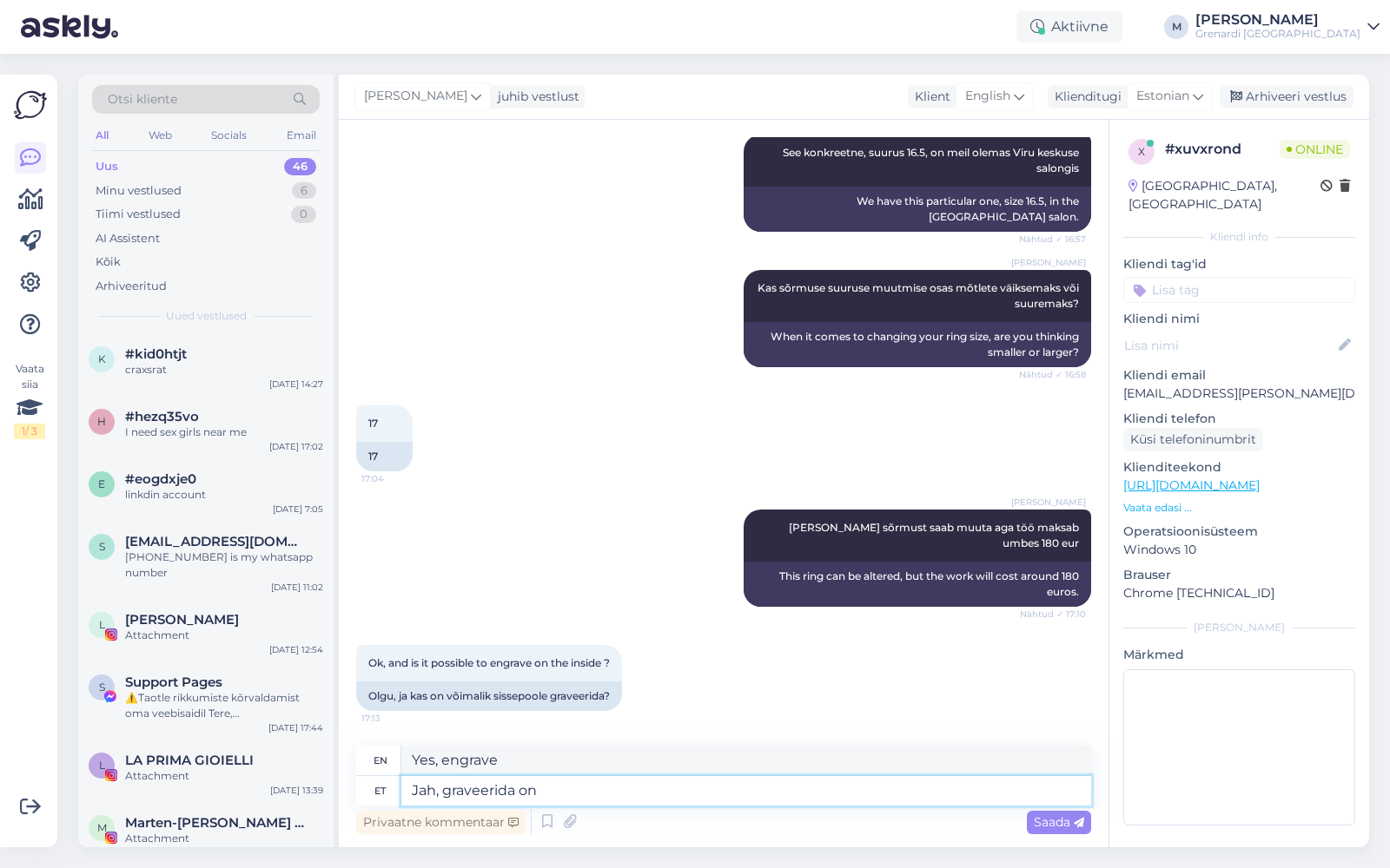
type textarea "Jah, graveerida on v"
type textarea "Yes, it is possible to engrave"
type textarea "Jah, graveerida on võimalik"
type textarea "Yes, engraving is possible."
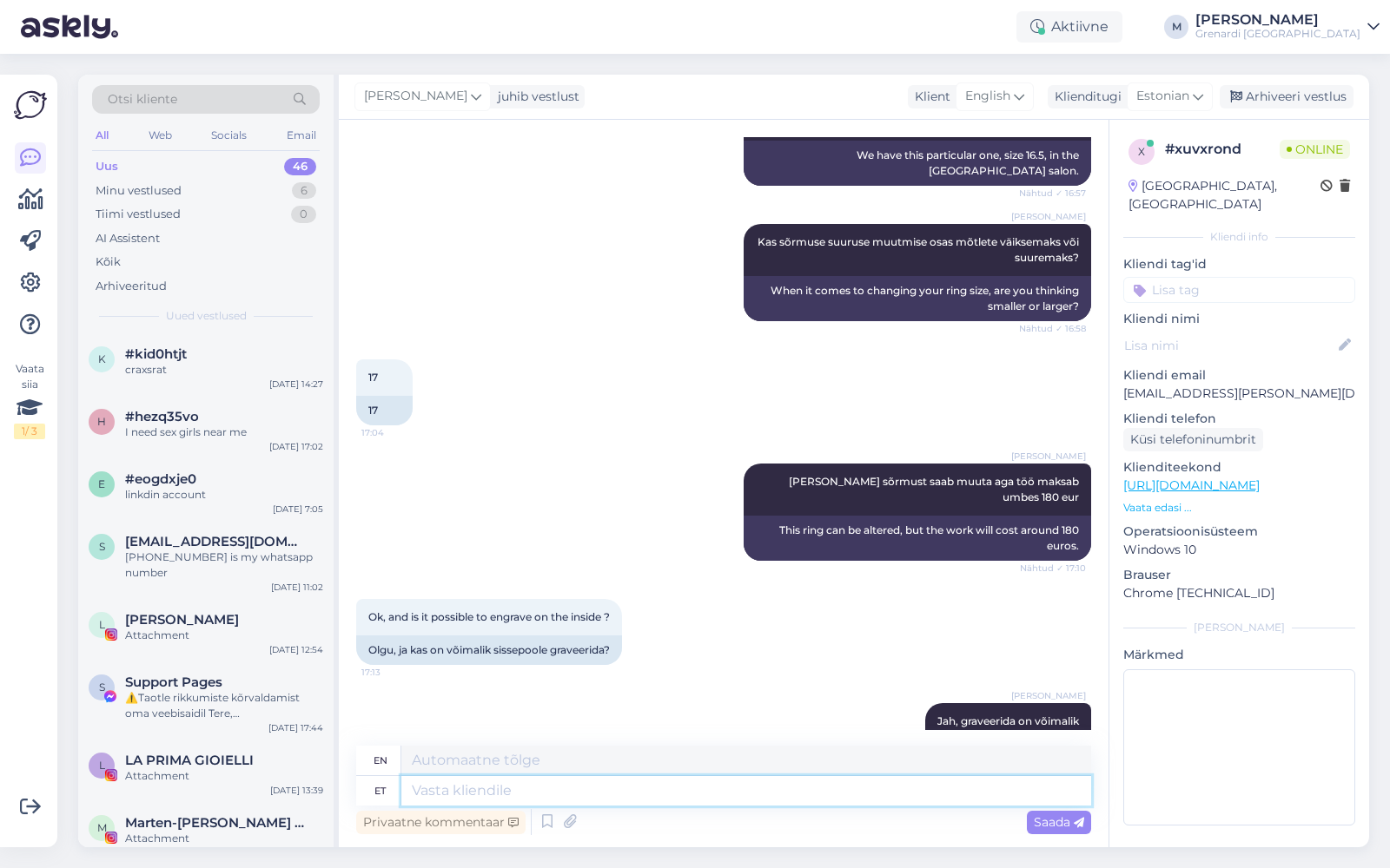
scroll to position [907, 0]
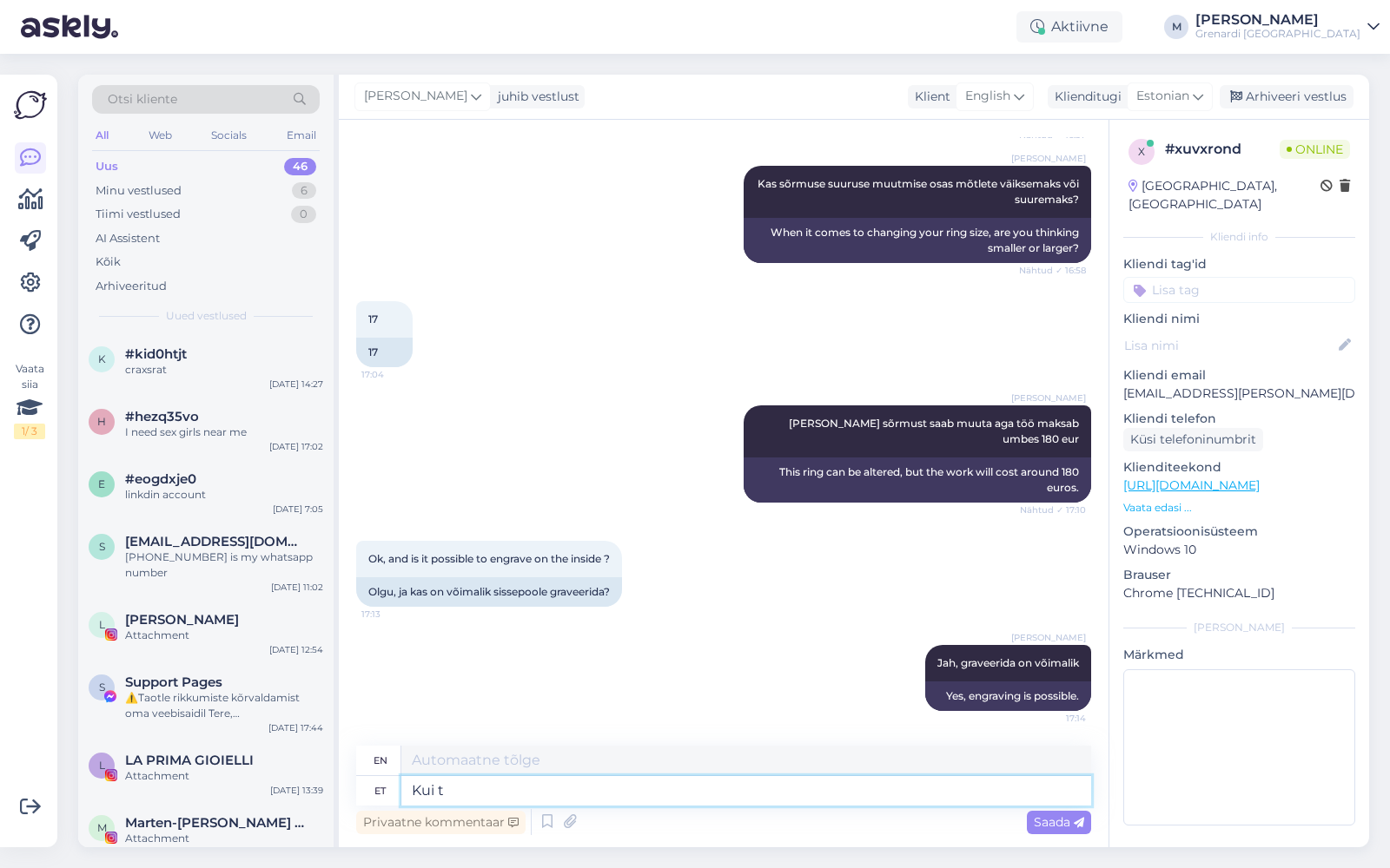
type textarea "Kui te"
type textarea "If"
type textarea "Kui te s"
type textarea "If you"
type textarea "Kui te soovite v"
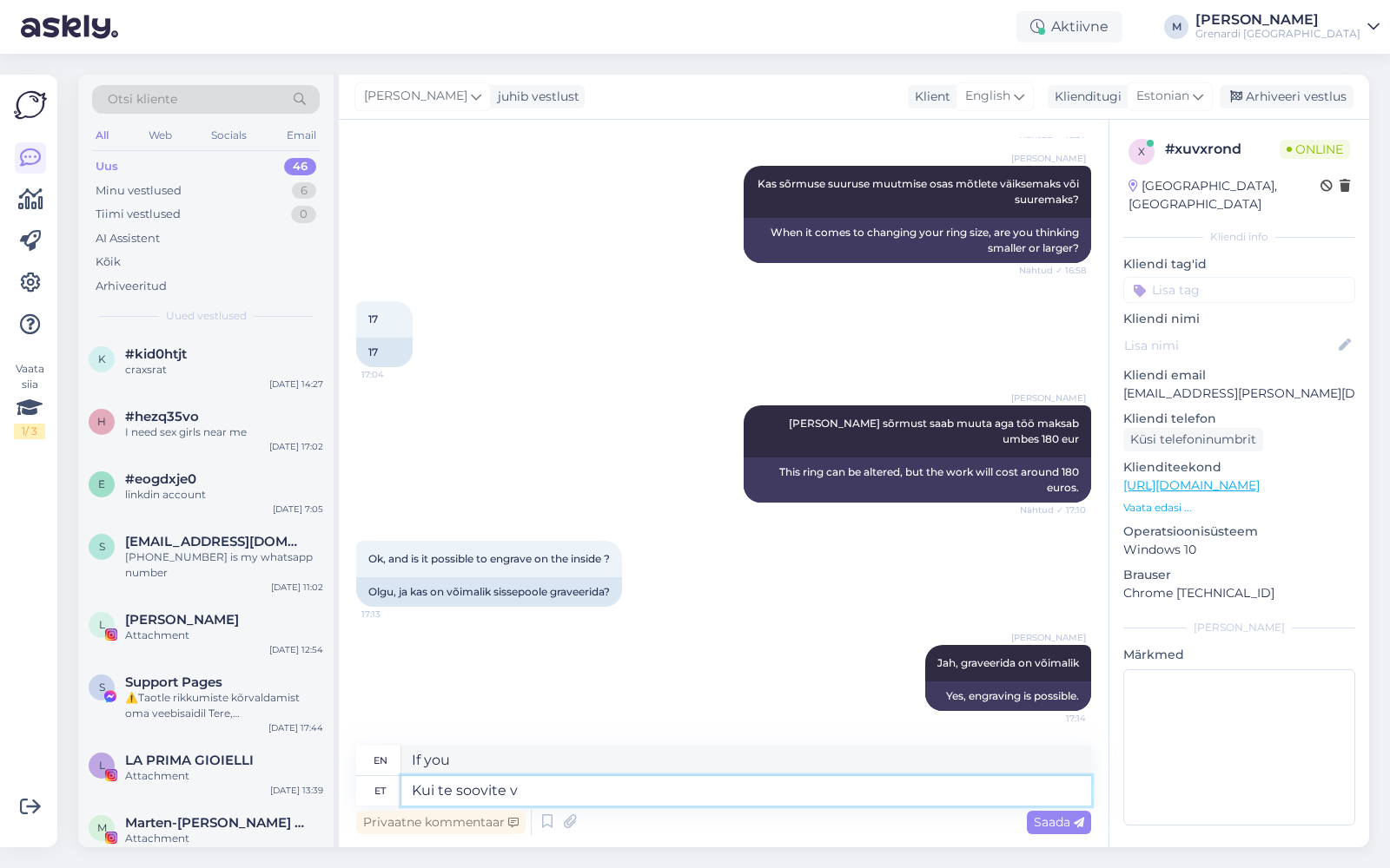
type textarea "If you want"
type textarea "Kui te soovite veel det"
type textarea "If you still want"
type textarea "Kui te soovite veel detailsemat i"
type textarea "If you want more details"
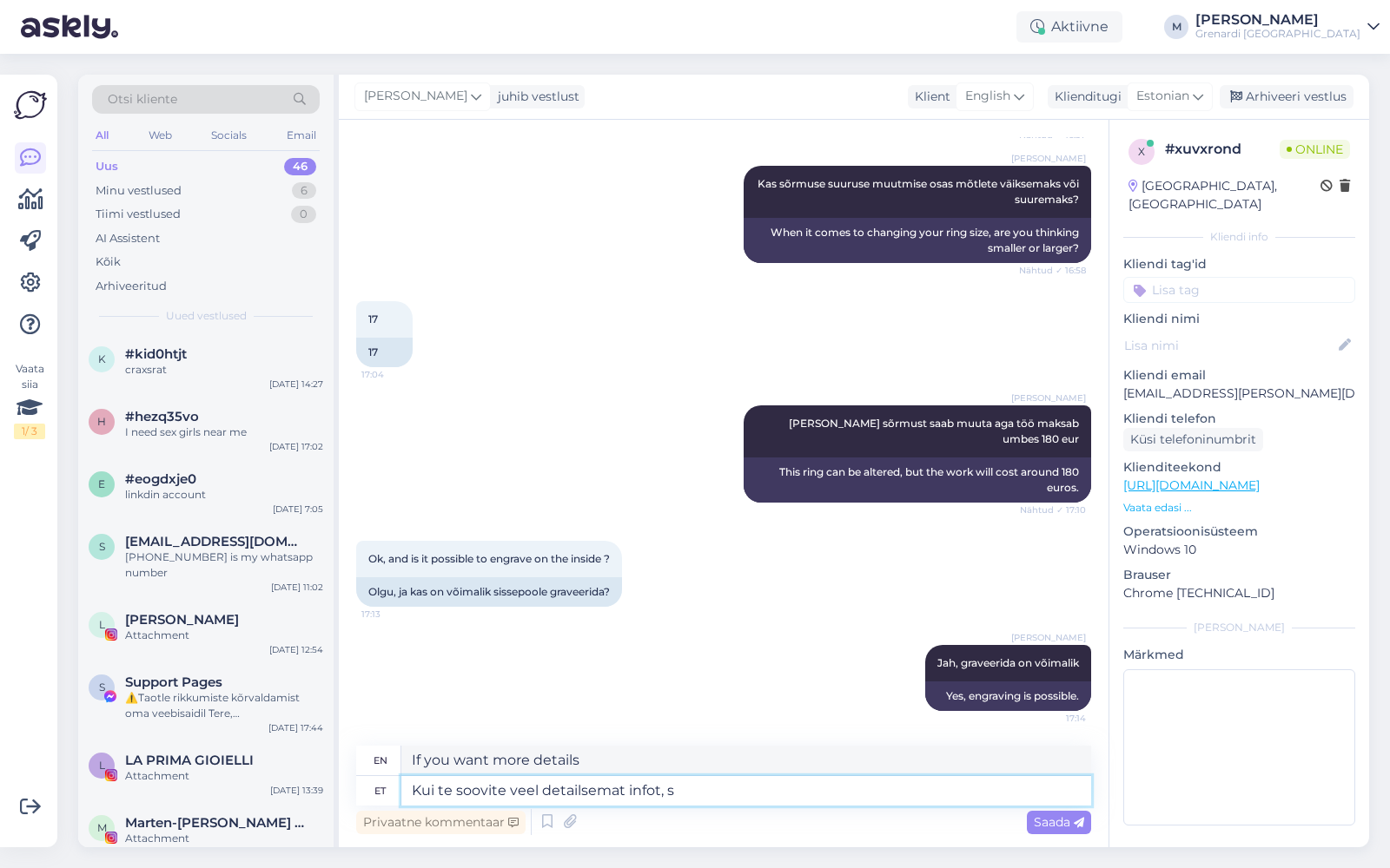
type textarea "Kui te soovite veel detailsemat infot, si"
type textarea "If you would like more detailed information,"
type textarea "Kui te soovite veel detailsemat infot, siis heameelega ja"
type textarea "If you would like more detailed information, you are welcome."
type textarea "Kui te soovite veel detailsemat infot, siis heameelega jagaksin"
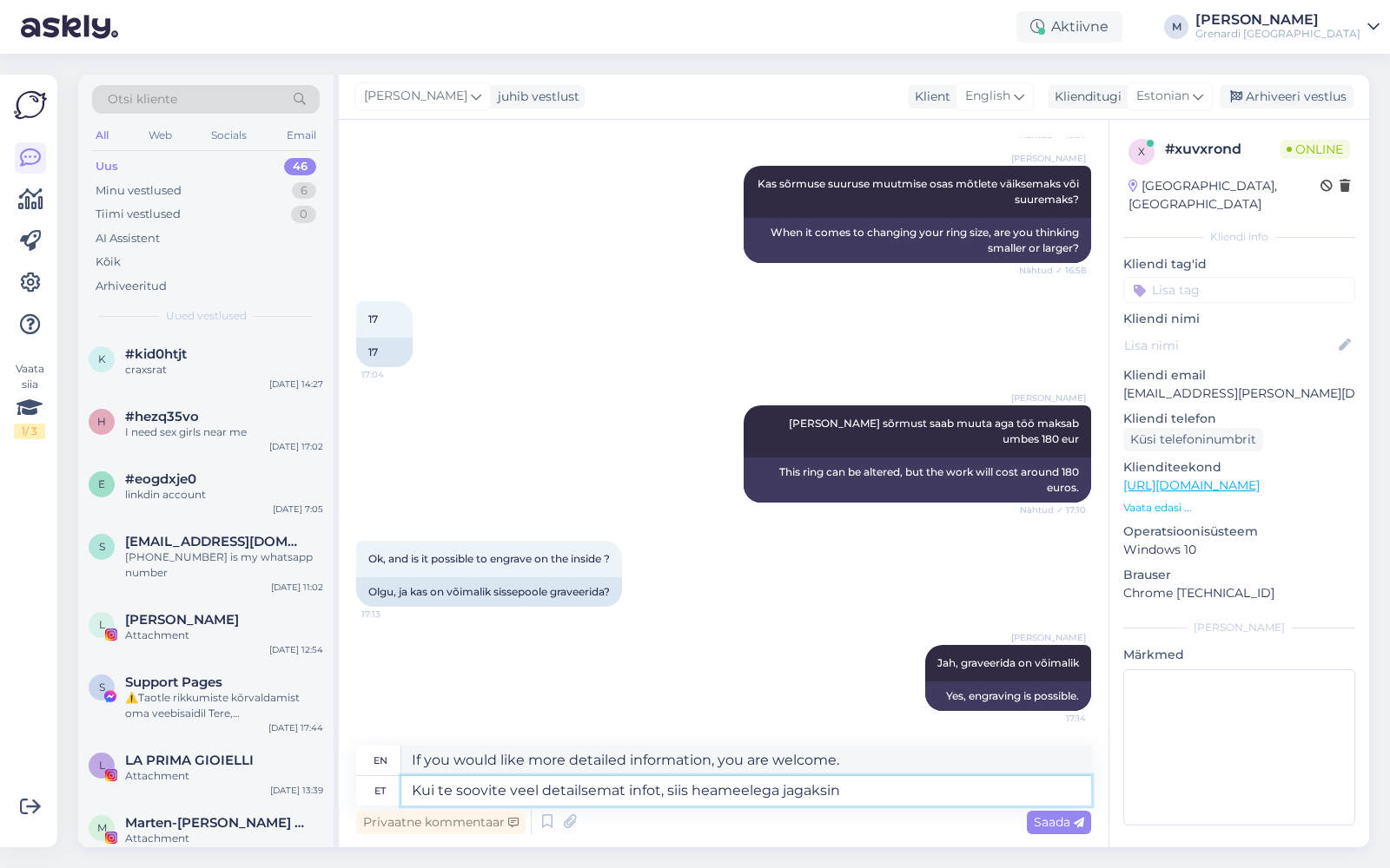
type textarea "If you would like more detailed information, I would be happy to share it."
type textarea "Kui te soovite veel detailsemat infot, siis heameelega jagaksin meie s"
type textarea "If you would like more detailed information, I would be happy to share our"
type textarea "Kui te soovite veel detailsemat infot, siis heameelega jagaksin meie salongi k"
type textarea "If you would like more detailed information, I would be happy to share our salo…"
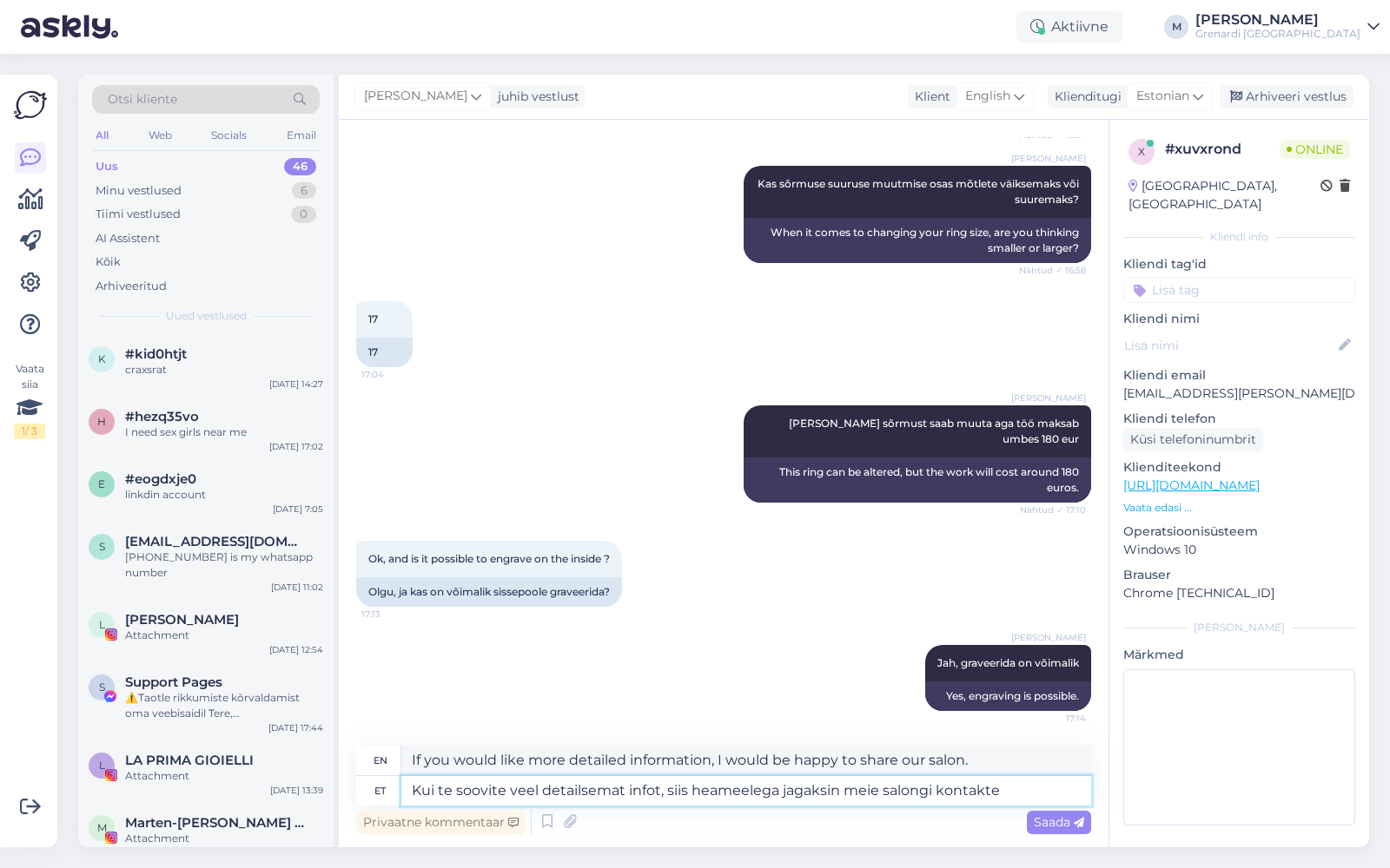
type textarea "Kui te soovite veel detailsemat infot, siis heameelega jagaksin meie salongi ko…"
type textarea "If you would like more detailed information, I would be happy to share our salo…"
paste textarea "[PHONE_NUMBER]"
type textarea "Kui te soovite veel detailsemat infot, siis heameelega jagaksin meie salongi ko…"
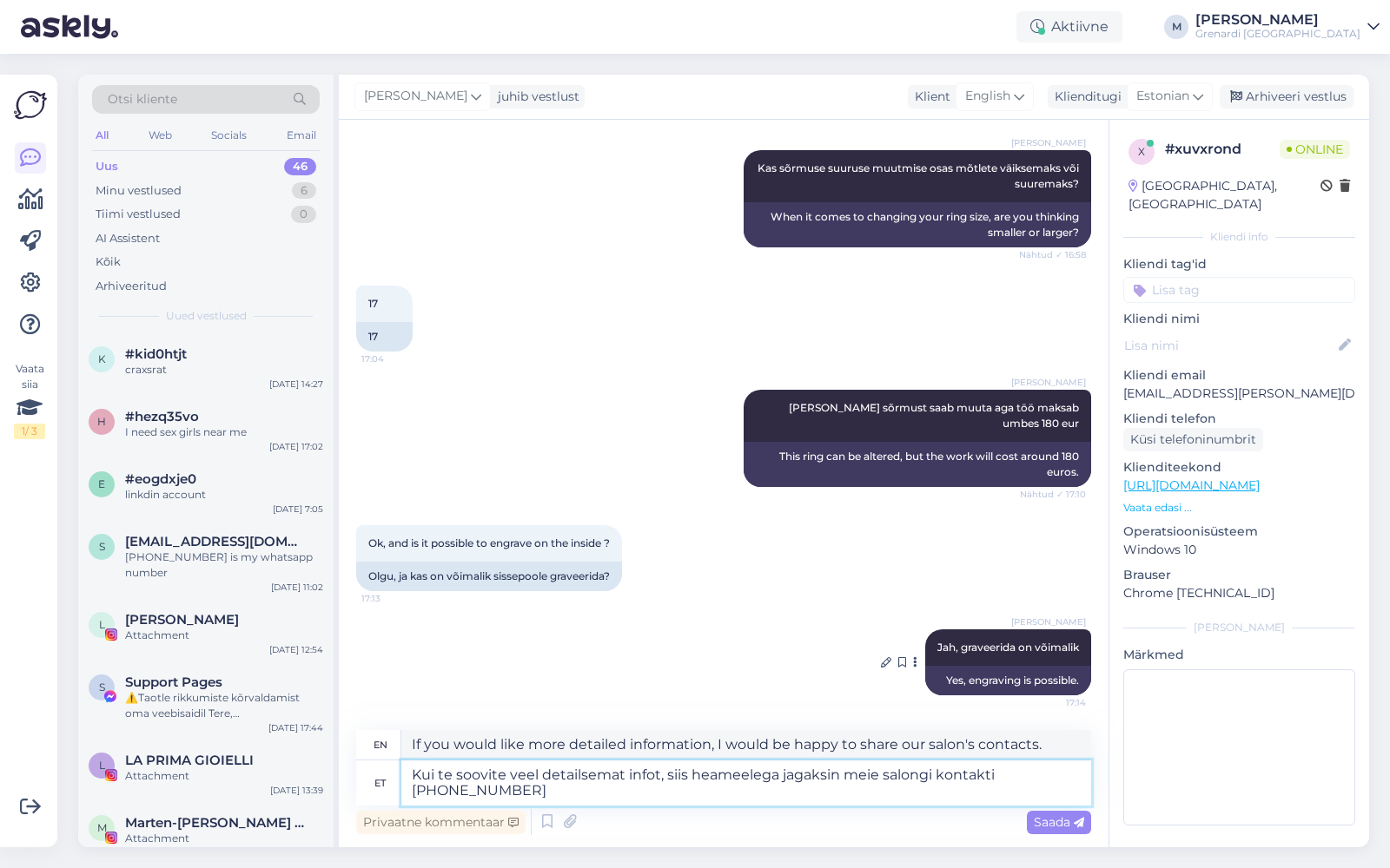
type textarea "If you would like more detailed information, I would be happy to share our salo…"
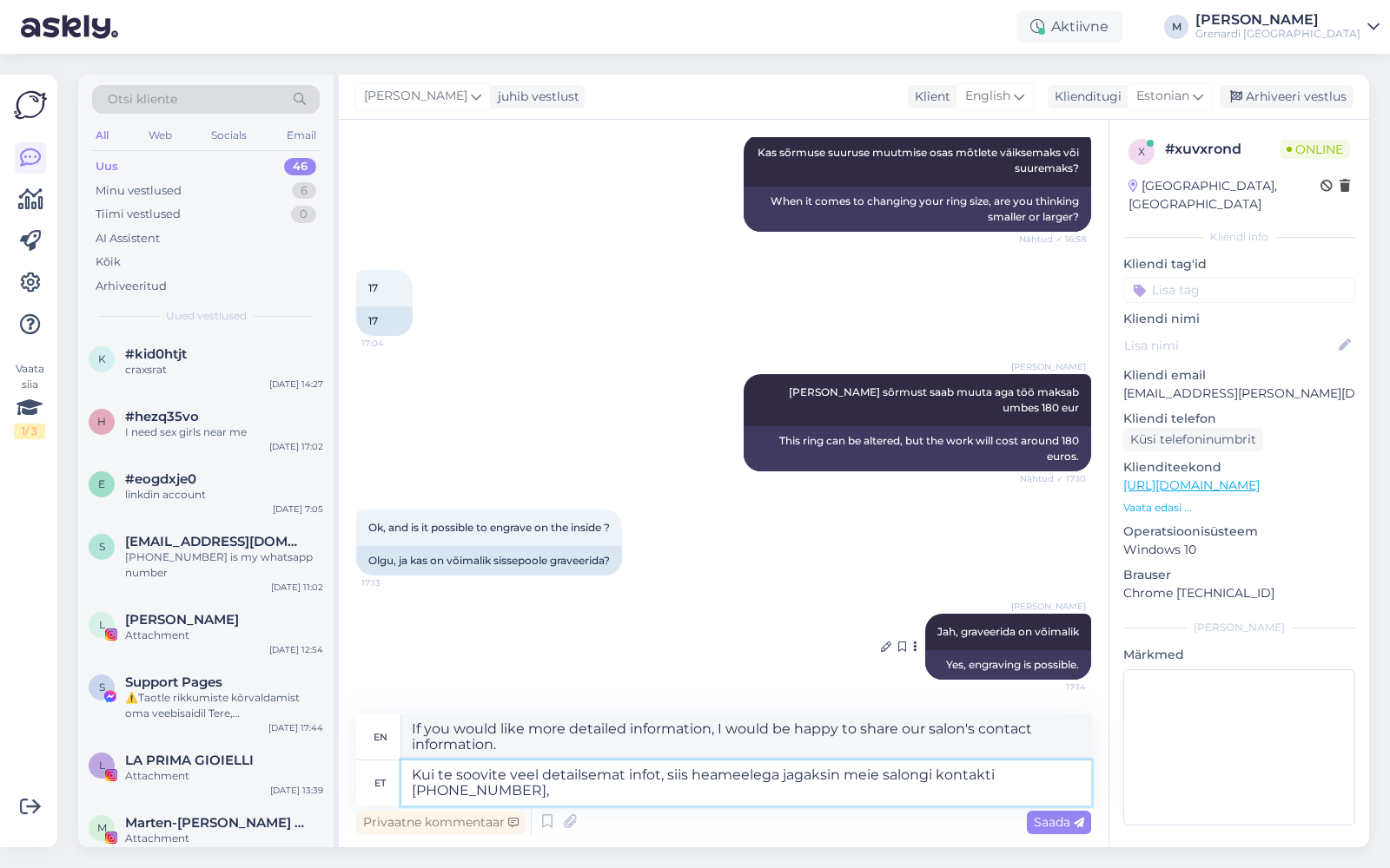
type textarea "Kui te soovite veel detailsemat infot, siis heameelega jagaksin meie salongi ko…"
type textarea "If you would like more detailed information, I would be happy to share our salo…"
type textarea "Kui te soovite veel detailsemat infot, siis heameelega jagaksin meie salongi ko…"
type textarea "If you would like more detailed information, I would be happy to share our salo…"
type textarea "Kui te soovite veel detailsemat infot, siis heameelega jagaksin meie salongi ko…"
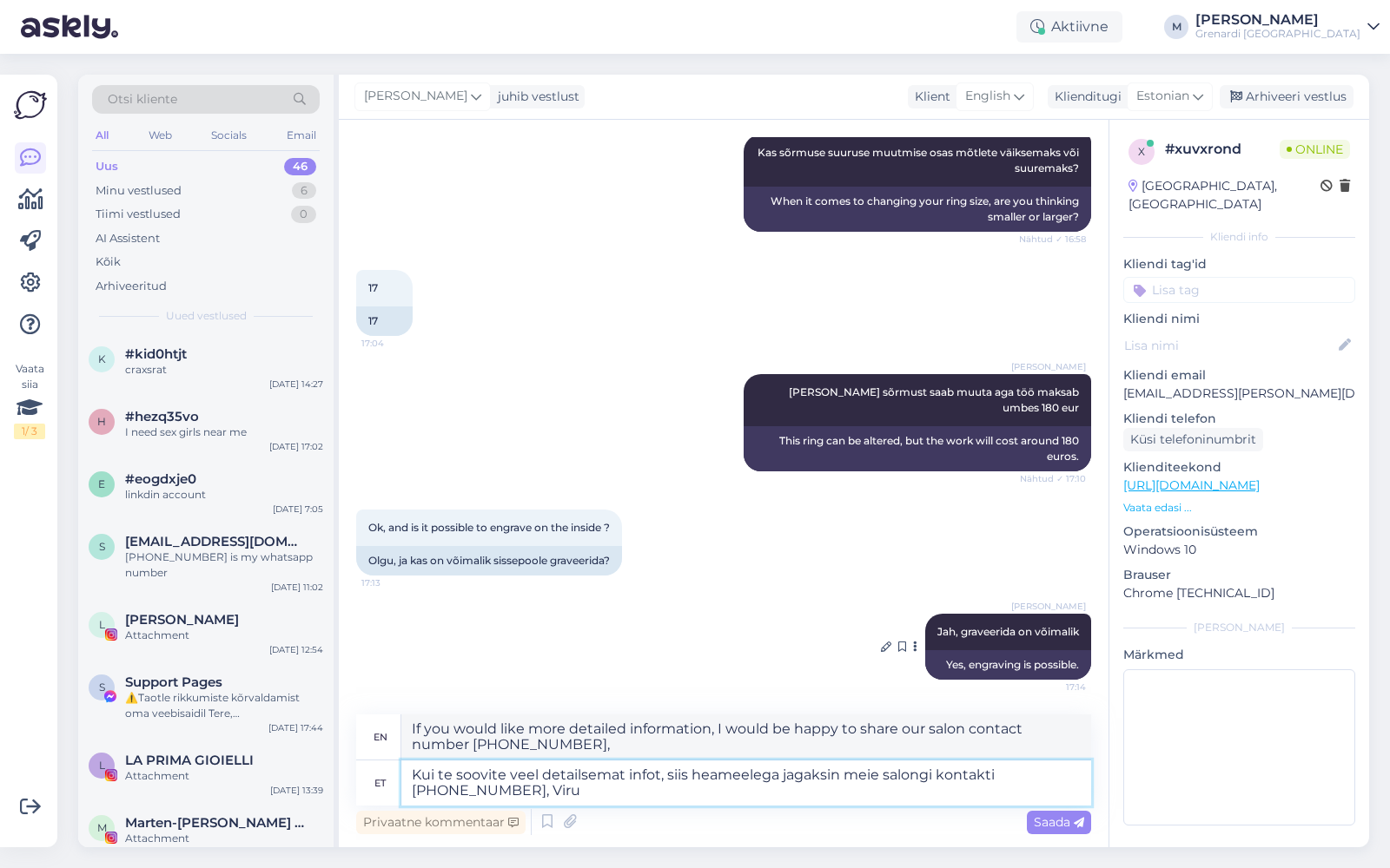
type textarea "If you would like more detailed information, I would be happy to share the cont…"
type textarea "Kui te soovite veel detailsemat infot, siis heameelega jagaksin meie salongi ko…"
type textarea "If you would like more detailed information, I would be happy to share our salo…"
type textarea "Kui te soovite veel detailsemat infot, siis heameelega jagaksin meie salongi ko…"
type textarea "If you would like more detailed information, I would be happy to share our salo…"
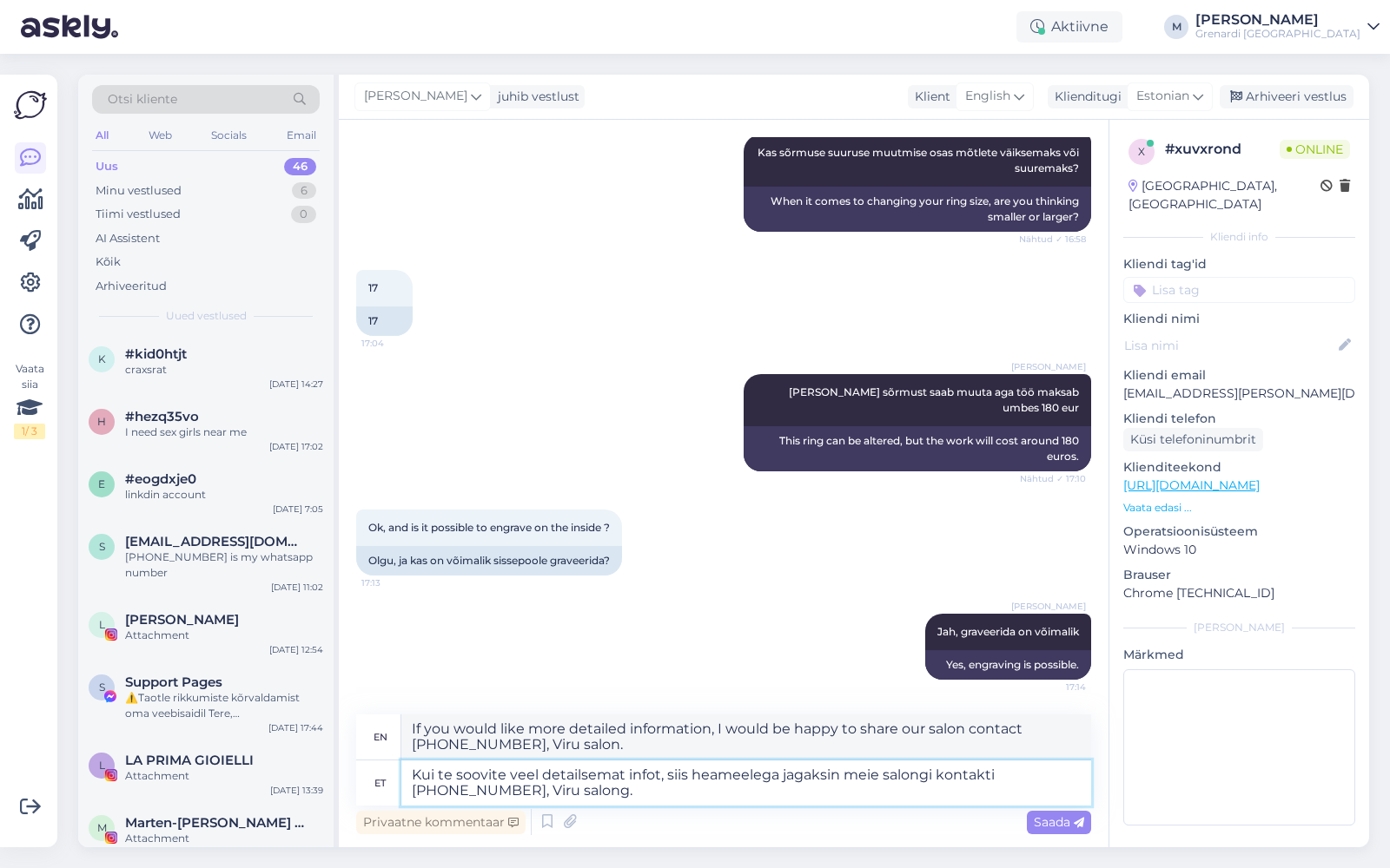
type textarea "Kui te soovite veel detailsemat infot, siis heameelega jagaksin meie salongi ko…"
type textarea "If you would like more detailed information, I would be happy to share our salo…"
type textarea "Kui te soovite veel detailsemat infot, siis heameelega jagaksin meie salongi ko…"
type textarea "If you would like more detailed information, I would be happy to share our salo…"
type textarea "Kui te soovite veel detailsemat infot, siis heameelega jagaksin meie salongi ko…"
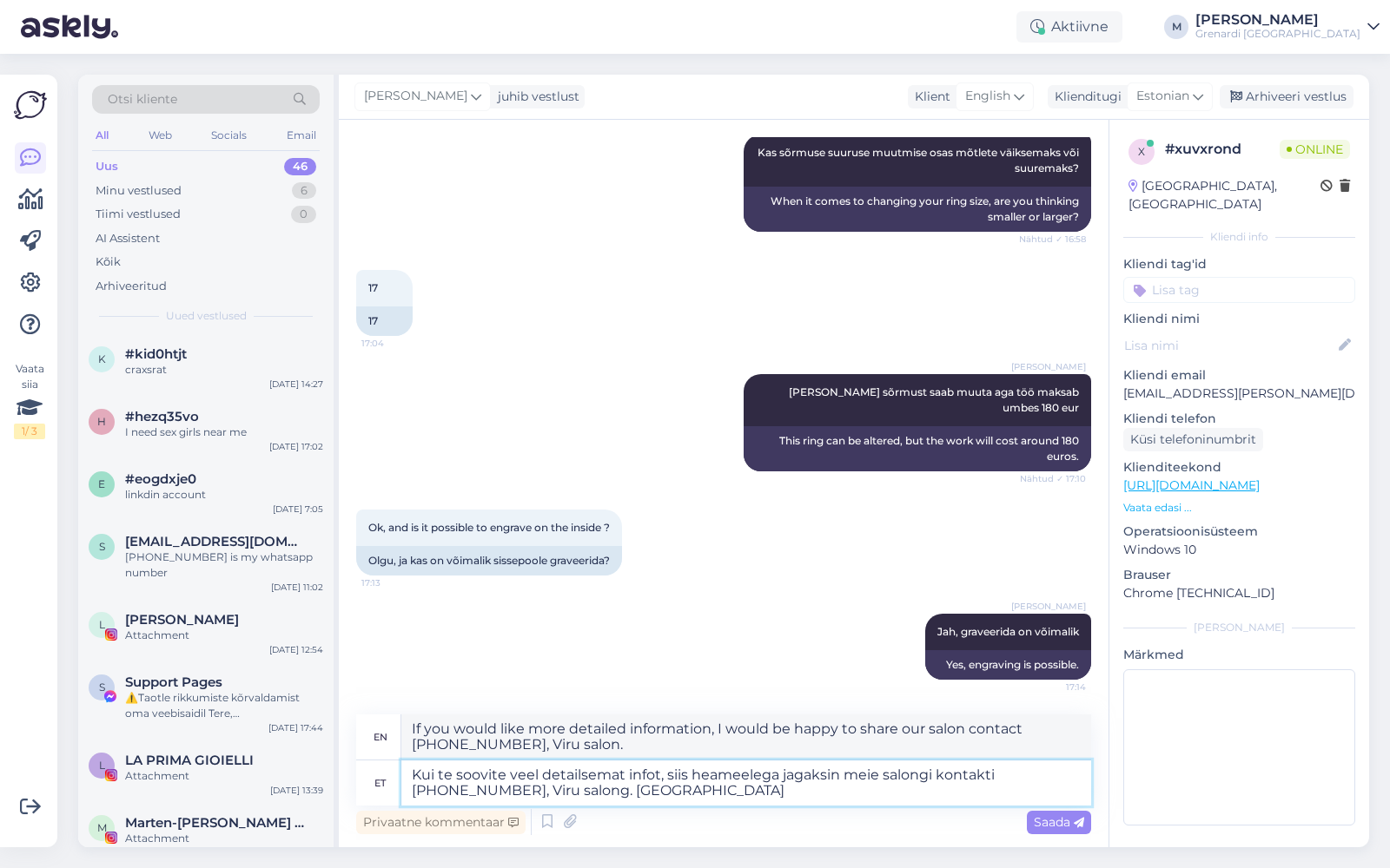
type textarea "If you would like more detailed information, I would be happy to share our salo…"
type textarea "Kui te soovite veel detailsemat infot, siis heameelega jagaksin meie salongi ko…"
type textarea "If you would like more detailed information, I would be happy to share our salo…"
type textarea "Kui te soovite veel detailsemat infot, siis heameelega jagaksin meie salongi ko…"
type textarea "If you would like more detailed information, I would be happy to share our salo…"
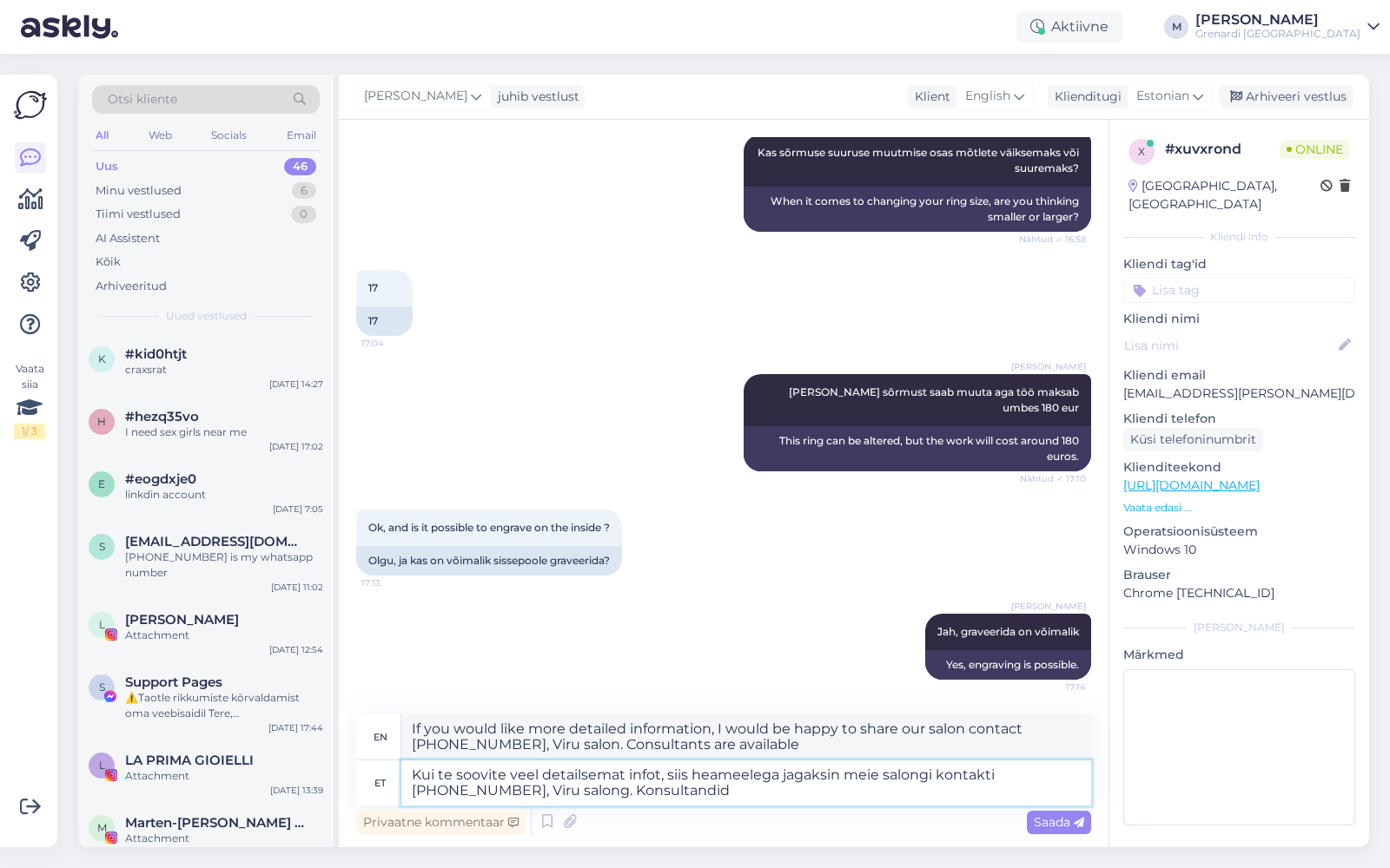
type textarea "Kui te soovite veel detailsemat infot, siis heameelega jagaksin meie salongi ko…"
type textarea "If you would like more detailed information, I would be happy to share our salo…"
type textarea "Kui te soovite veel detailsemat infot, siis heameelega jagaksin meie salongi ko…"
type textarea "If you would like more detailed information, I would be happy to share the cont…"
type textarea "Kui te soovite veel detailsemat infot, siis heameelega jagaksin meie salongi ko…"
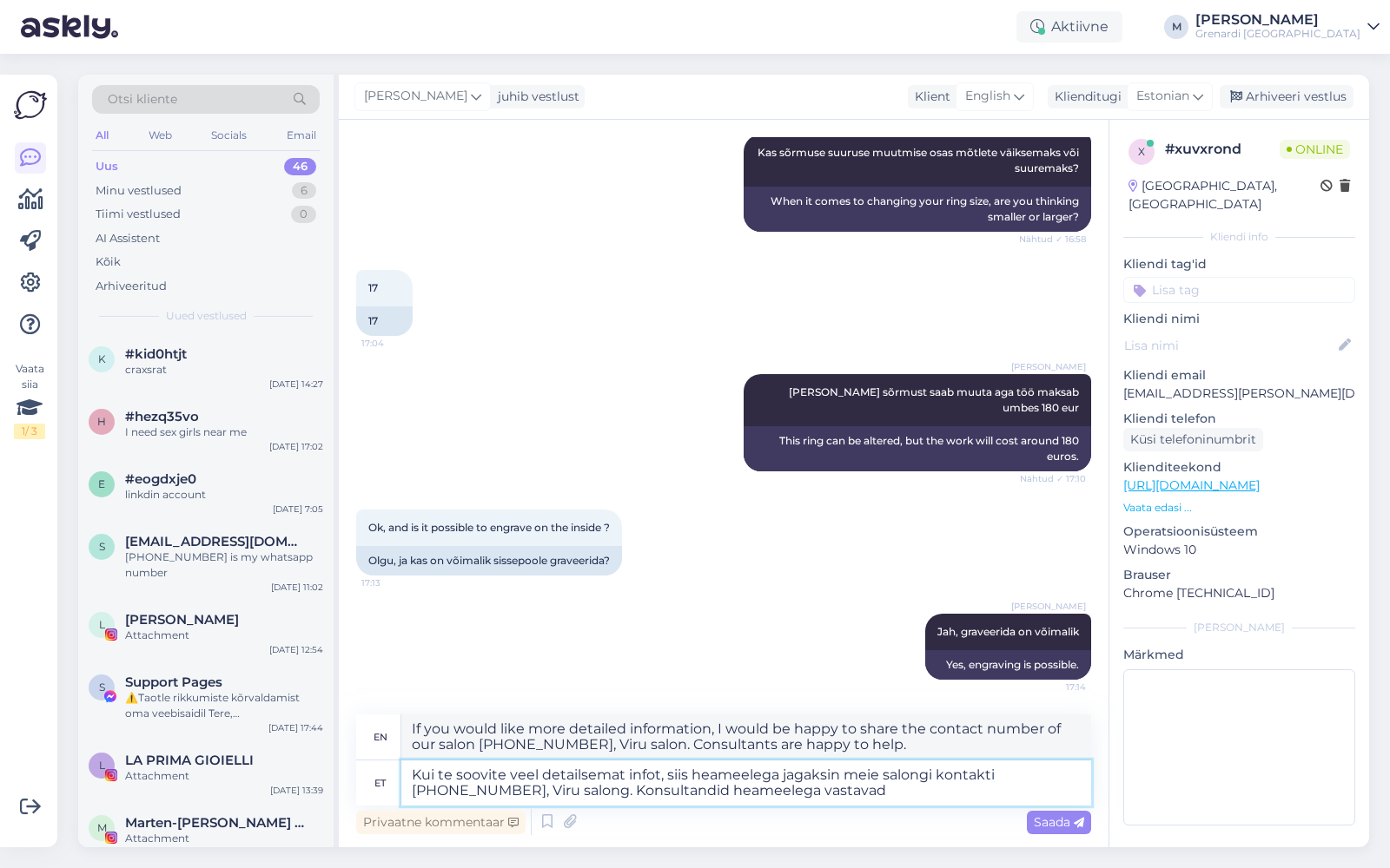
type textarea "If you would like more detailed information, I would be happy to share the cont…"
type textarea "Kui te soovite veel detailsemat infot, siis heameelega jagaksin meie salongi ko…"
type textarea "If you would like more detailed information, I would be happy to share our salo…"
type textarea "Kui te soovite veel detailsemat infot, siis heameelega jagaksin meie salongi ko…"
type textarea "If you would like more detailed information, I would be happy to share our salo…"
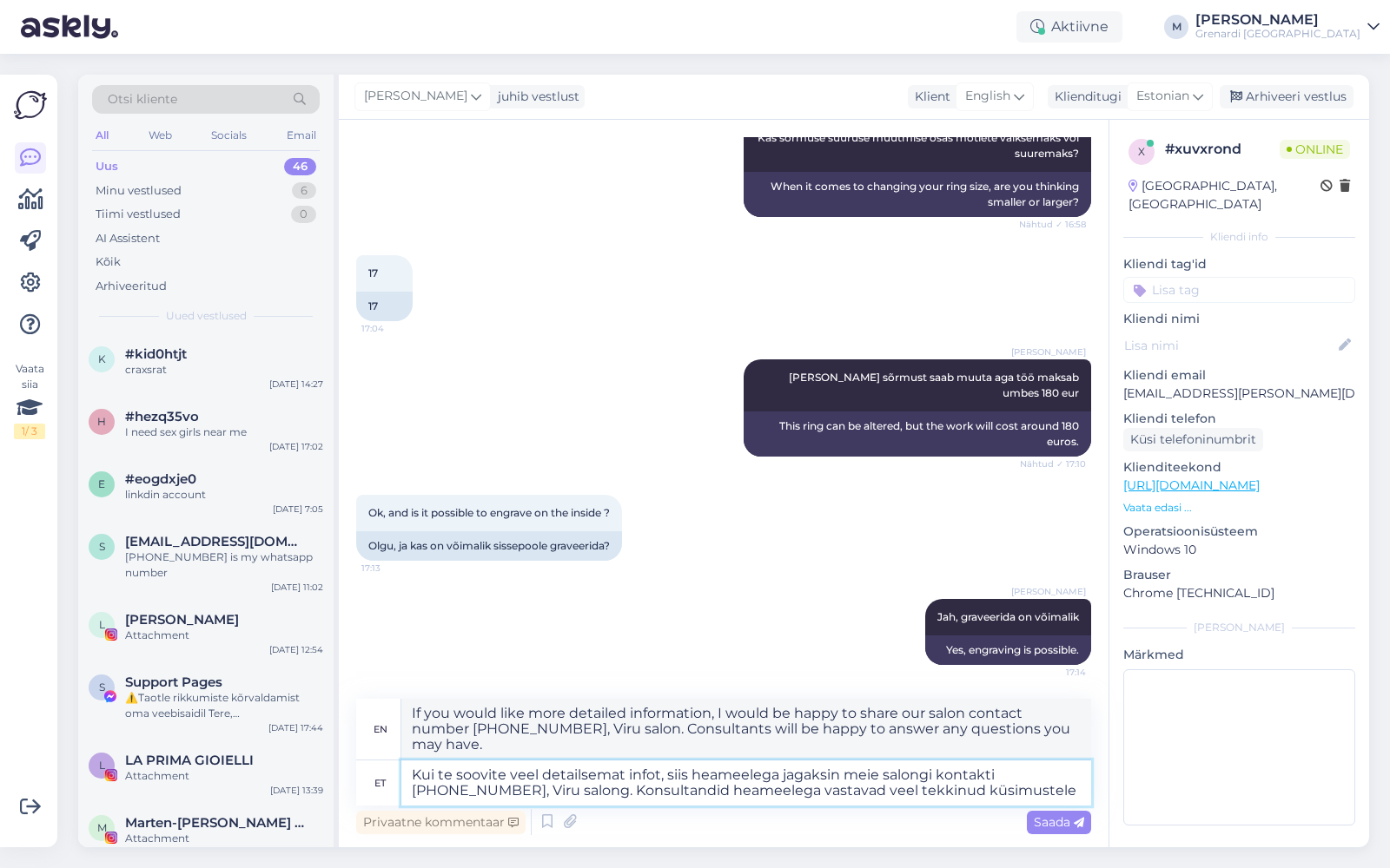
drag, startPoint x: 1028, startPoint y: 786, endPoint x: 576, endPoint y: 792, distance: 452.0
click at [576, 792] on textarea "Kui te soovite veel detailsemat infot, siis heameelega jagaksin meie salongi ko…" at bounding box center [746, 783] width 690 height 45
type textarea "Kui te soovite veel detailsemat infot, siis heameelega jagaksin meie salongi ko…"
type textarea "If you would like more detailed information, I would be happy to share our salo…"
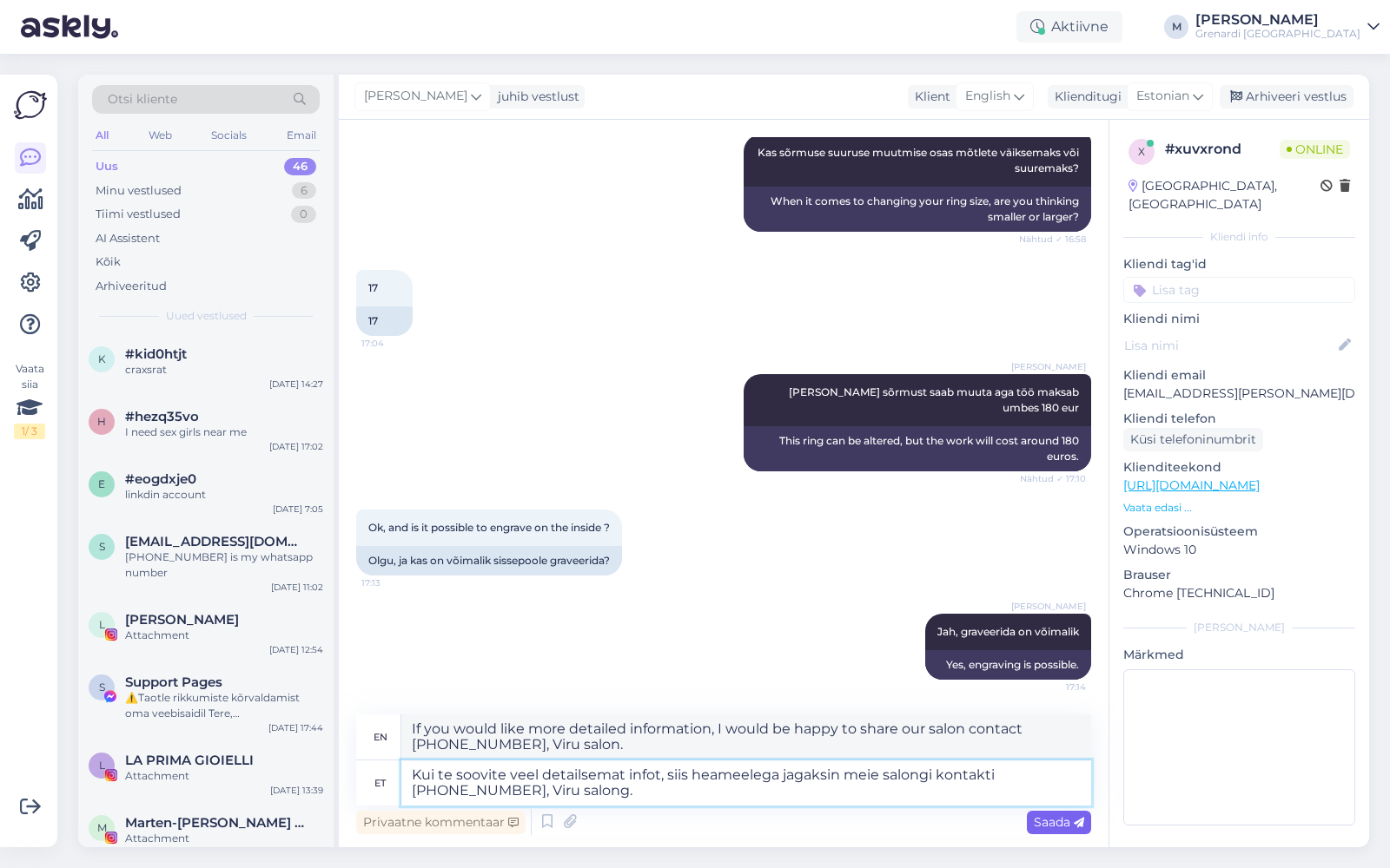
type textarea "Kui te soovite veel detailsemat infot, siis heameelega jagaksin meie salongi ko…"
click at [1054, 826] on span "Saada" at bounding box center [1058, 822] width 50 height 16
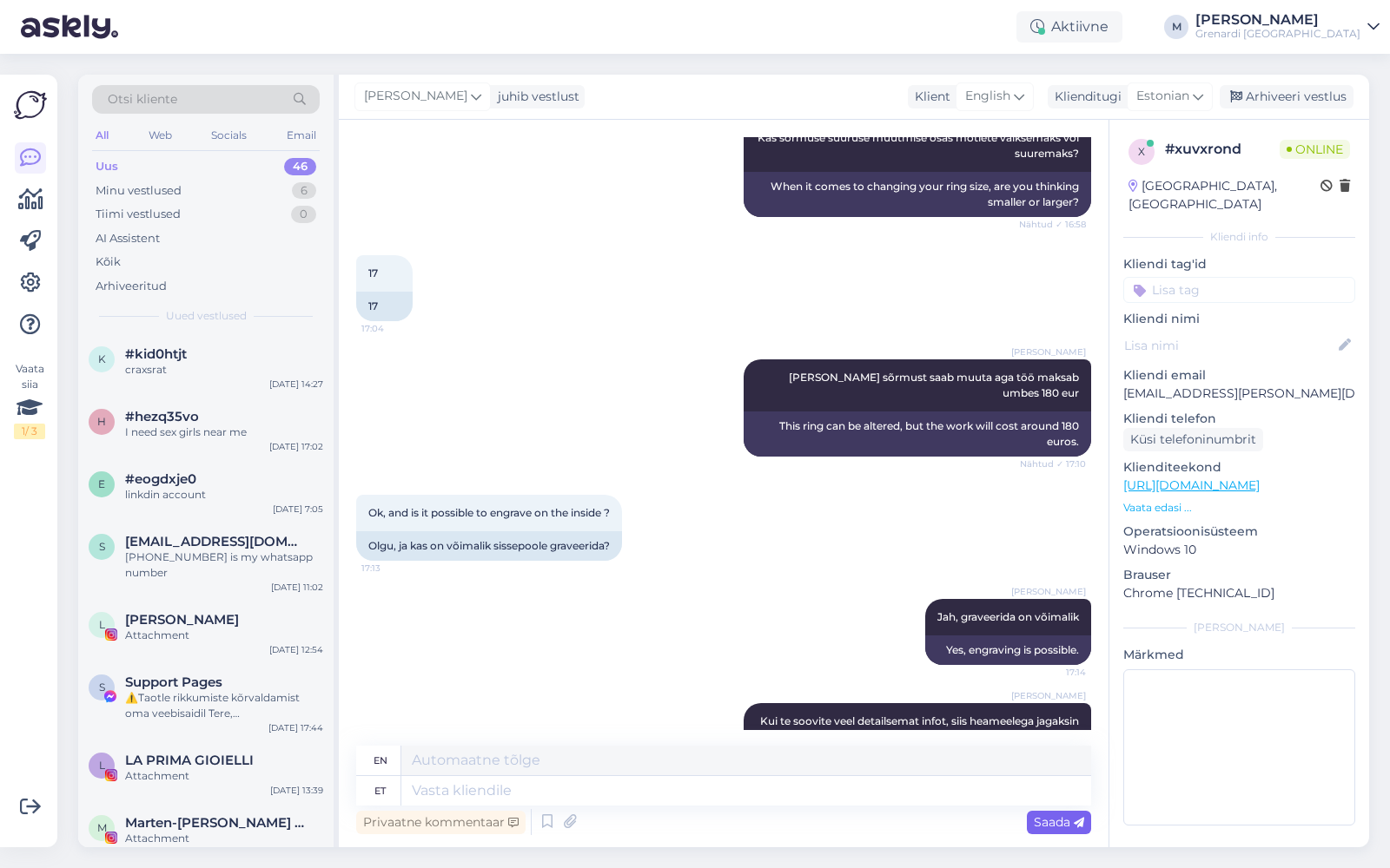
scroll to position [1042, 0]
